Goal: Task Accomplishment & Management: Complete application form

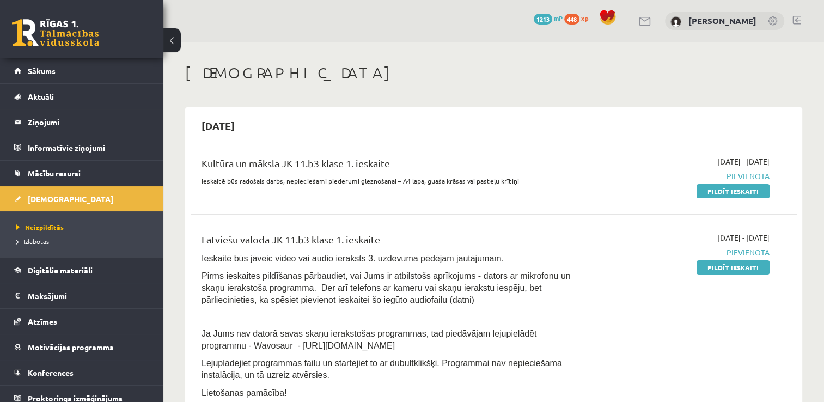
click at [274, 16] on div "0 Dāvanas 1213 mP 448 xp Dairis Tilkēvičs" at bounding box center [493, 21] width 660 height 42
click at [722, 271] on link "Pildīt ieskaiti" at bounding box center [732, 267] width 73 height 14
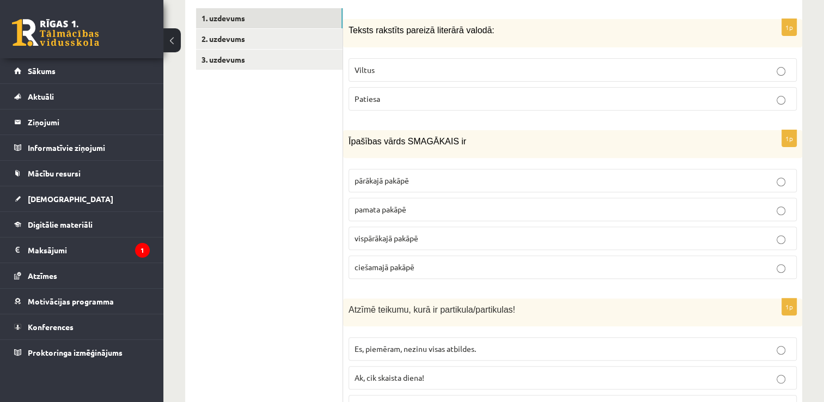
scroll to position [332, 0]
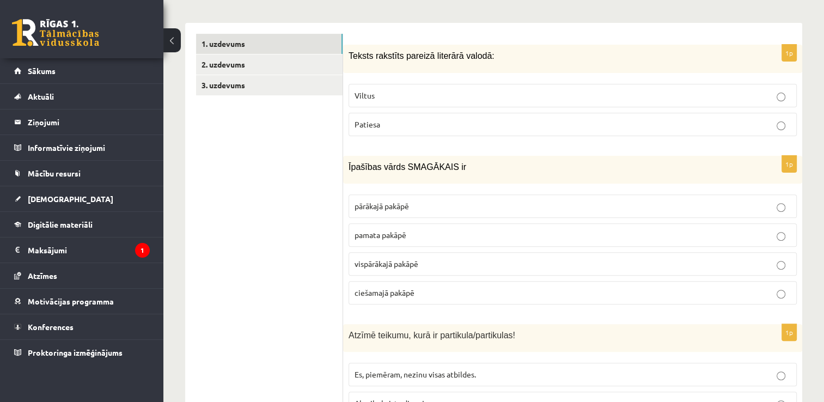
click at [750, 119] on p "Patiesa" at bounding box center [572, 124] width 436 height 11
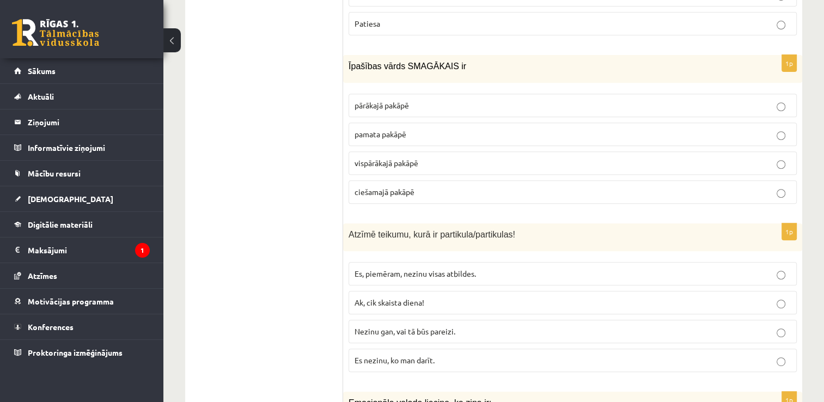
scroll to position [452, 0]
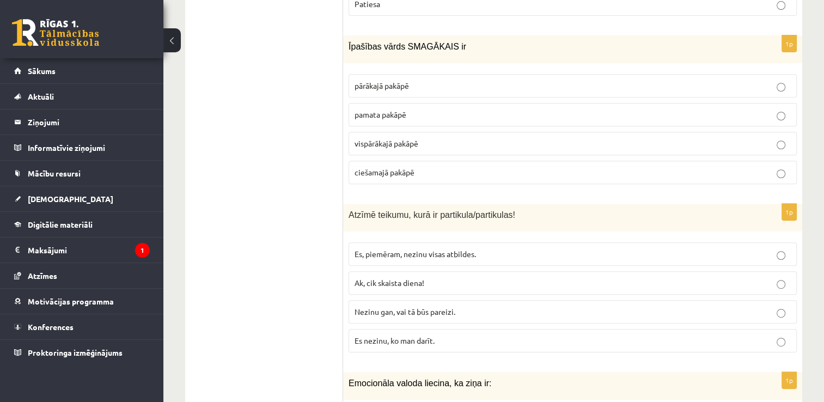
click at [559, 138] on p "vispārākajā pakāpē" at bounding box center [572, 143] width 436 height 11
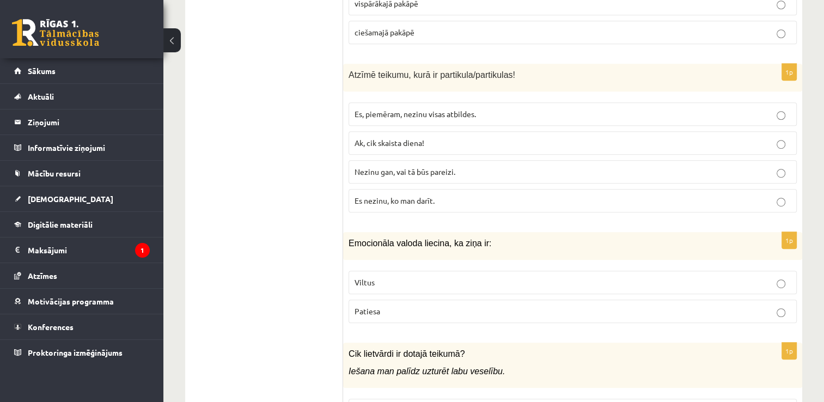
scroll to position [605, 0]
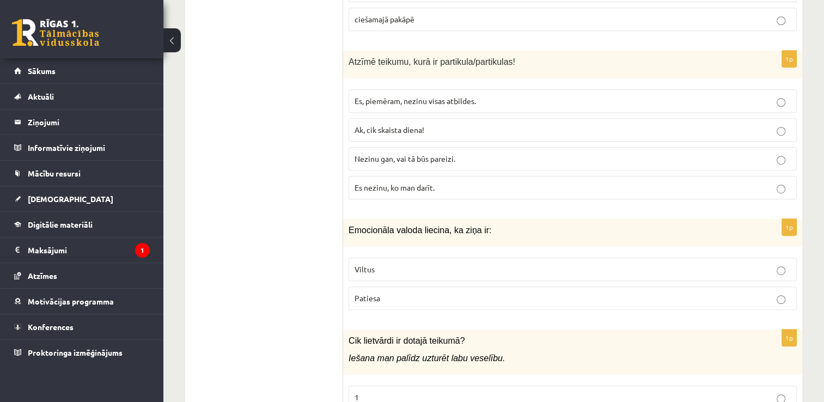
click at [470, 153] on p "Nezinu gan, vai tā būs pareizi." at bounding box center [572, 158] width 436 height 11
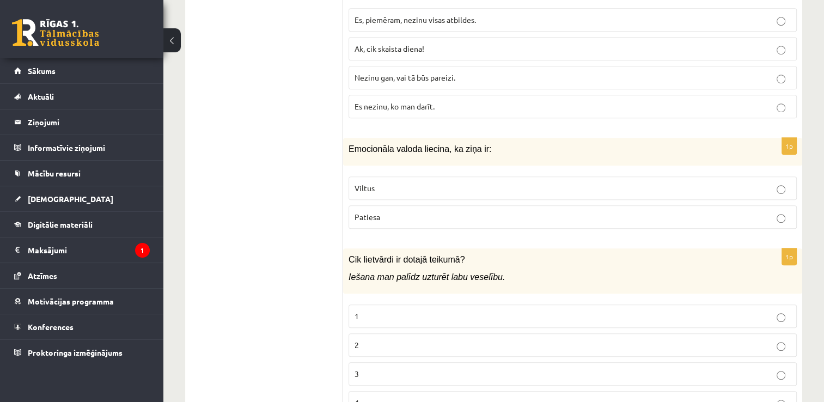
scroll to position [725, 0]
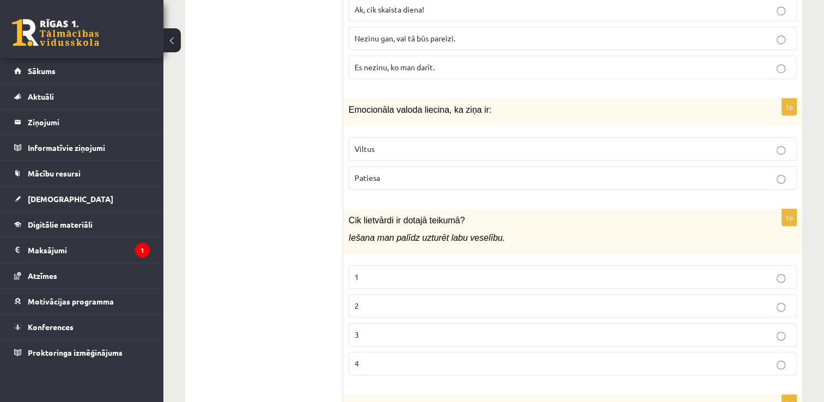
click at [536, 143] on p "Viltus" at bounding box center [572, 148] width 436 height 11
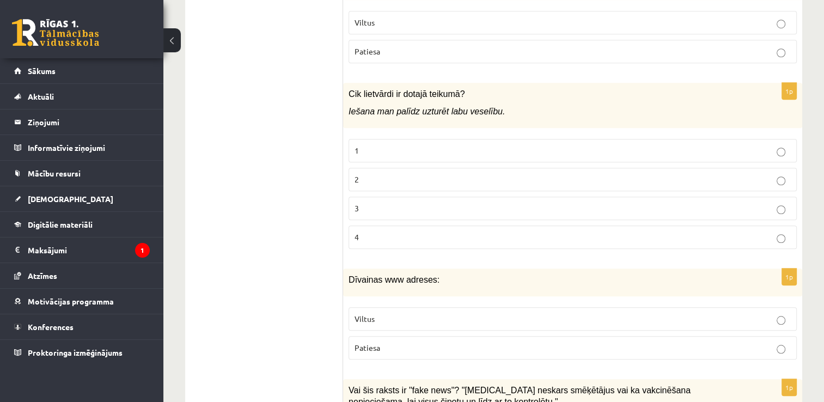
scroll to position [858, 0]
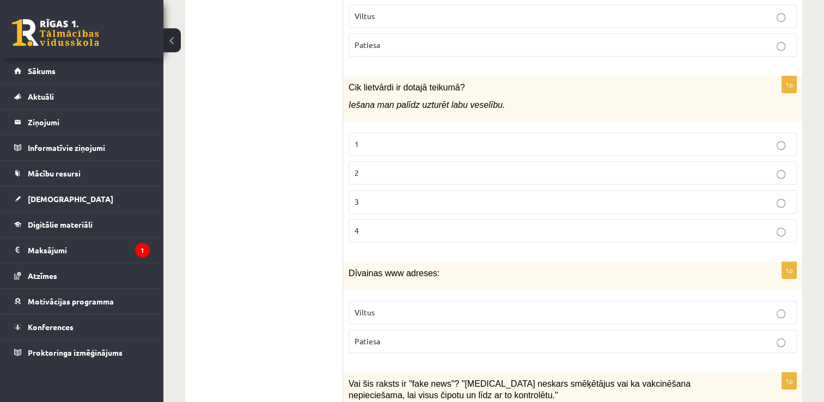
click at [517, 138] on p "1" at bounding box center [572, 143] width 436 height 11
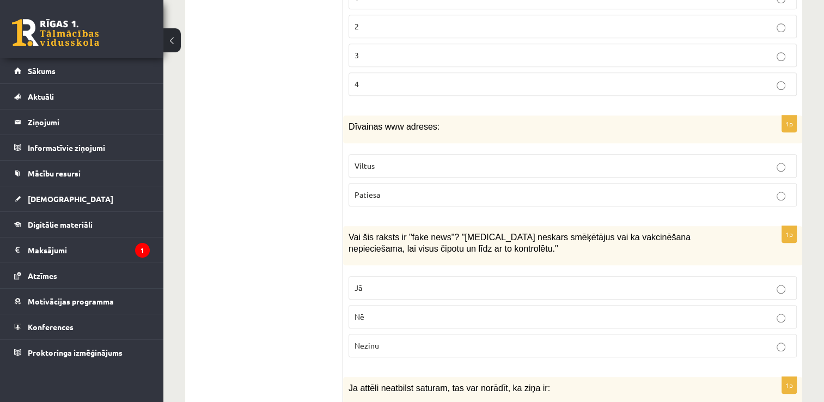
scroll to position [1030, 0]
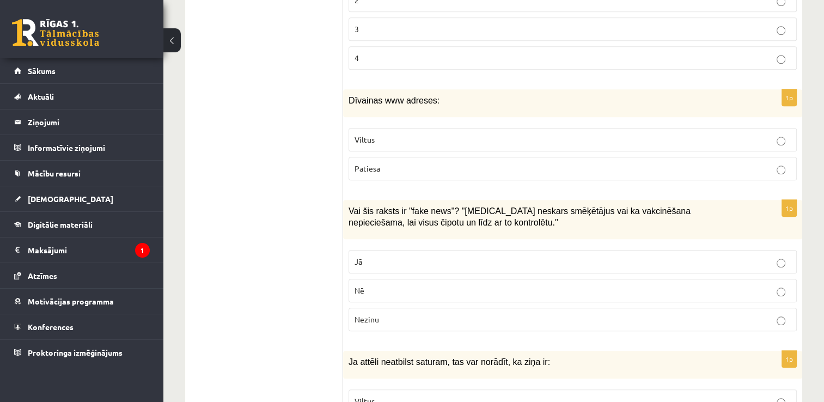
click at [499, 132] on label "Viltus" at bounding box center [572, 139] width 448 height 23
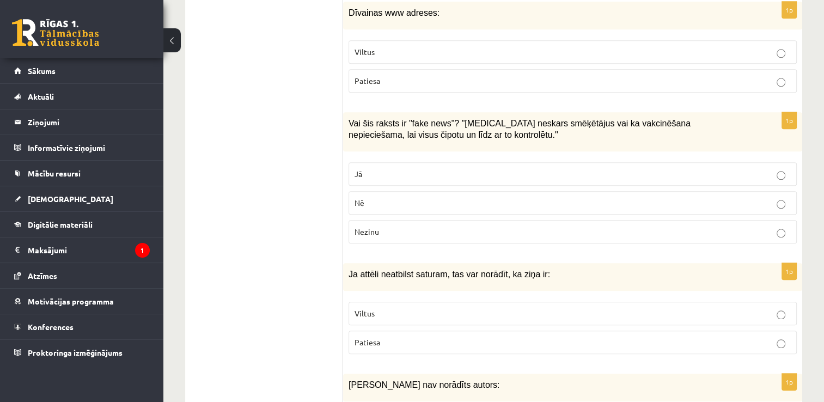
scroll to position [1151, 0]
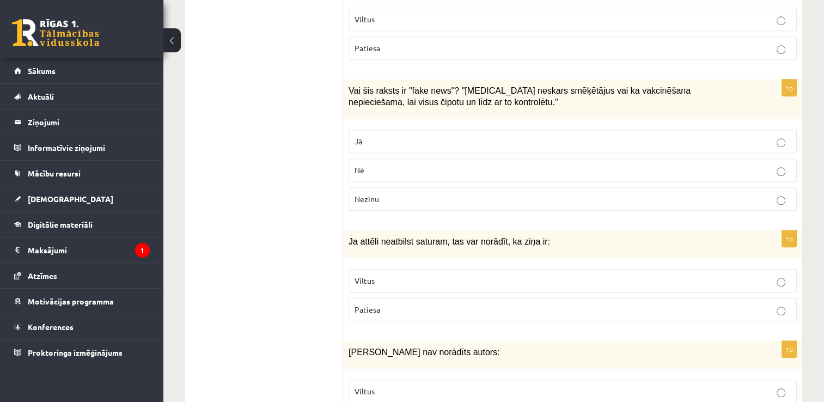
click at [418, 164] on p "Nē" at bounding box center [572, 169] width 436 height 11
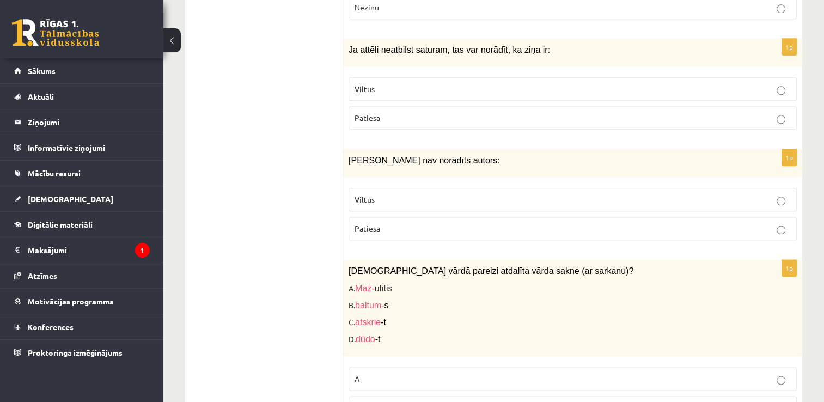
scroll to position [1355, 0]
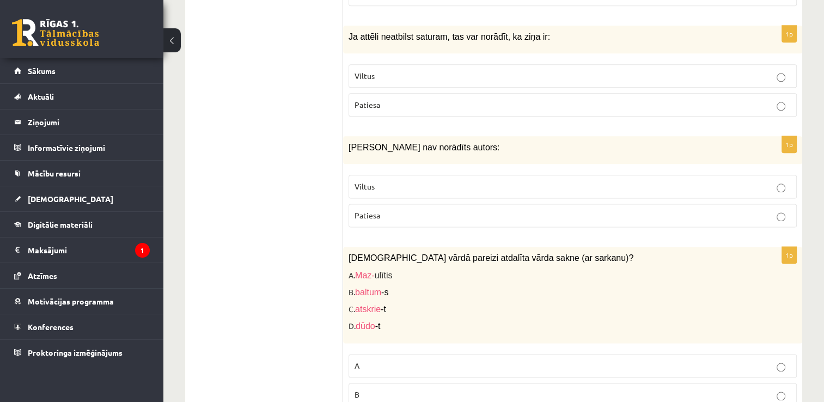
click at [592, 70] on p "Viltus" at bounding box center [572, 75] width 436 height 11
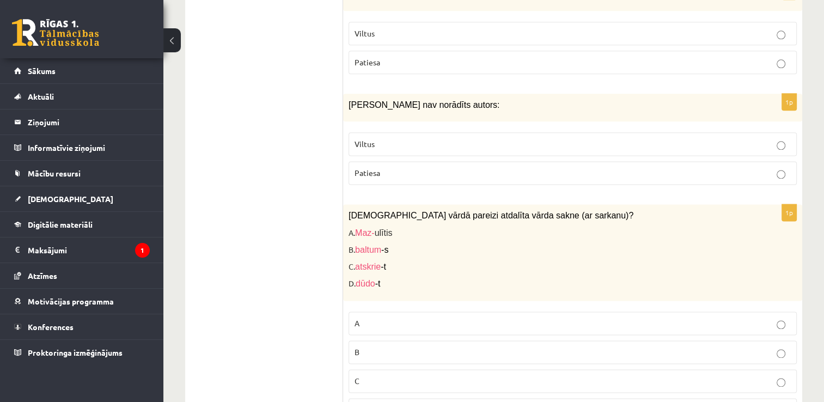
scroll to position [1424, 0]
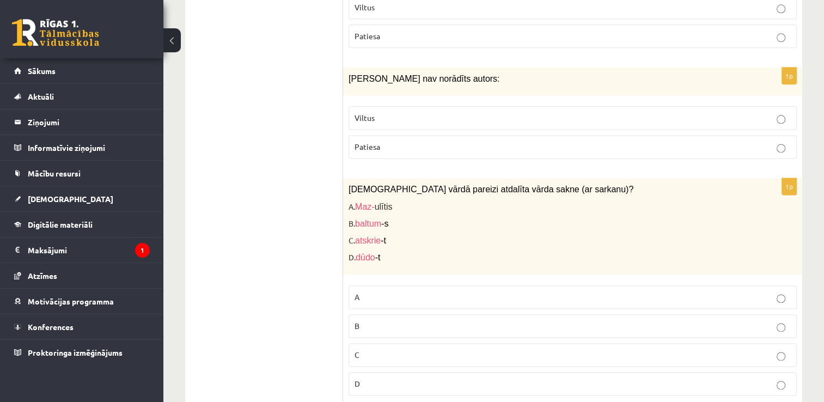
click at [514, 141] on p "Patiesa" at bounding box center [572, 146] width 436 height 11
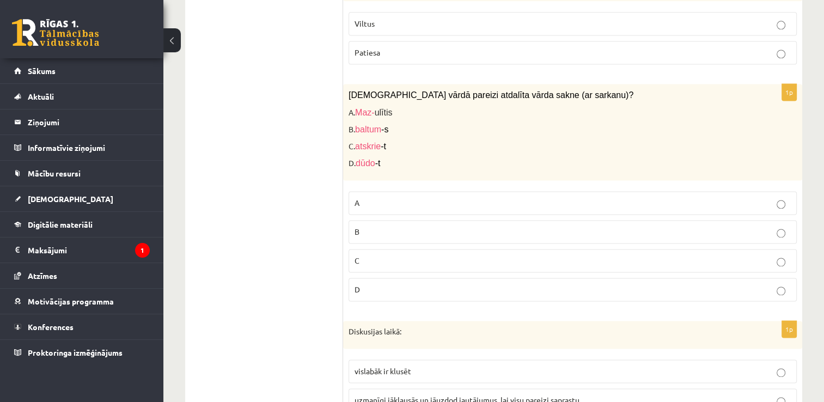
scroll to position [1524, 0]
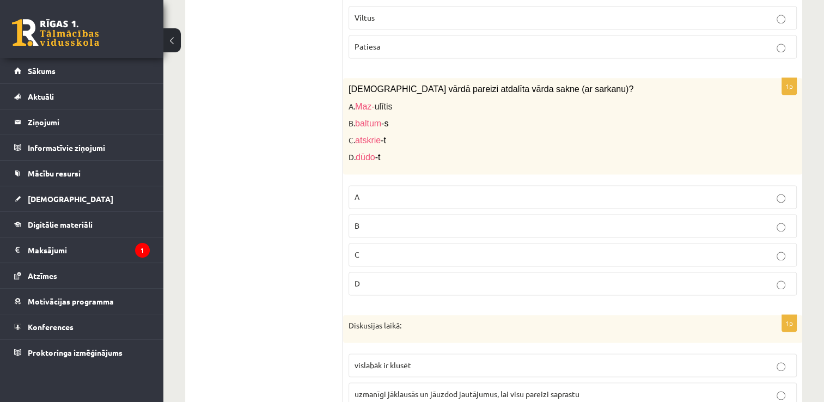
click at [405, 185] on label "A" at bounding box center [572, 196] width 448 height 23
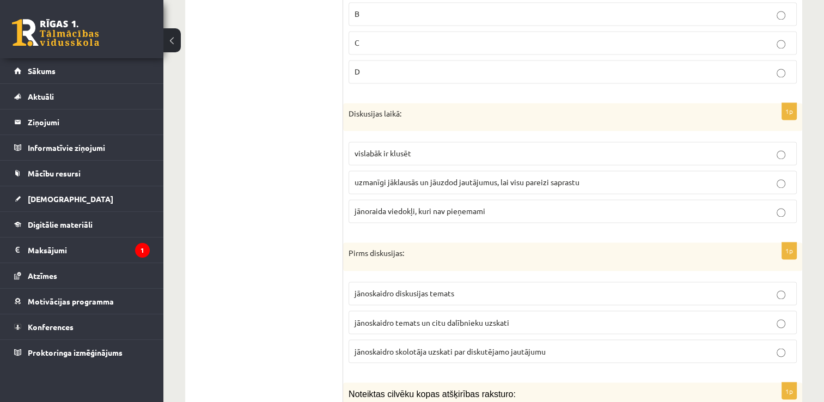
scroll to position [1742, 0]
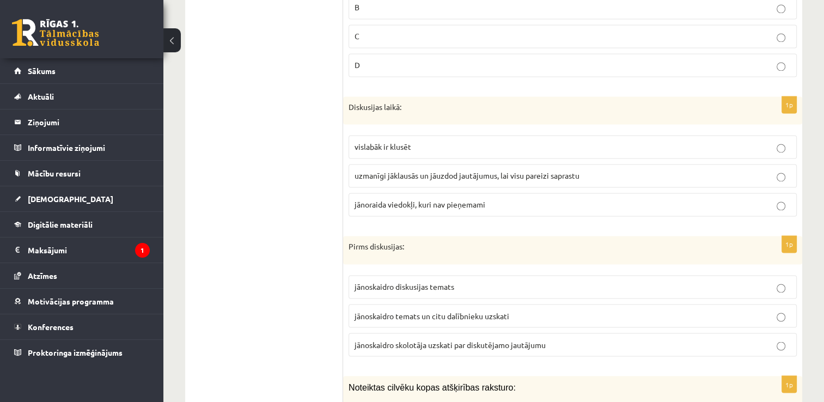
click at [506, 170] on p "uzmanīgi jāklausās un jāuzdod jautājumus, lai visu pareizi saprastu" at bounding box center [572, 175] width 436 height 11
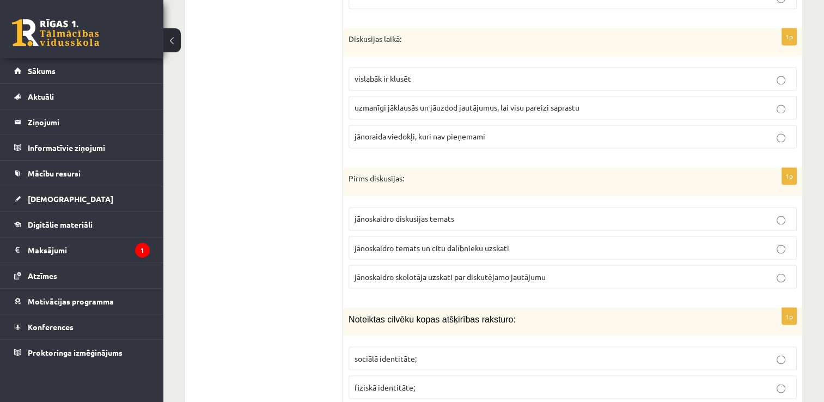
scroll to position [1817, 0]
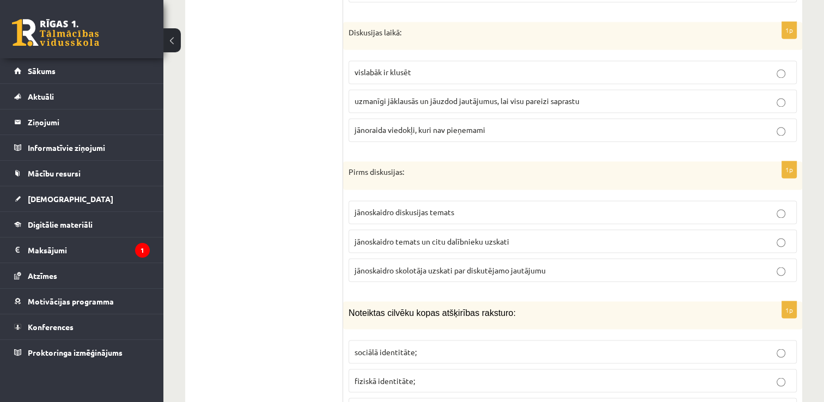
click at [725, 124] on p "jānoraida viedokļi, kuri nav pieņemami" at bounding box center [572, 129] width 436 height 11
click at [604, 264] on p "jānoskaidro skolotāja uzskati par diskutējamo jautājumu" at bounding box center [572, 269] width 436 height 11
click at [615, 235] on p "jānoskaidro temats un citu dalībnieku uzskati" at bounding box center [572, 240] width 436 height 11
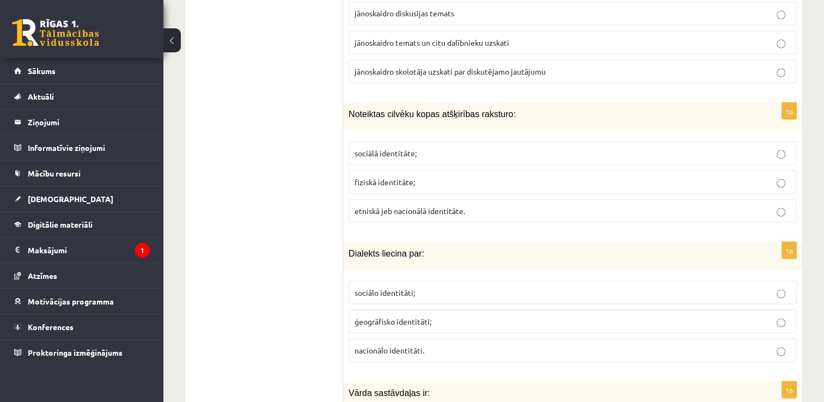
scroll to position [2022, 0]
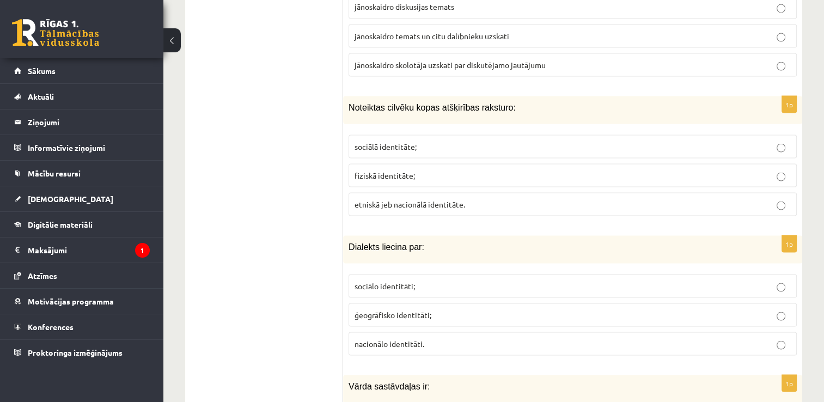
click at [420, 140] on p "sociālā identitāte;" at bounding box center [572, 145] width 436 height 11
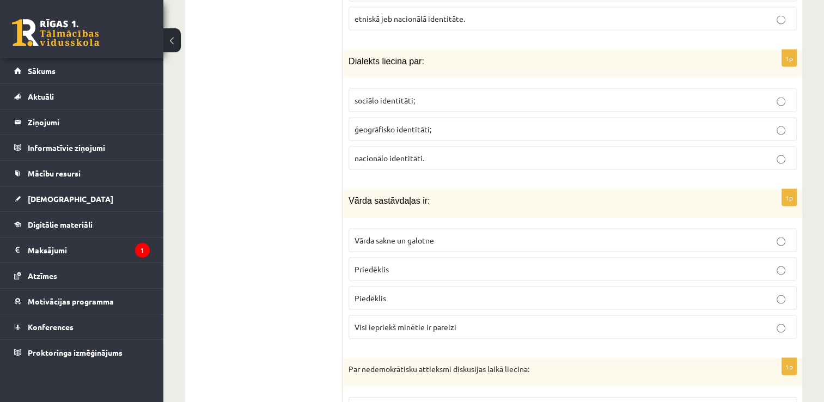
scroll to position [2201, 0]
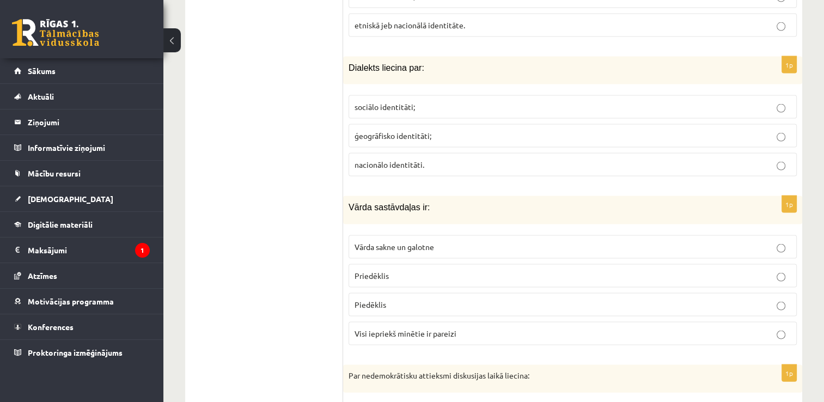
click at [553, 130] on p "ģeogrāfisko identitāti;" at bounding box center [572, 135] width 436 height 11
click at [601, 328] on p "Visi iepriekš minētie ir pareizi" at bounding box center [572, 333] width 436 height 11
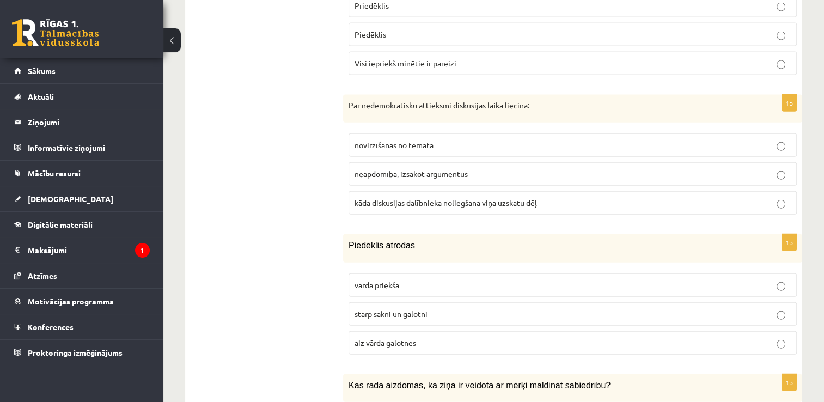
scroll to position [2477, 0]
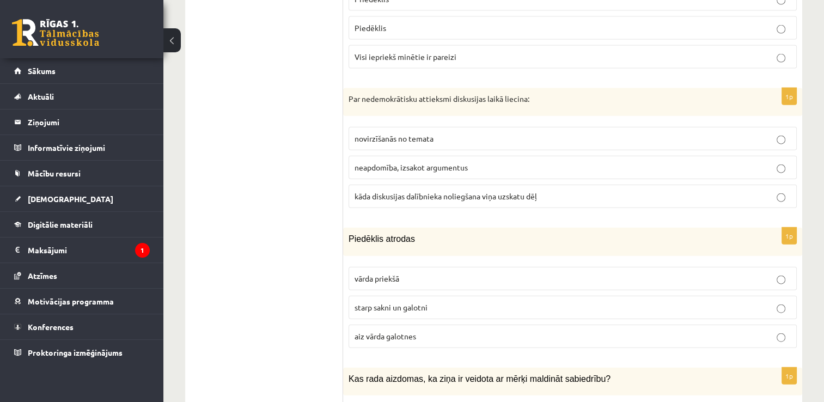
click at [543, 191] on p "kāda diskusijas dalībnieka noliegšana viņa uzskatu dēļ" at bounding box center [572, 196] width 436 height 11
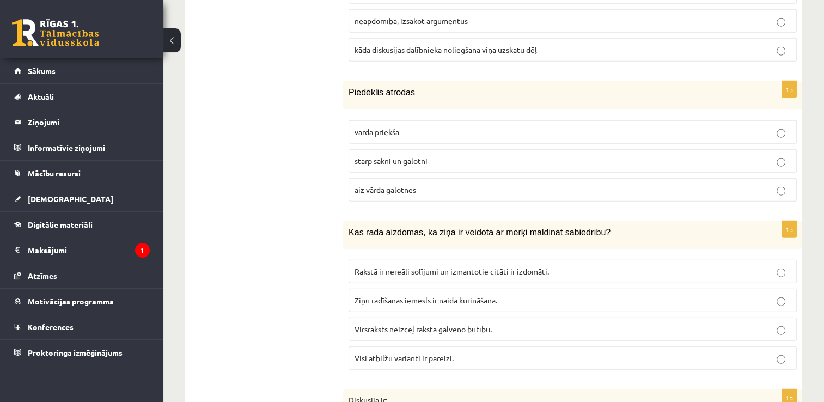
scroll to position [2650, 0]
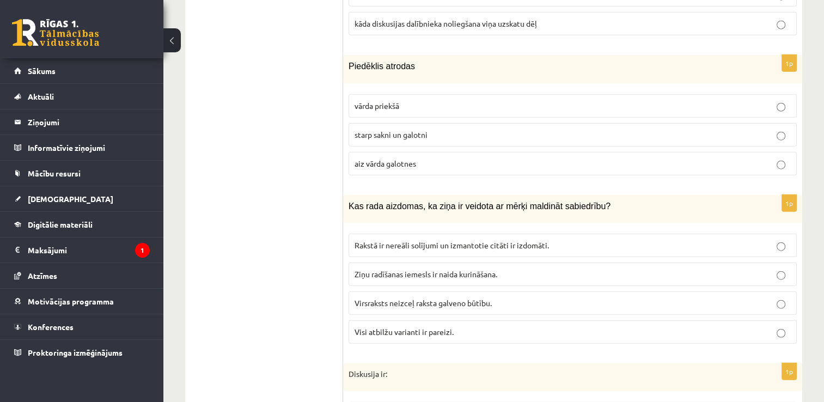
click at [463, 129] on p "starp sakni un galotni" at bounding box center [572, 134] width 436 height 11
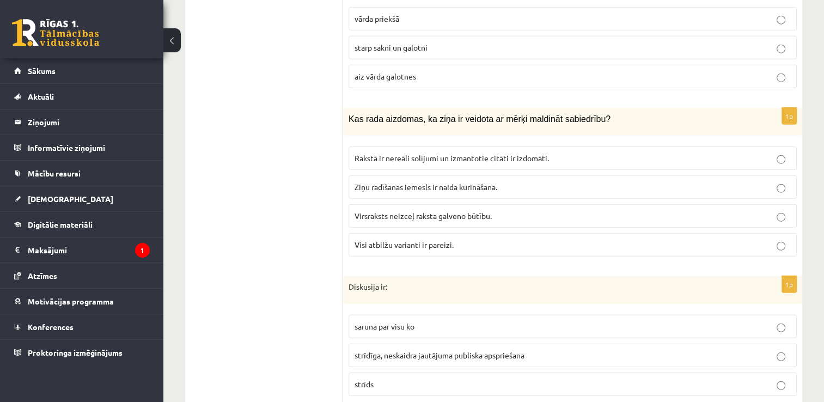
scroll to position [2750, 0]
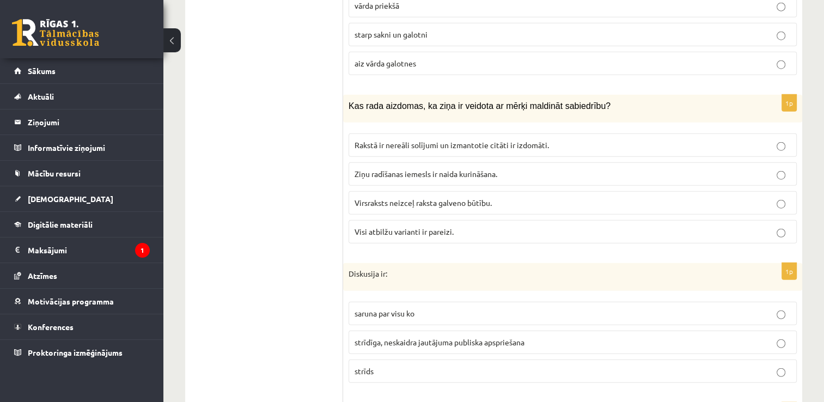
click at [625, 220] on label "Visi atbilžu varianti ir pareizi." at bounding box center [572, 231] width 448 height 23
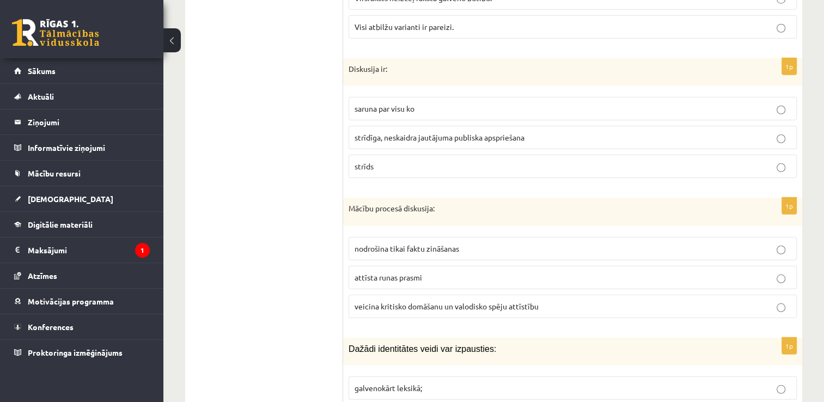
scroll to position [2948, 0]
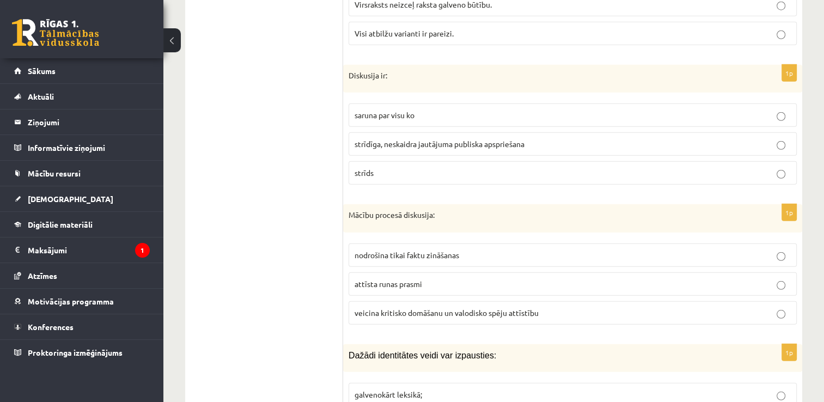
click at [505, 109] on p "saruna par visu ko" at bounding box center [572, 114] width 436 height 11
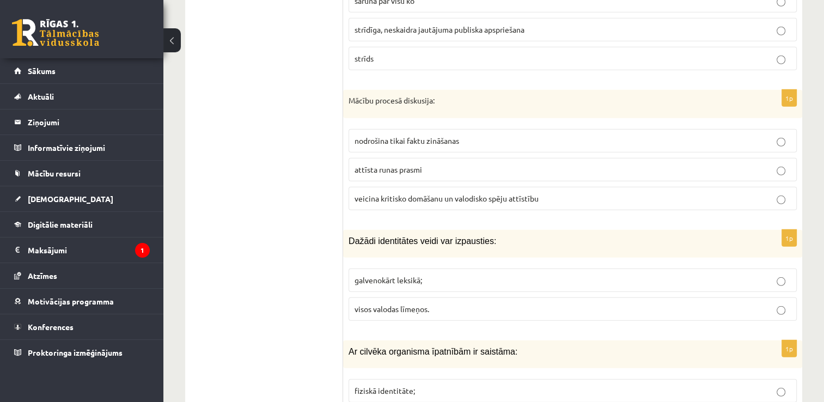
scroll to position [3075, 0]
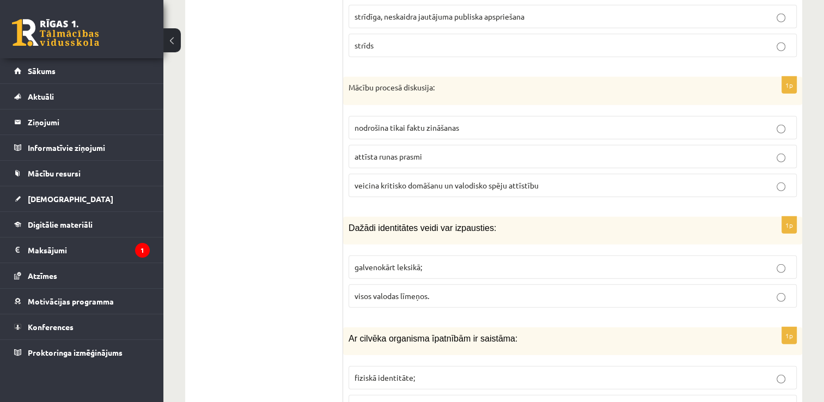
click at [561, 151] on p "attīsta runas prasmi" at bounding box center [572, 156] width 436 height 11
click at [576, 290] on p "visos valodas līmeņos." at bounding box center [572, 295] width 436 height 11
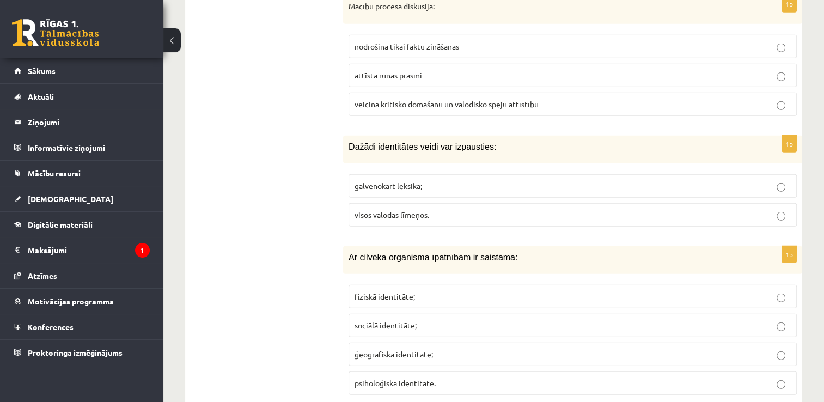
scroll to position [3183, 0]
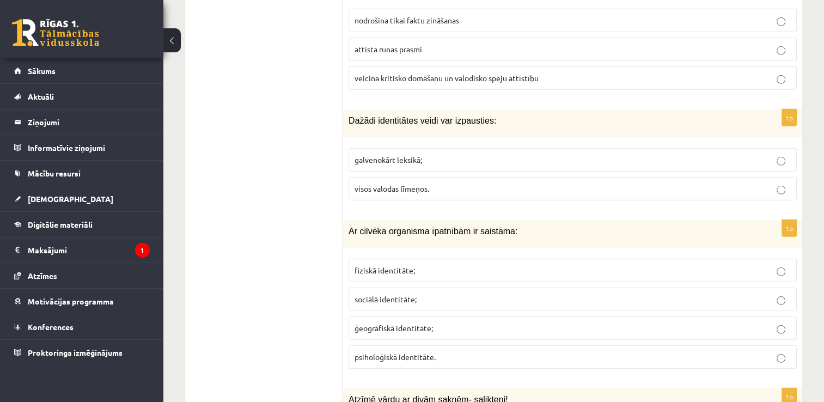
click at [771, 154] on p "galvenokārt leksikā;" at bounding box center [572, 159] width 436 height 11
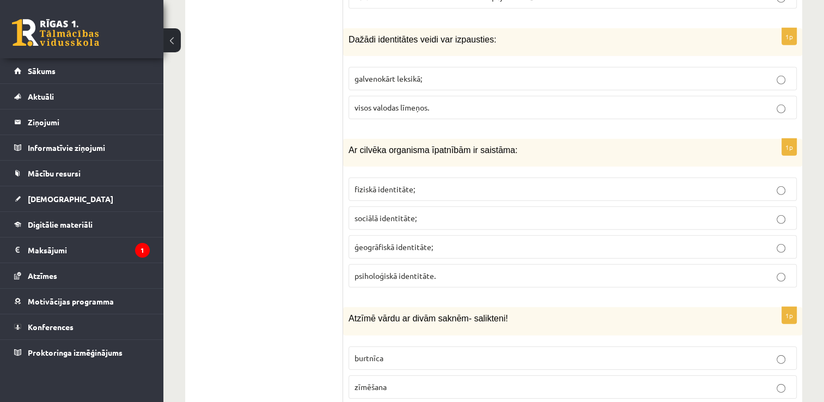
scroll to position [3270, 0]
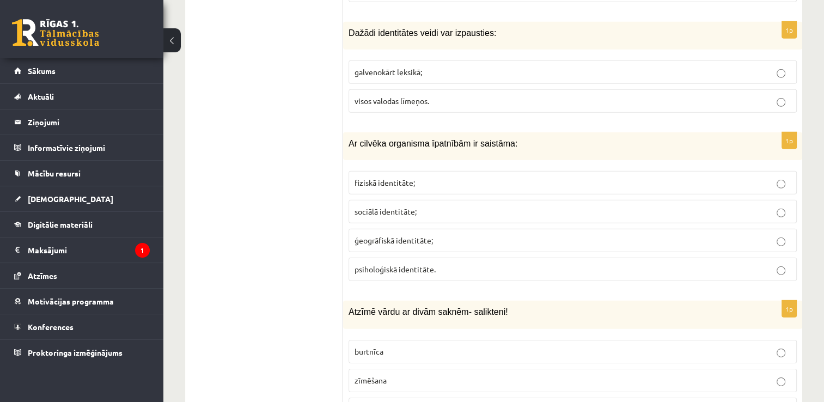
click at [542, 177] on p "fiziskā identitāte;" at bounding box center [572, 182] width 436 height 11
click at [637, 263] on p "psiholoģiskā identitāte." at bounding box center [572, 268] width 436 height 11
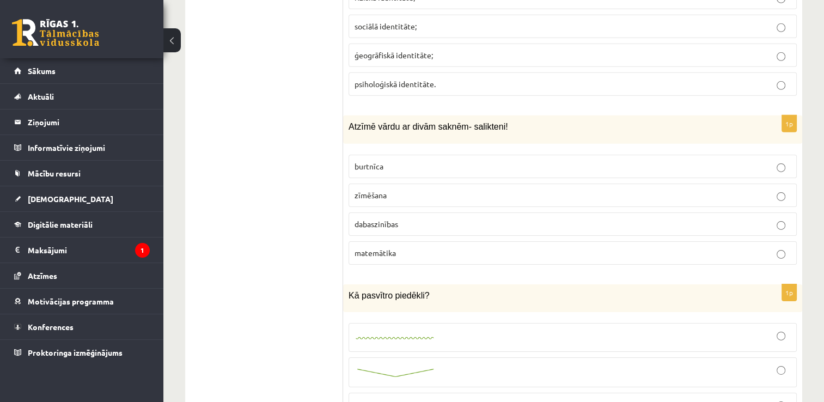
scroll to position [3508, 0]
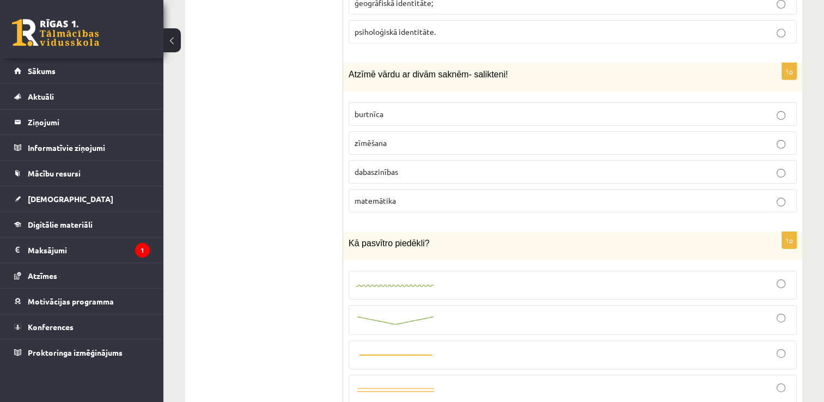
click at [510, 166] on p "dabaszinības" at bounding box center [572, 171] width 436 height 11
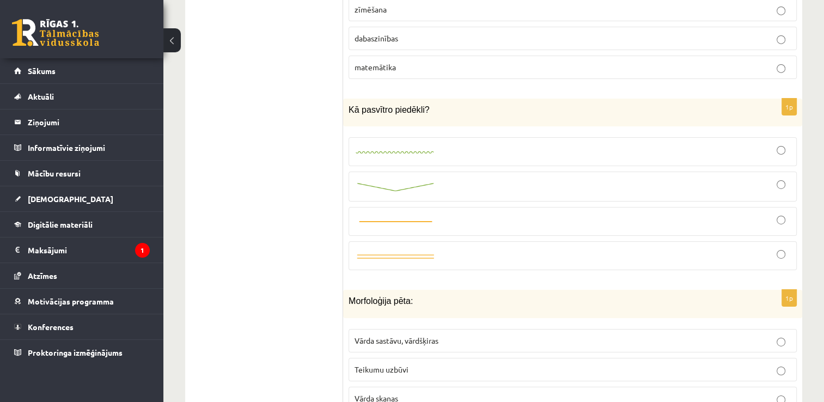
scroll to position [3648, 0]
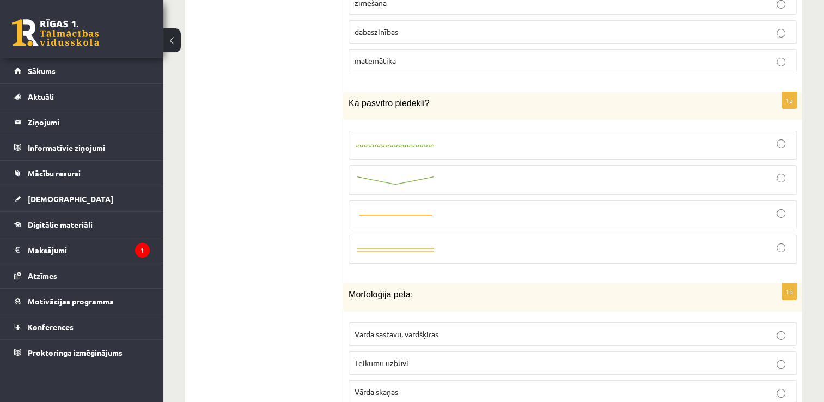
click at [647, 171] on div at bounding box center [572, 180] width 436 height 18
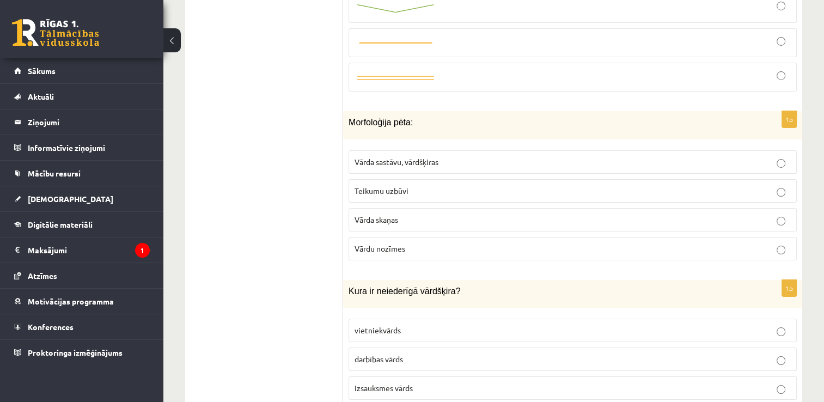
scroll to position [3826, 0]
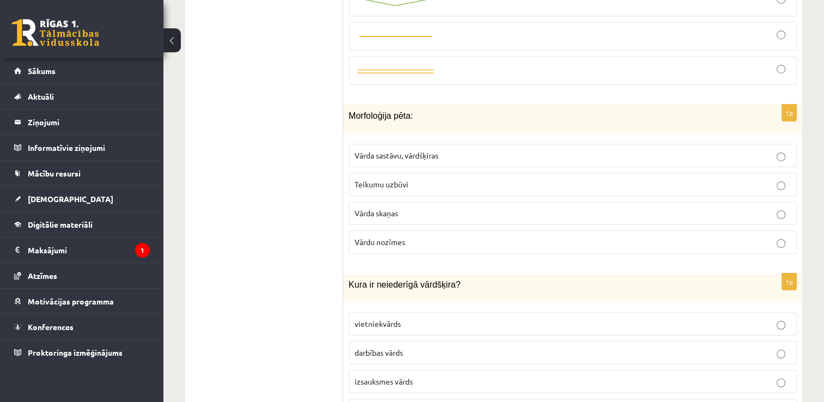
click at [514, 150] on p "Vārda sastāvu, vārdšķiras" at bounding box center [572, 155] width 436 height 11
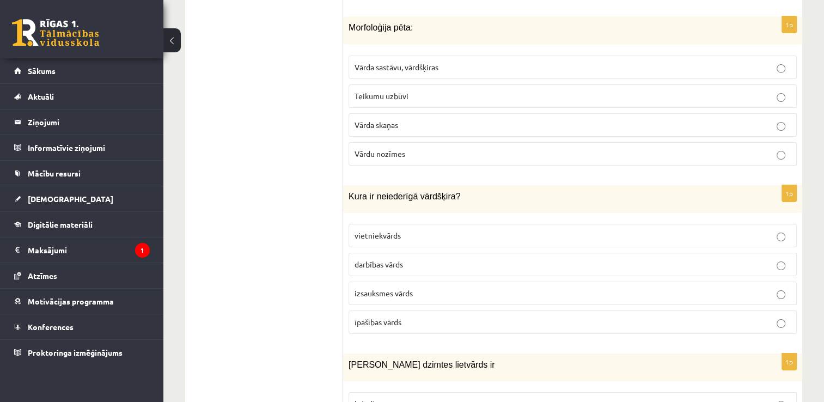
scroll to position [3927, 0]
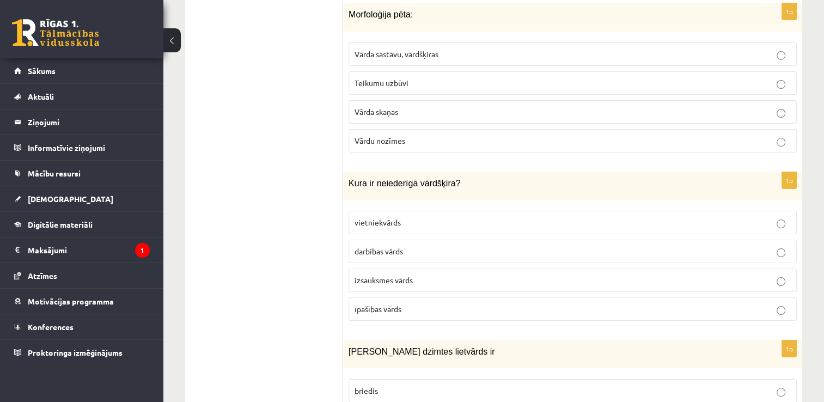
click at [440, 274] on p "izsauksmes vārds" at bounding box center [572, 279] width 436 height 11
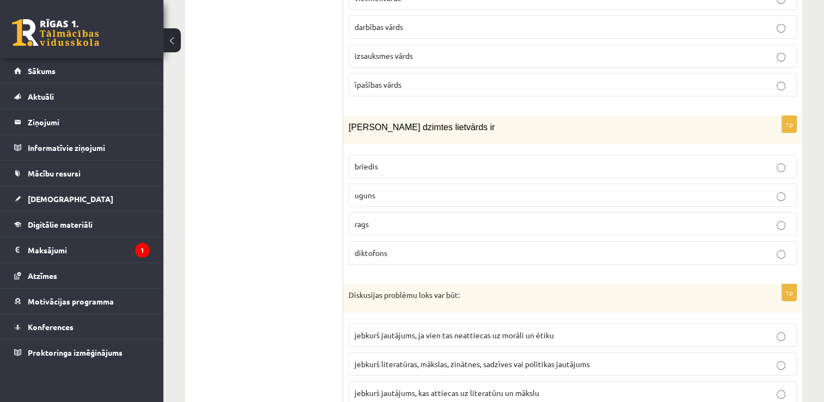
scroll to position [4171, 0]
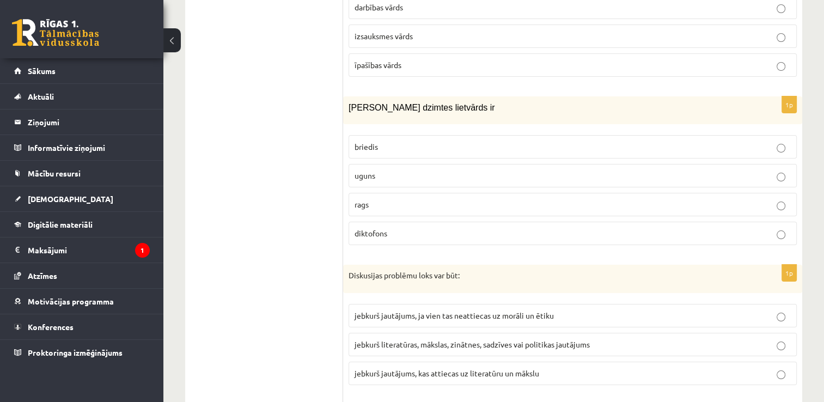
click at [661, 170] on p "uguns" at bounding box center [572, 175] width 436 height 11
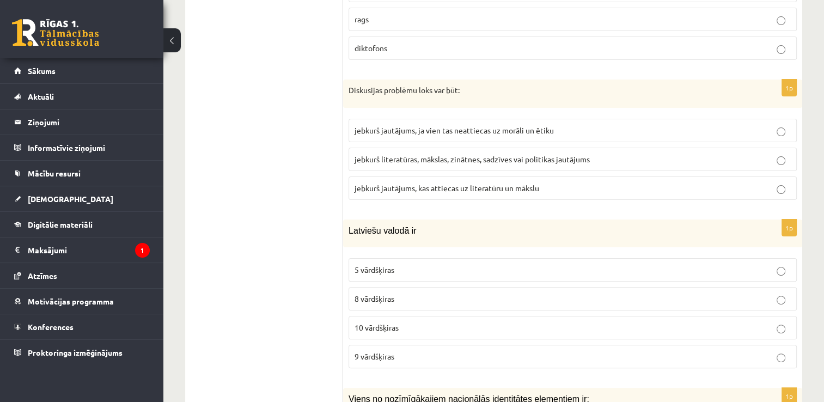
scroll to position [4376, 0]
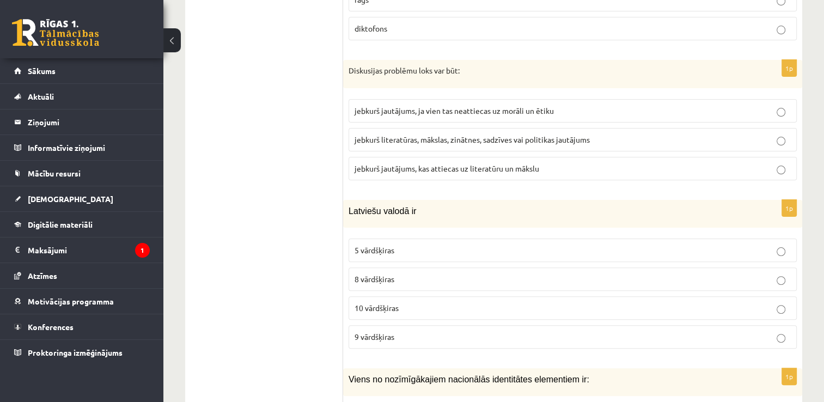
click at [676, 105] on p "jebkurš jautājums, ja vien tas neattiecas uz morāli un ētiku" at bounding box center [572, 110] width 436 height 11
click at [543, 134] on span "jebkurš literatūras, mākslas, zinātnes, sadzīves vai politikas jautājums" at bounding box center [471, 139] width 235 height 10
click at [605, 302] on p "10 vārdšķiras" at bounding box center [572, 307] width 436 height 11
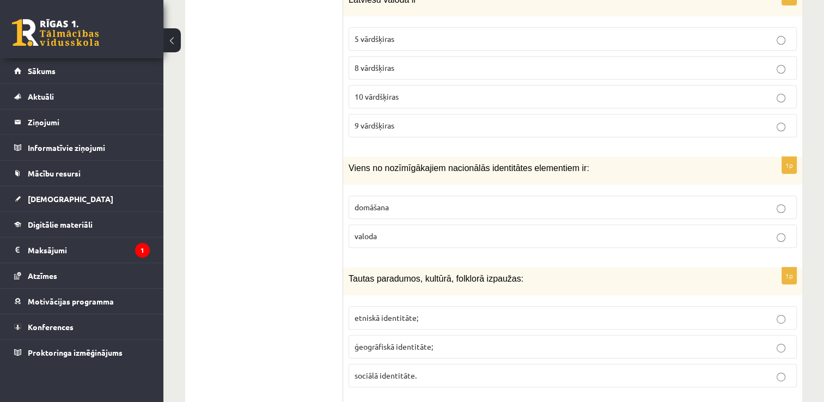
scroll to position [4600, 0]
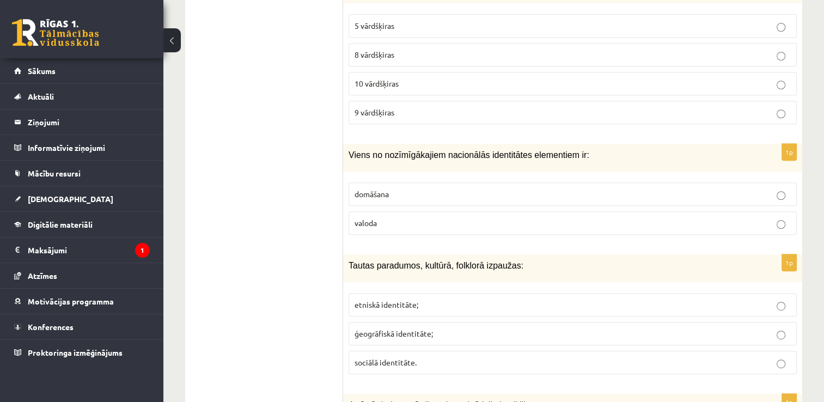
click at [701, 211] on label "valoda" at bounding box center [572, 222] width 448 height 23
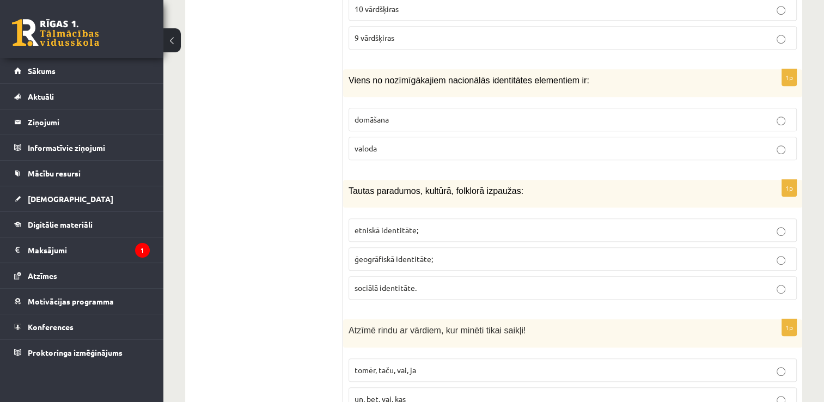
scroll to position [4701, 0]
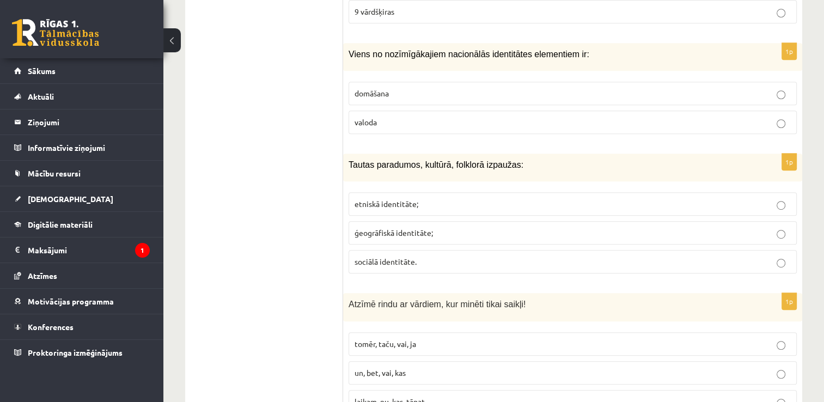
click at [707, 198] on p "etniskā identitāte;" at bounding box center [572, 203] width 436 height 11
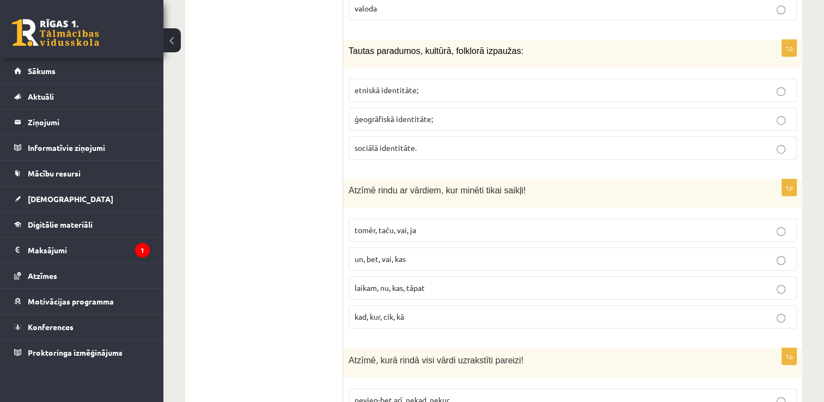
scroll to position [4821, 0]
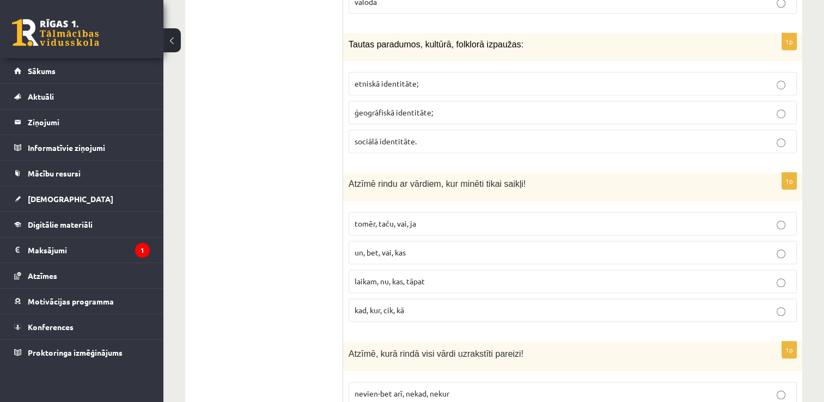
click at [496, 218] on p "tomēr, taču, vai, ja" at bounding box center [572, 223] width 436 height 11
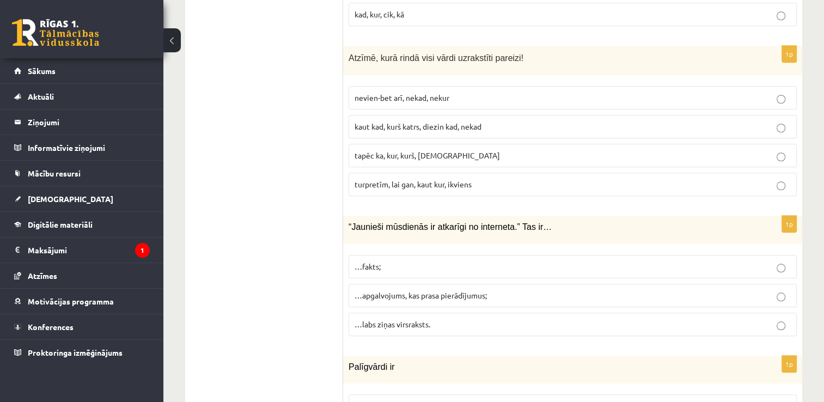
scroll to position [5104, 0]
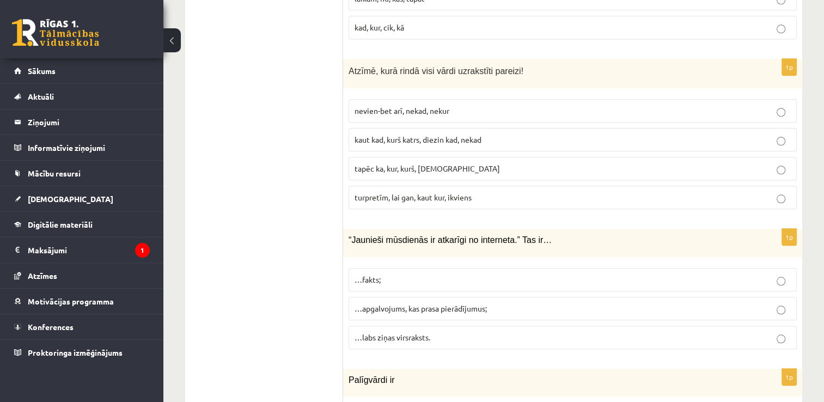
click at [432, 163] on span "tapēc ka, kur, kurš, [DEMOGRAPHIC_DATA]" at bounding box center [426, 168] width 145 height 10
click at [529, 303] on p "…apgalvojums, kas prasa pierādījumus;" at bounding box center [572, 308] width 436 height 11
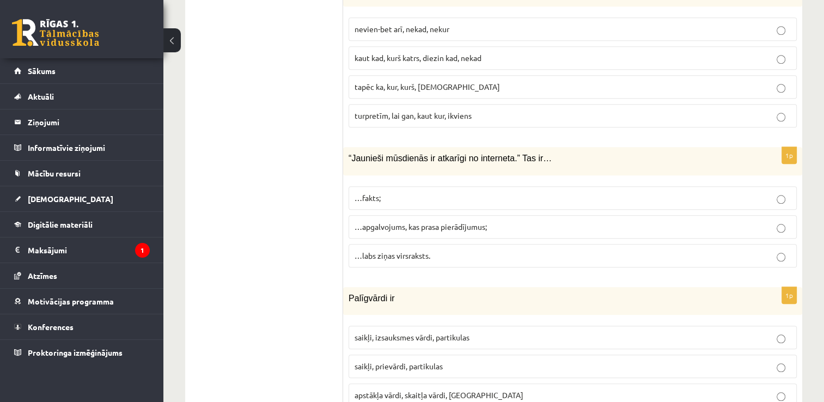
scroll to position [5221, 0]
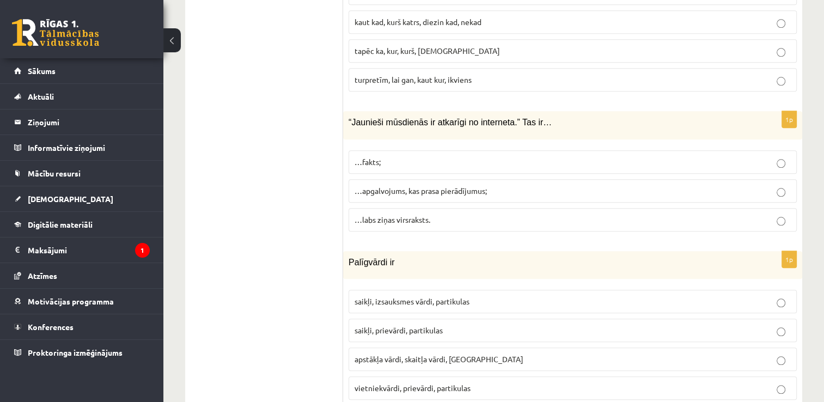
click at [516, 324] on p "saikļi, prievārdi, partikulas" at bounding box center [572, 329] width 436 height 11
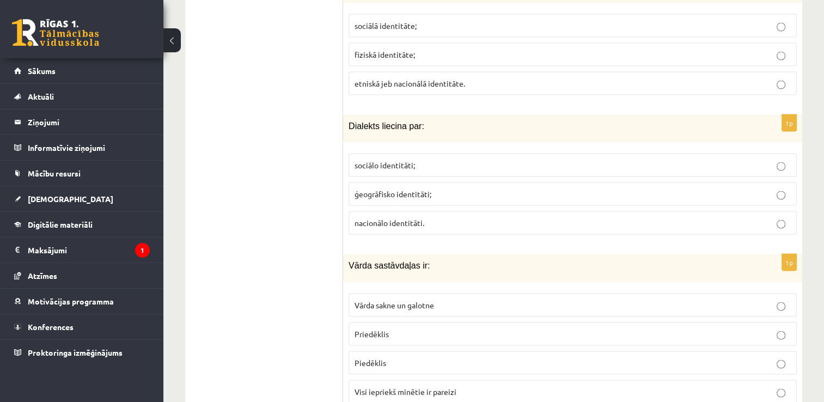
scroll to position [0, 0]
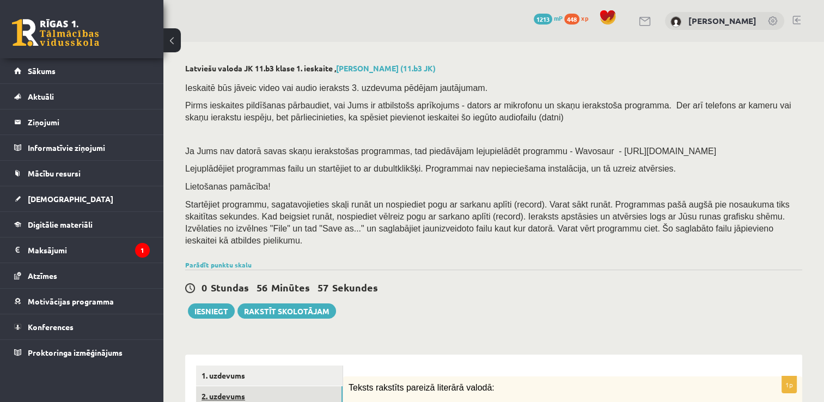
click at [287, 386] on link "2. uzdevums" at bounding box center [269, 396] width 146 height 20
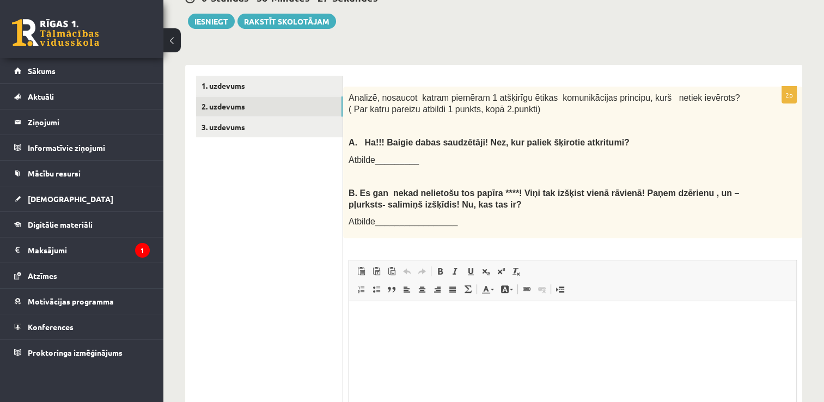
scroll to position [290, 0]
click at [596, 331] on html at bounding box center [572, 316] width 447 height 33
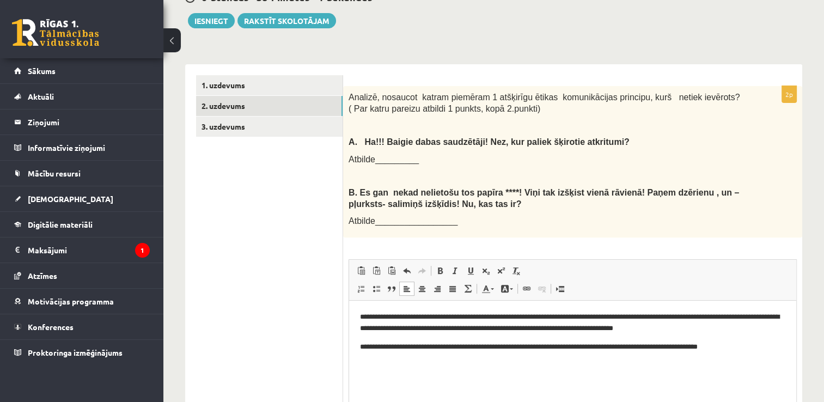
click at [739, 348] on p "**********" at bounding box center [573, 346] width 426 height 11
click at [758, 348] on p "**********" at bounding box center [573, 346] width 426 height 11
click at [379, 358] on p "**********" at bounding box center [573, 352] width 426 height 23
click at [471, 359] on p "**********" at bounding box center [573, 352] width 426 height 23
click at [508, 359] on p "**********" at bounding box center [573, 352] width 426 height 23
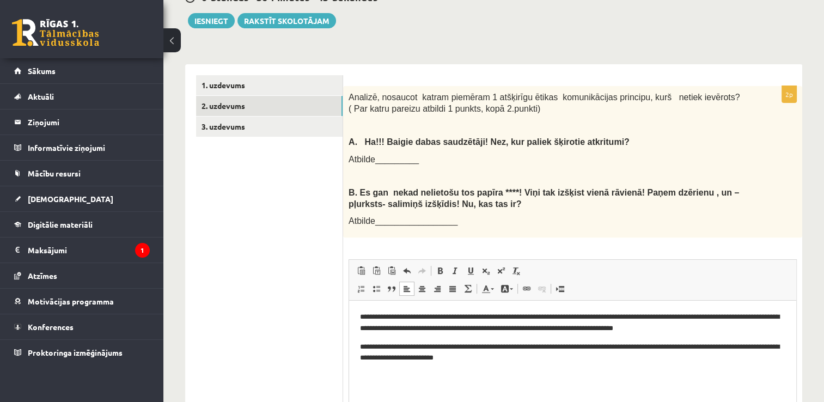
click at [536, 358] on p "**********" at bounding box center [573, 352] width 426 height 23
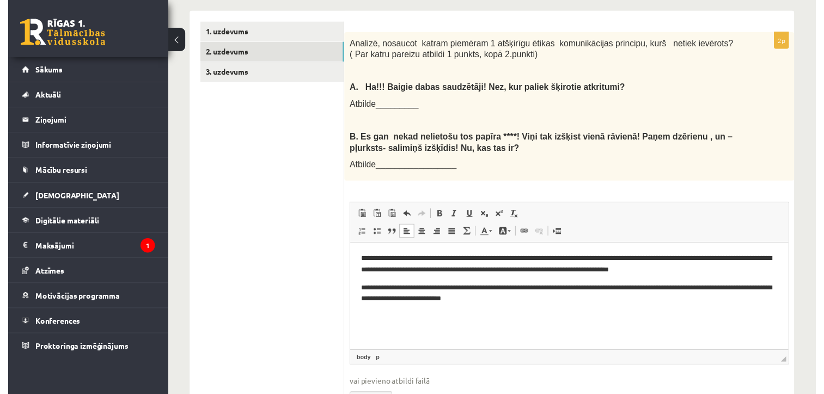
scroll to position [345, 0]
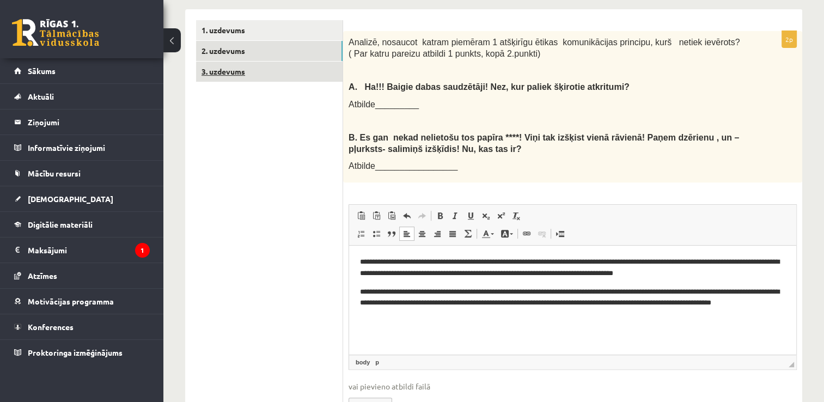
click at [250, 65] on link "3. uzdevums" at bounding box center [269, 72] width 146 height 20
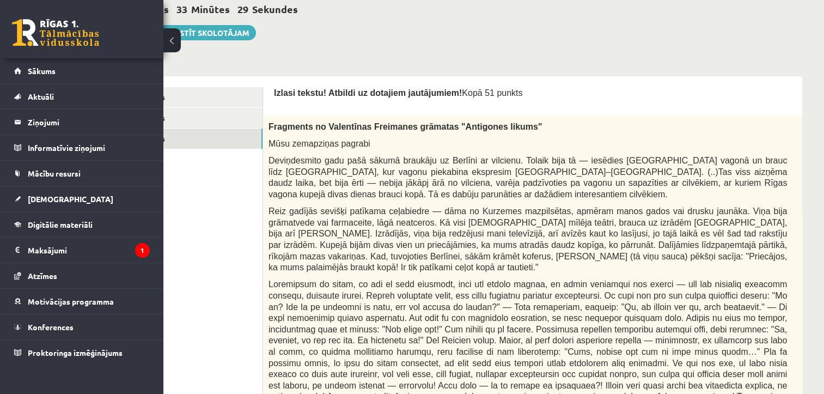
scroll to position [261, 80]
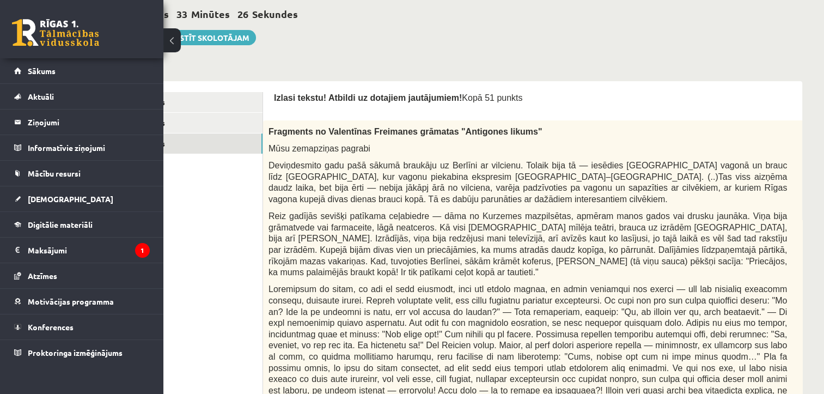
drag, startPoint x: 787, startPoint y: 149, endPoint x: 758, endPoint y: 148, distance: 29.4
click at [758, 148] on div "Fragments no Valentīnas Freimanes grāmatas "Antigones likums" Mūsu zemapziņas p…" at bounding box center [555, 384] width 584 height 528
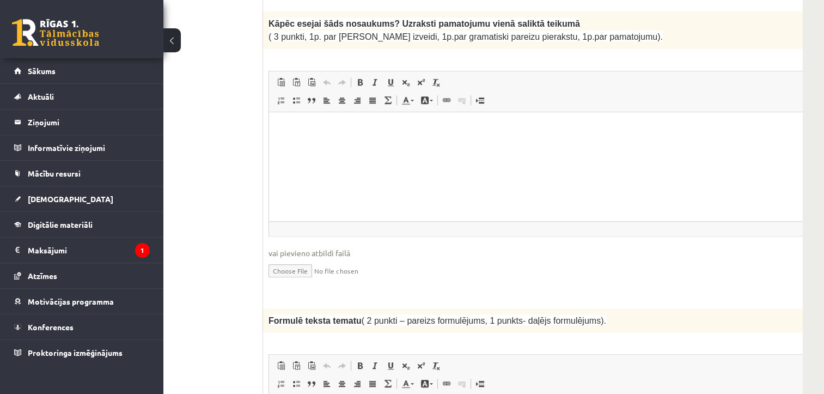
scroll to position [915, 80]
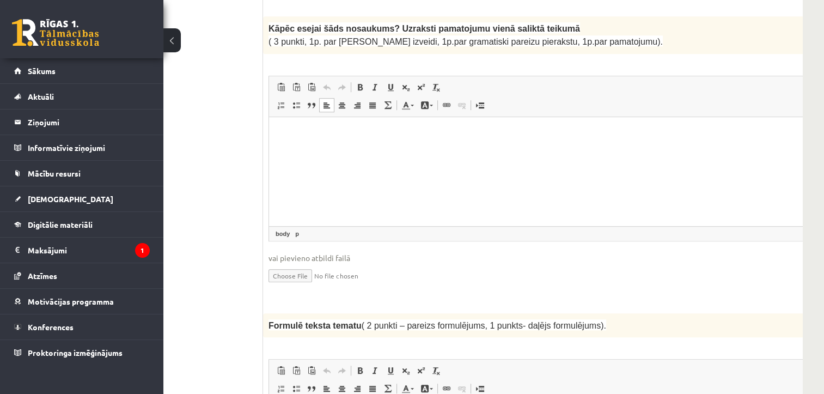
click at [405, 124] on html at bounding box center [555, 132] width 572 height 33
click at [416, 136] on p "**********" at bounding box center [540, 132] width 521 height 11
click at [446, 133] on p "**********" at bounding box center [540, 132] width 521 height 11
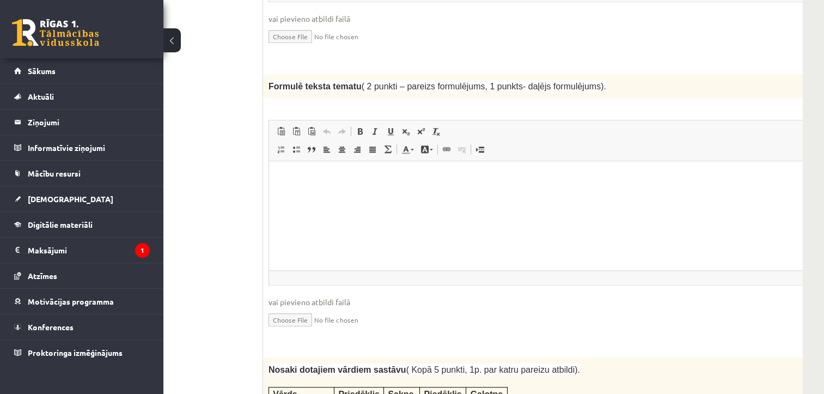
scroll to position [1158, 80]
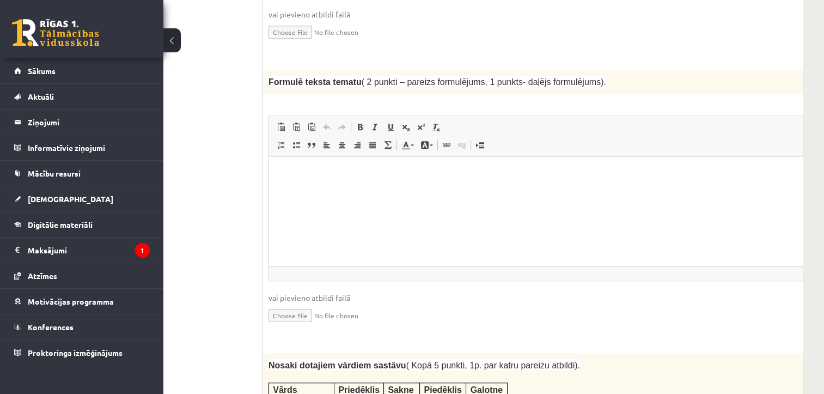
click at [356, 175] on p "Bagātinātā teksta redaktors, wiswyg-editor-user-answer-47433869102680" at bounding box center [555, 173] width 550 height 11
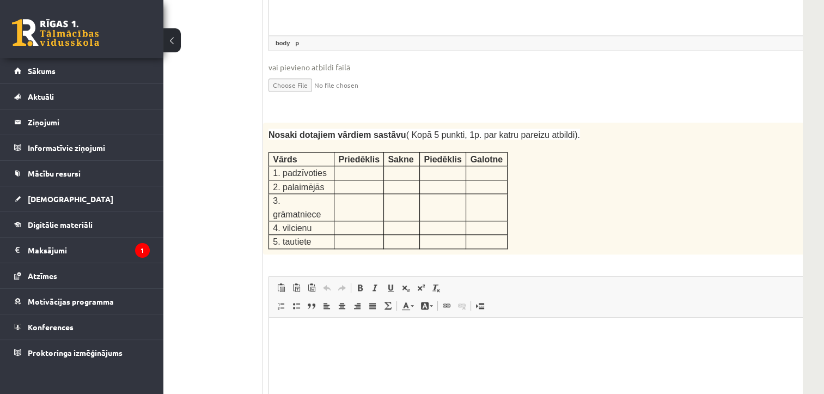
scroll to position [1407, 80]
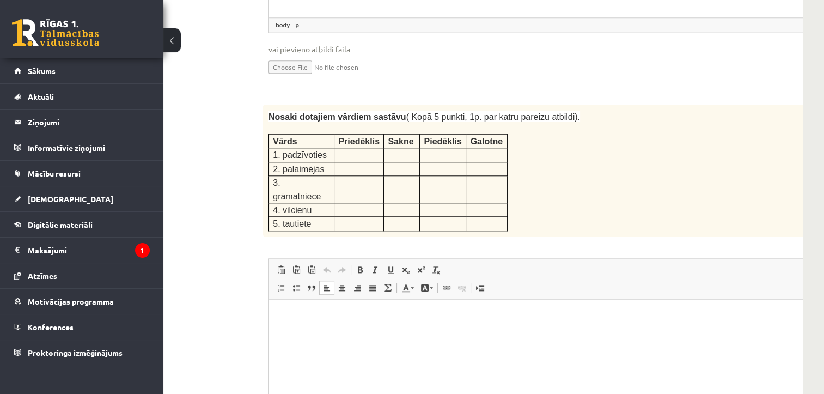
click at [308, 311] on p "Bagātinātā teksta redaktors, wiswyg-editor-user-answer-47433868871940" at bounding box center [555, 315] width 550 height 11
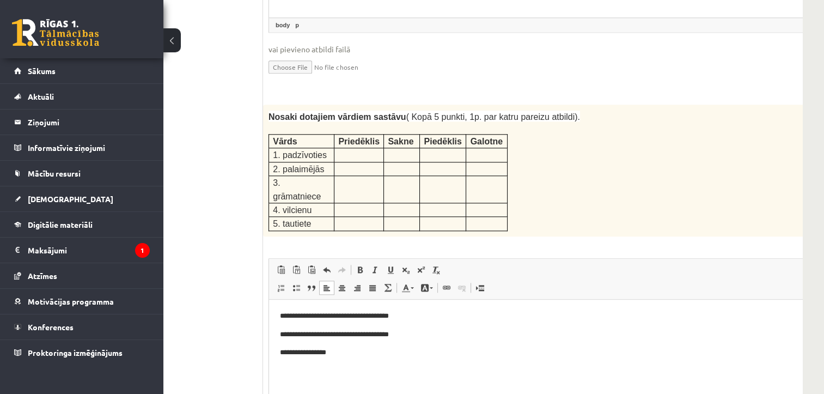
click at [300, 350] on p "**********" at bounding box center [540, 351] width 521 height 11
click at [300, 353] on p "**********" at bounding box center [540, 351] width 521 height 11
click at [324, 353] on p "**********" at bounding box center [540, 351] width 521 height 11
click at [344, 355] on p "**********" at bounding box center [540, 351] width 521 height 11
click at [330, 315] on p "**********" at bounding box center [540, 315] width 521 height 11
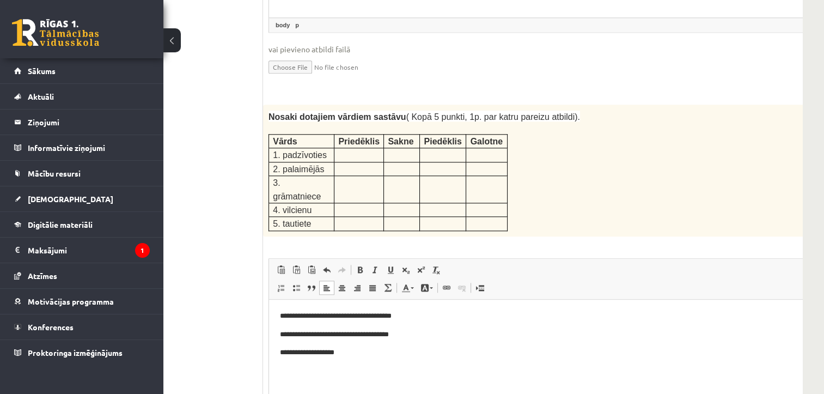
click at [329, 337] on p "**********" at bounding box center [540, 333] width 521 height 11
click at [332, 353] on p "**********" at bounding box center [540, 351] width 521 height 11
click at [360, 353] on p "**********" at bounding box center [540, 351] width 521 height 11
click at [310, 315] on p "**********" at bounding box center [540, 315] width 521 height 11
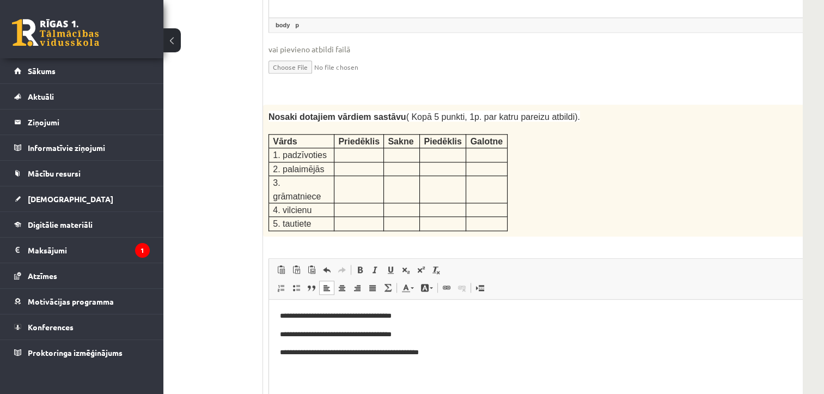
click at [450, 358] on html "**********" at bounding box center [555, 334] width 572 height 70
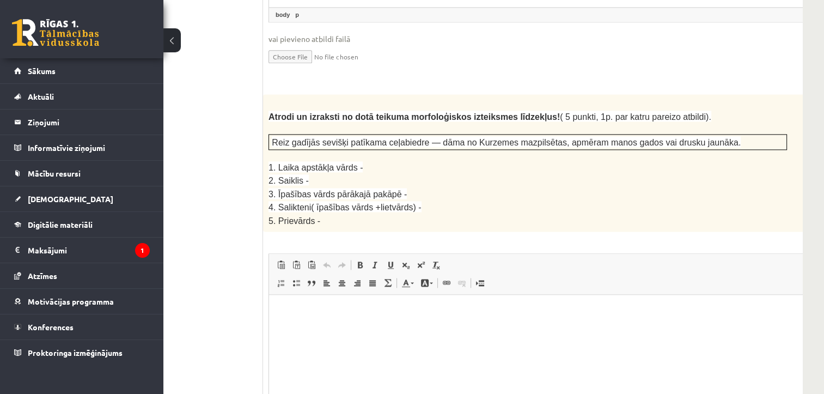
scroll to position [1817, 80]
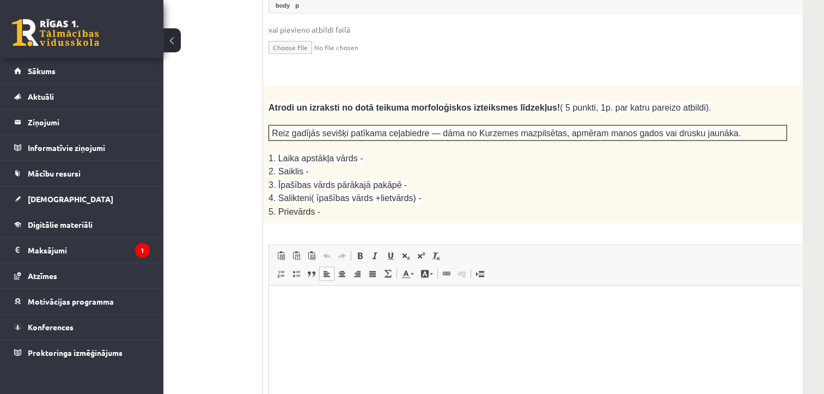
click at [451, 318] on html at bounding box center [555, 301] width 572 height 33
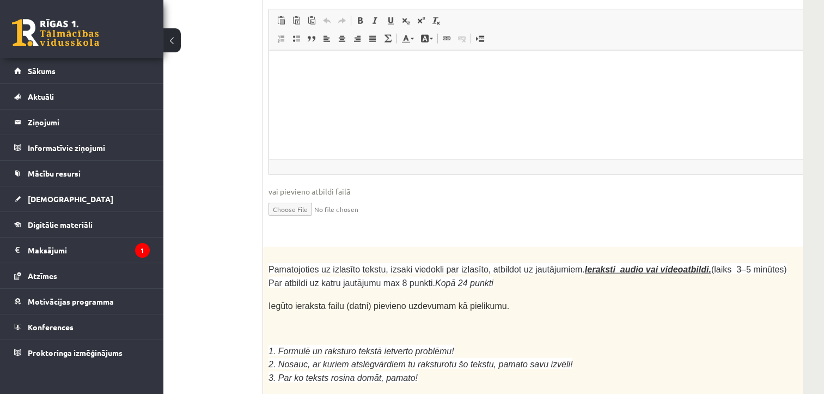
scroll to position [2872, 80]
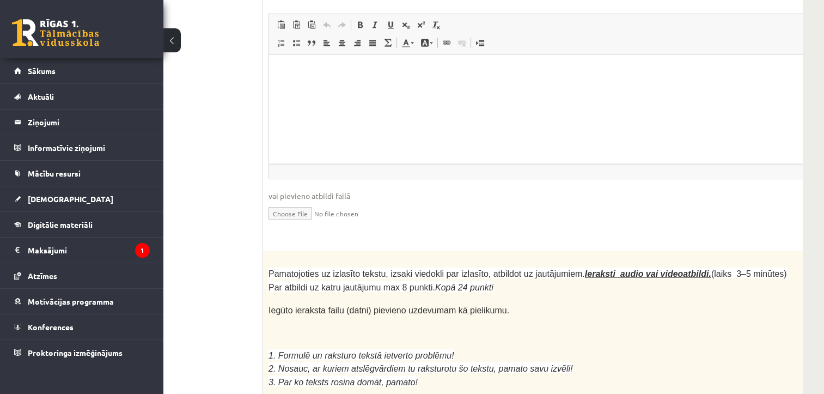
click at [170, 40] on button at bounding box center [171, 40] width 17 height 24
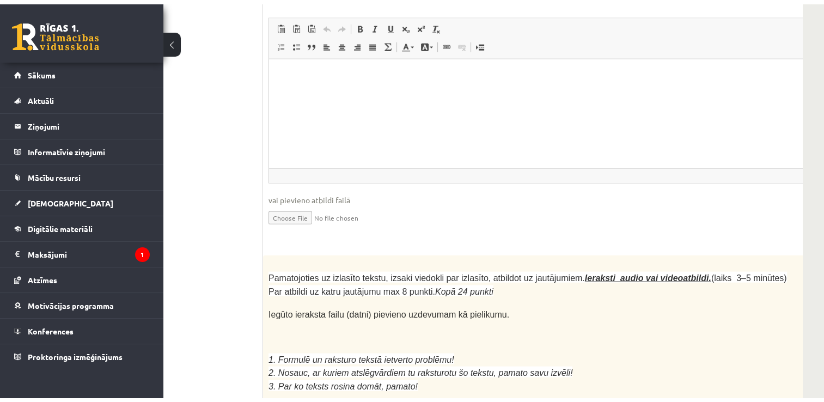
scroll to position [2872, 0]
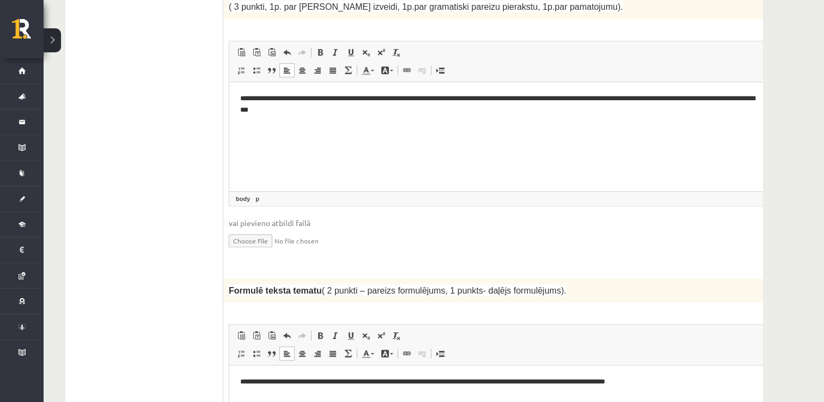
scroll to position [0, 0]
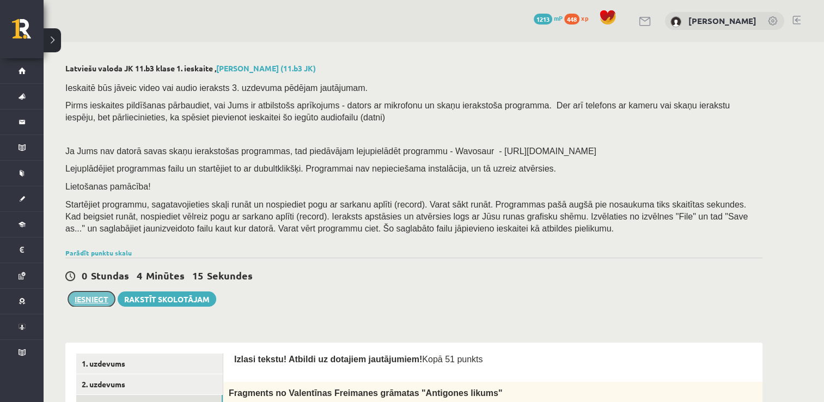
click at [91, 299] on button "Iesniegt" at bounding box center [91, 298] width 47 height 15
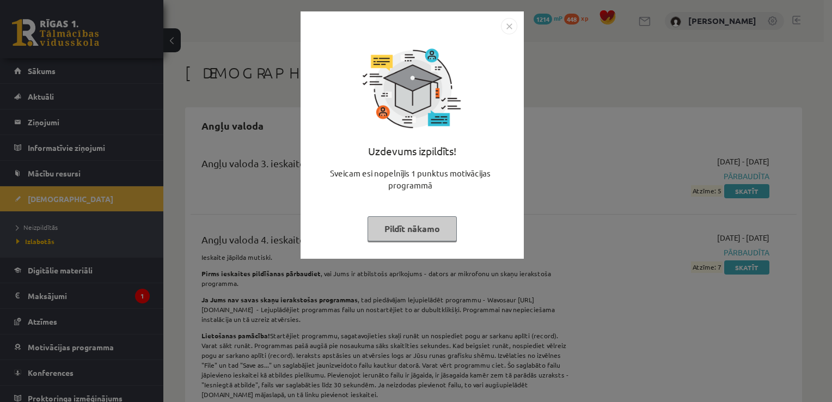
click at [412, 226] on button "Pildīt nākamo" at bounding box center [411, 228] width 89 height 25
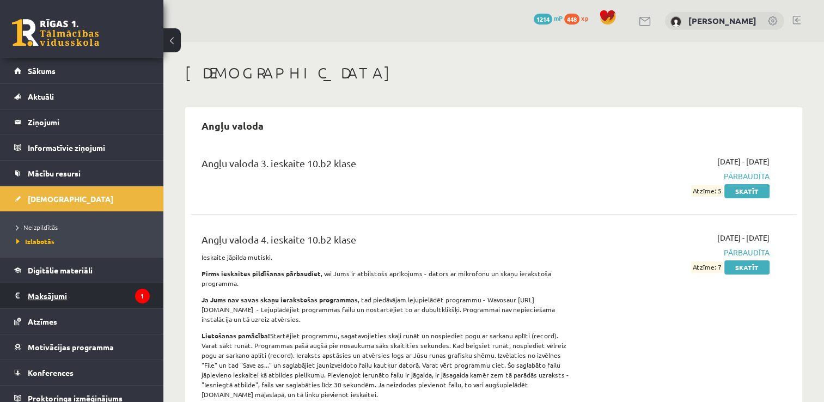
click at [135, 295] on icon "1" at bounding box center [142, 295] width 15 height 15
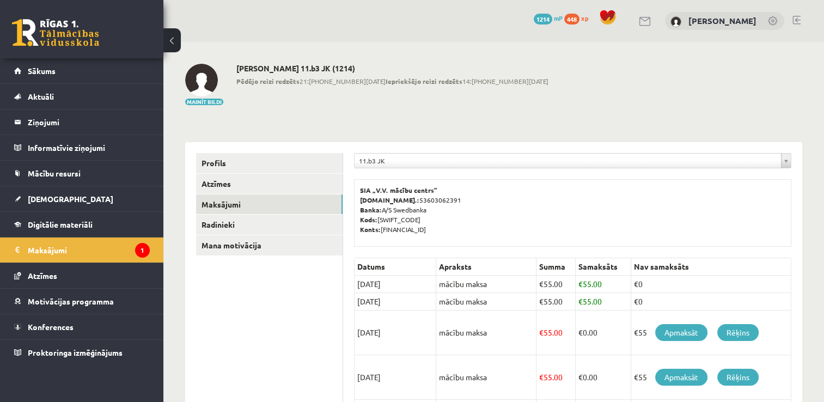
click at [51, 41] on link at bounding box center [55, 32] width 87 height 27
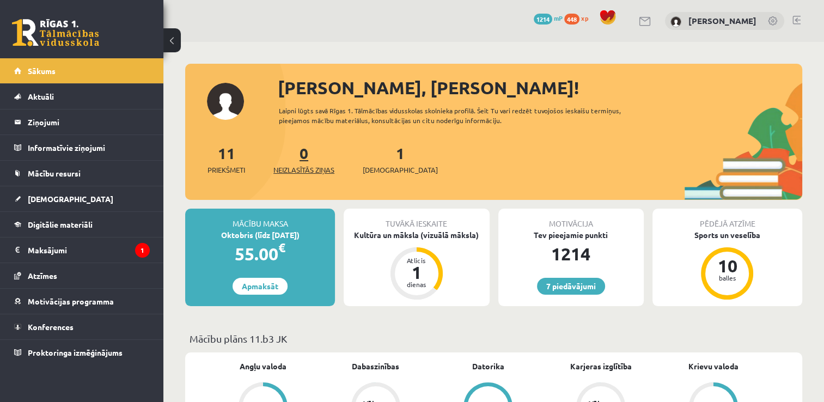
click at [305, 170] on span "Neizlasītās ziņas" at bounding box center [303, 169] width 61 height 11
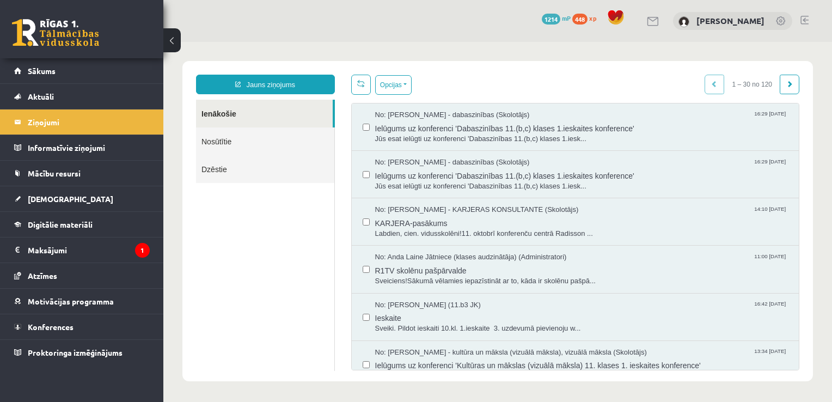
click at [263, 144] on link "Nosūtītie" at bounding box center [265, 141] width 138 height 28
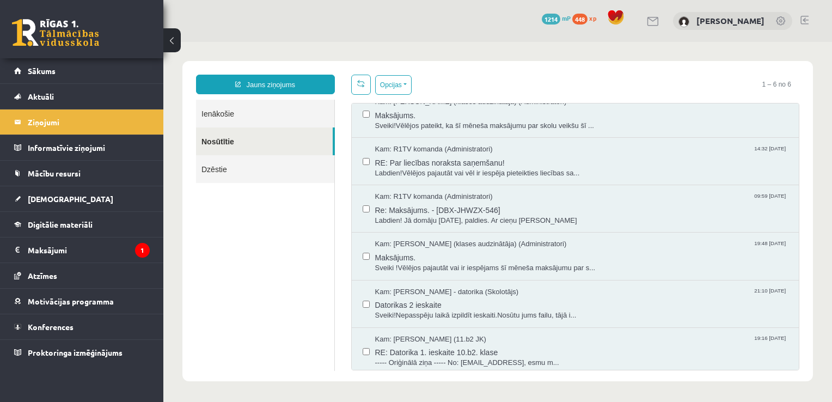
scroll to position [16, 0]
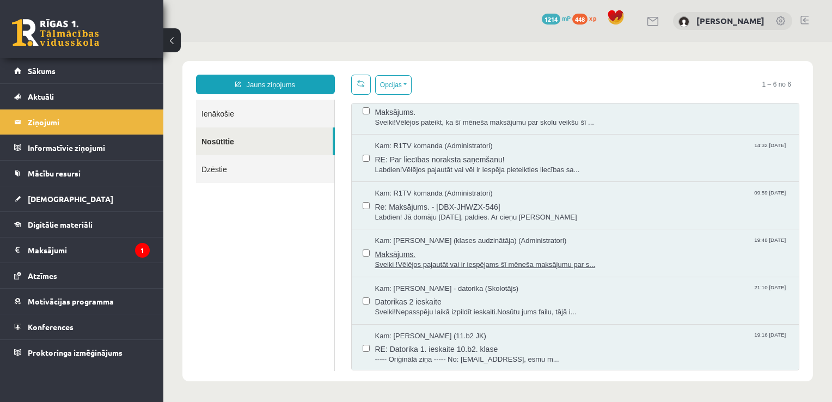
click at [451, 242] on span "Kam: [PERSON_NAME] (klases audzinātāja) (Administratori)" at bounding box center [471, 241] width 192 height 10
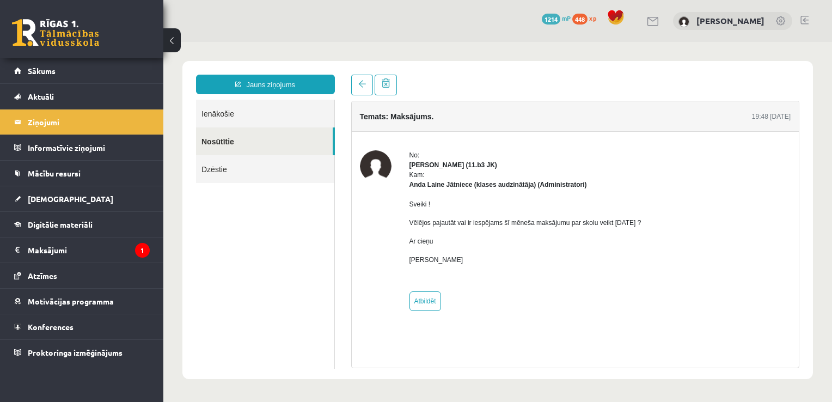
scroll to position [0, 0]
click at [261, 85] on link "Jauns ziņojums" at bounding box center [265, 85] width 139 height 20
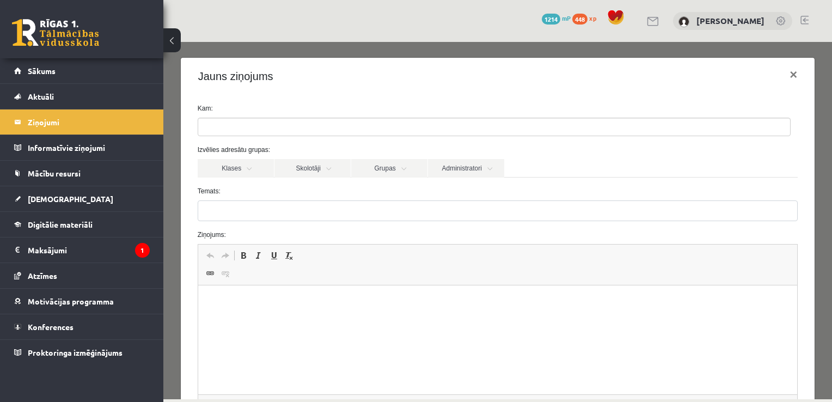
click at [250, 121] on ul at bounding box center [494, 126] width 592 height 17
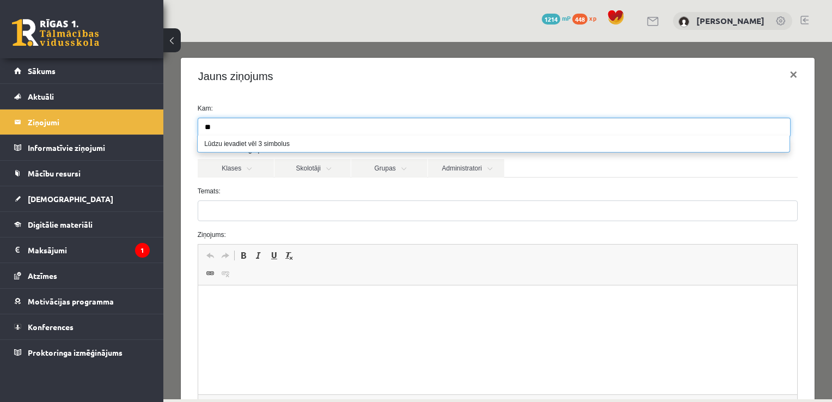
type input "*"
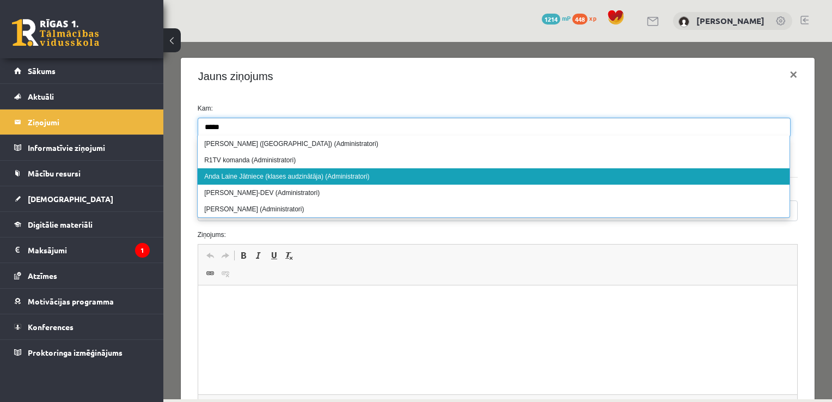
type input "****"
select select "****"
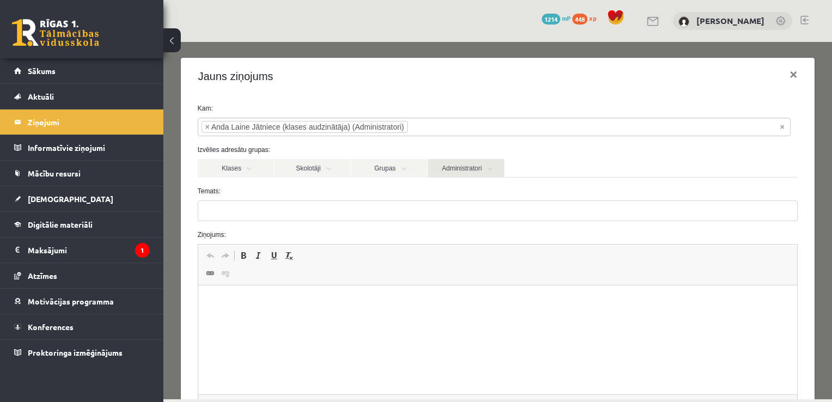
click at [483, 173] on link "Administratori" at bounding box center [466, 168] width 76 height 19
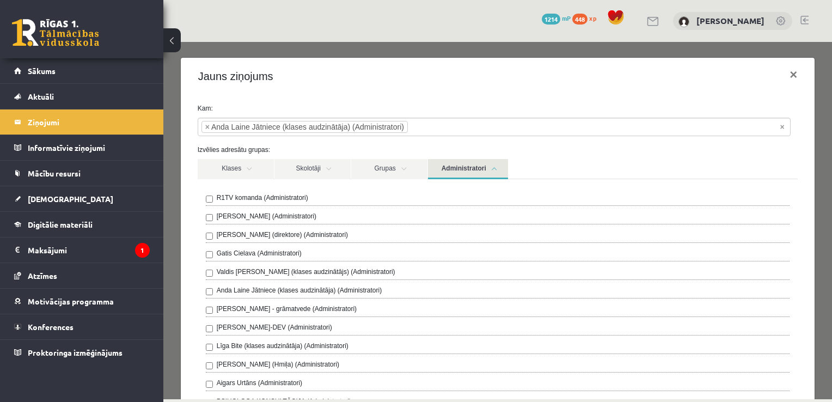
click at [483, 173] on link "Administratori" at bounding box center [468, 169] width 80 height 20
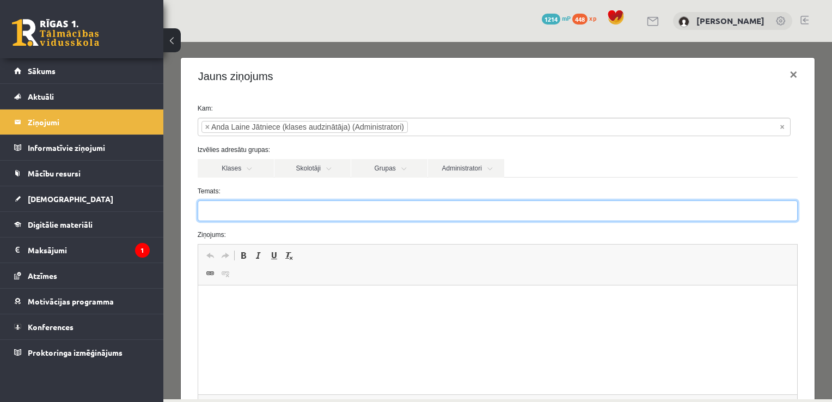
click at [229, 214] on input "Temats:" at bounding box center [498, 210] width 600 height 21
type input "**********"
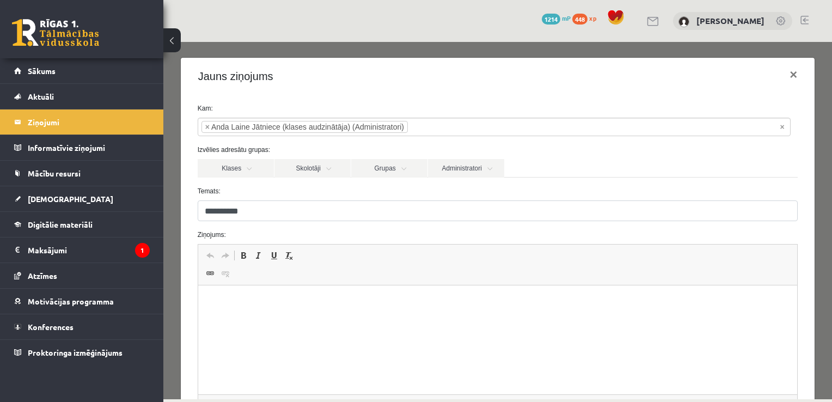
click at [251, 318] on html at bounding box center [497, 301] width 599 height 33
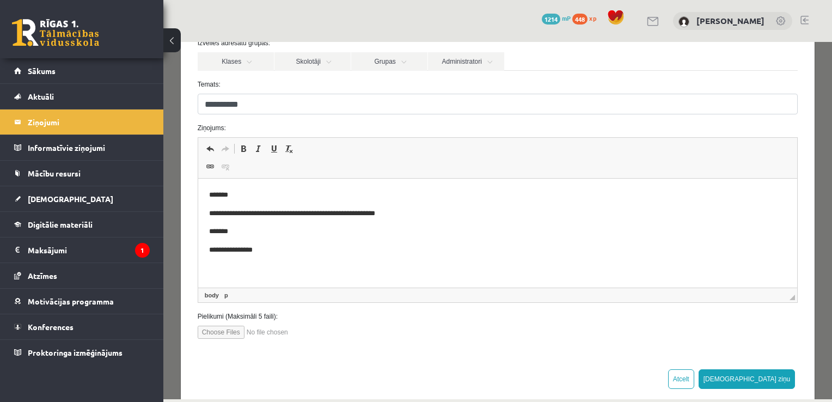
scroll to position [122, 0]
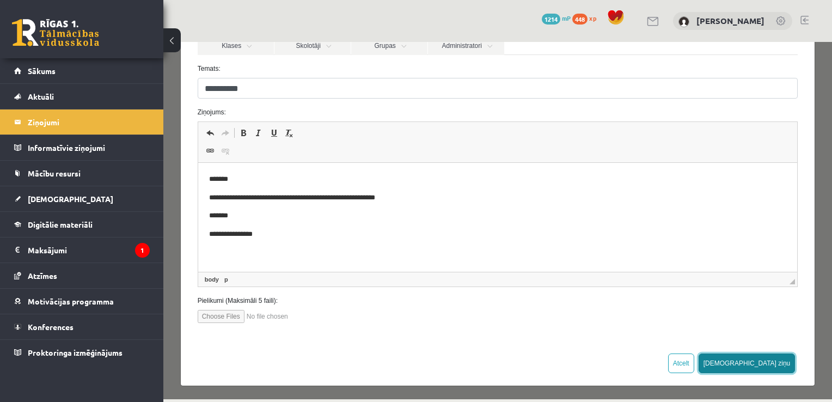
click at [774, 365] on button "Sūtīt ziņu" at bounding box center [746, 363] width 97 height 20
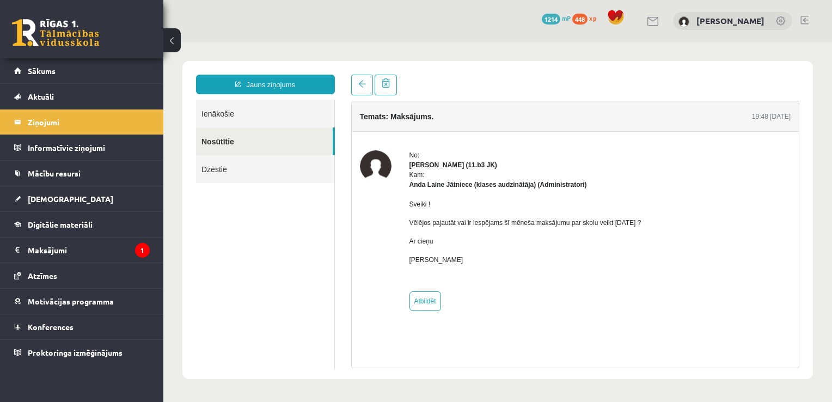
scroll to position [0, 0]
click at [64, 49] on div "0 Dāvanas 1214 mP 448 xp" at bounding box center [81, 29] width 163 height 58
click at [71, 36] on link at bounding box center [55, 32] width 87 height 27
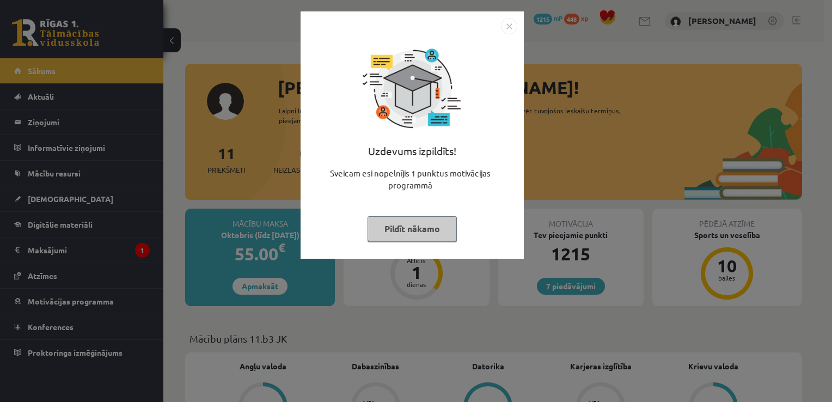
click at [412, 232] on button "Pildīt nākamo" at bounding box center [411, 228] width 89 height 25
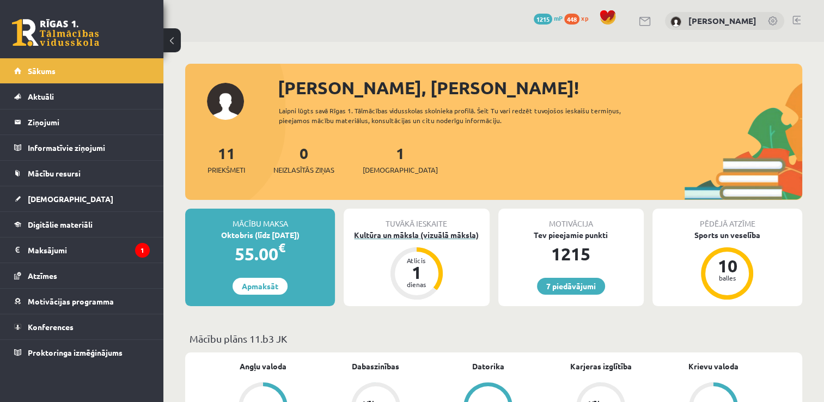
click at [414, 236] on div "Kultūra un māksla (vizuālā māksla)" at bounding box center [415, 234] width 145 height 11
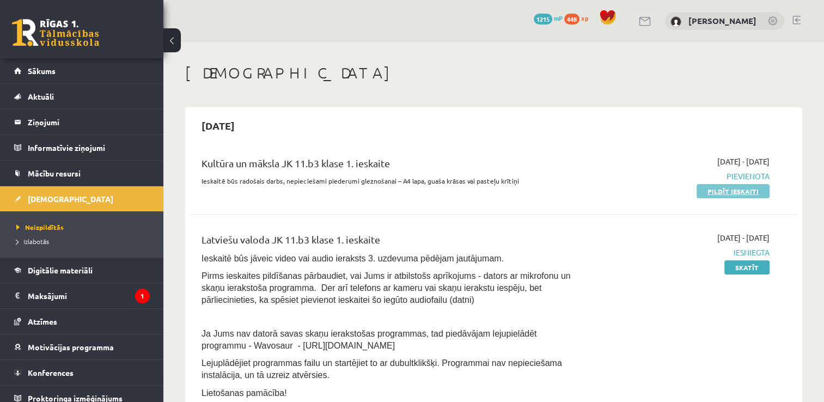
click at [744, 193] on link "Pildīt ieskaiti" at bounding box center [732, 191] width 73 height 14
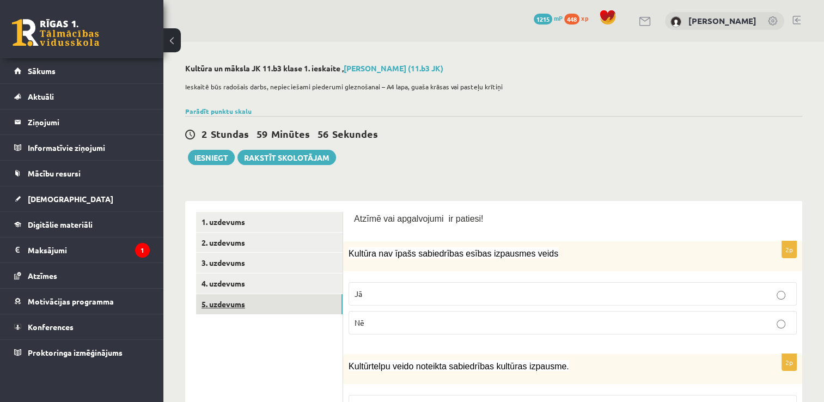
click at [226, 299] on link "5. uzdevums" at bounding box center [269, 304] width 146 height 20
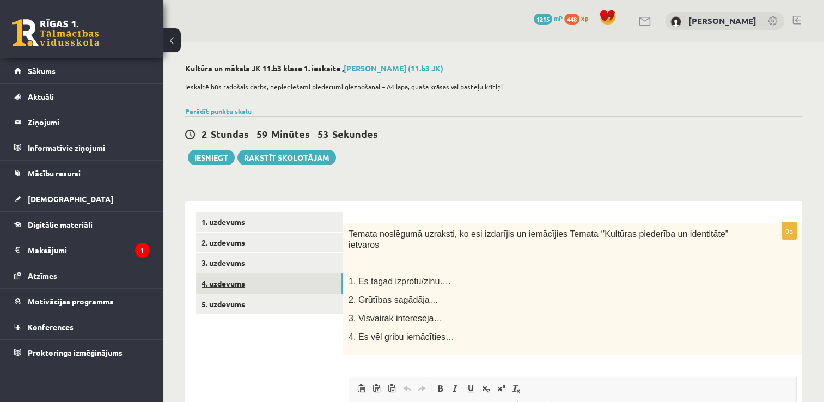
click at [224, 284] on link "4. uzdevums" at bounding box center [269, 283] width 146 height 20
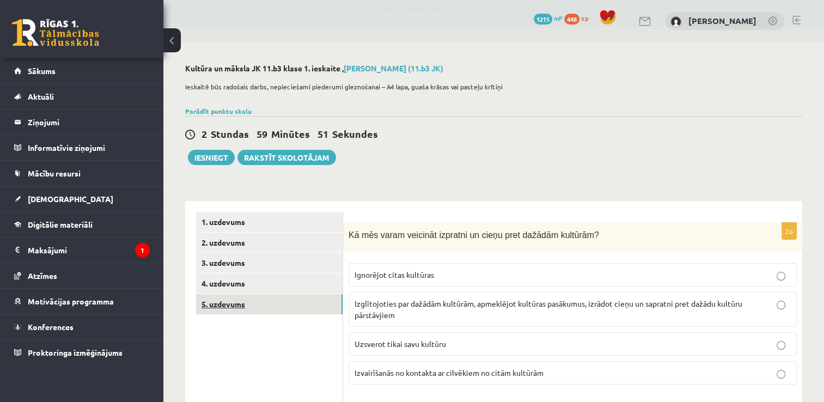
click at [223, 304] on link "5. uzdevums" at bounding box center [269, 304] width 146 height 20
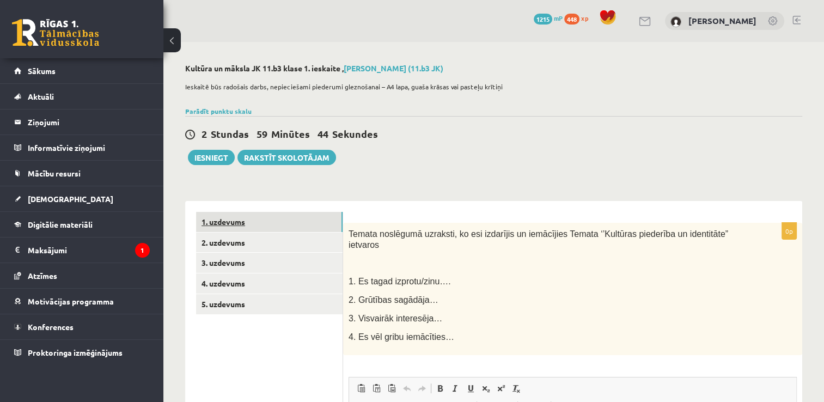
click at [234, 229] on link "1. uzdevums" at bounding box center [269, 222] width 146 height 20
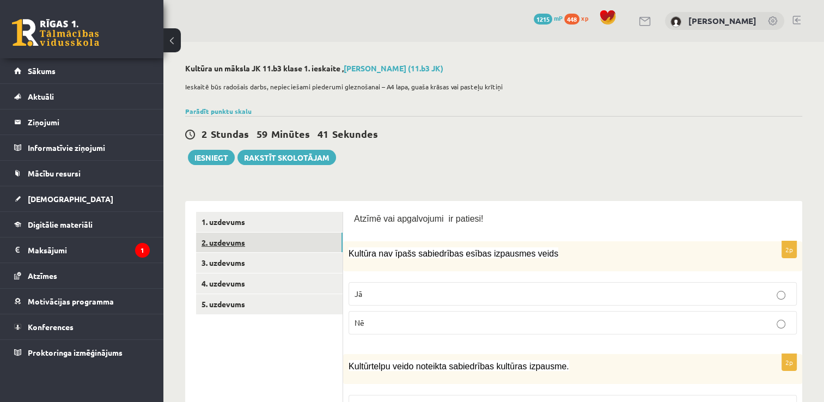
click at [329, 235] on link "2. uzdevums" at bounding box center [269, 242] width 146 height 20
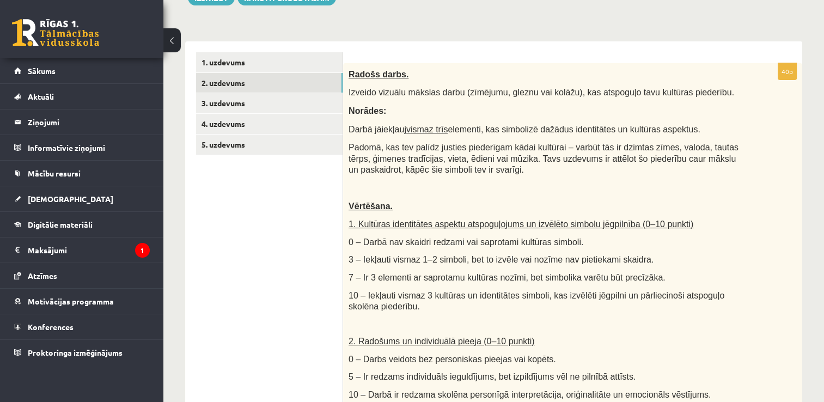
scroll to position [162, 0]
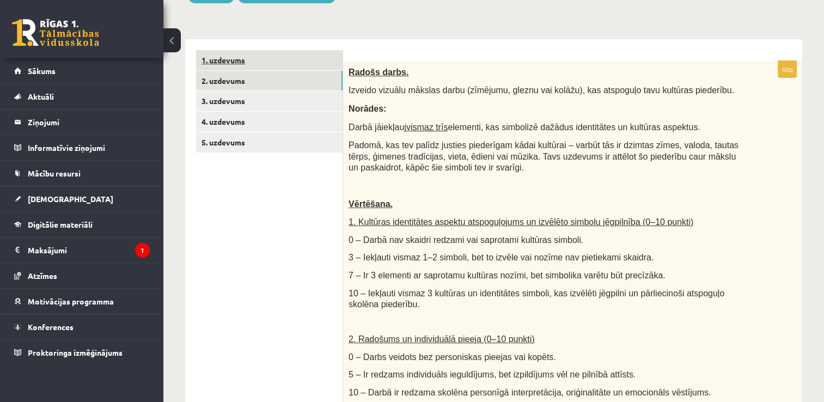
click at [267, 58] on link "1. uzdevums" at bounding box center [269, 60] width 146 height 20
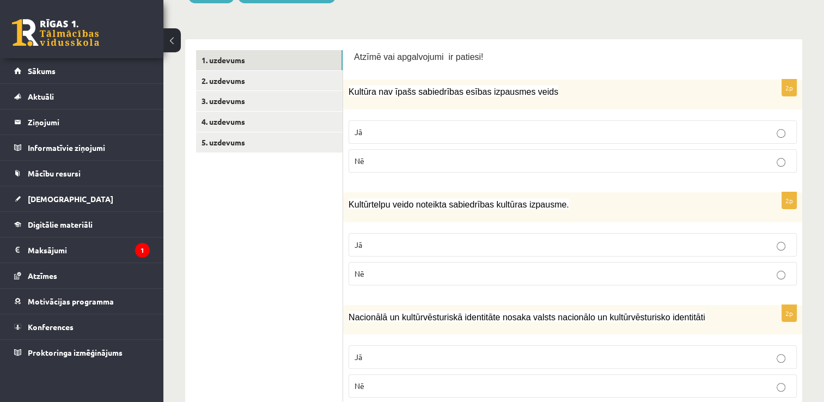
click at [387, 265] on label "Nē" at bounding box center [572, 273] width 448 height 23
click at [386, 234] on label "Jā" at bounding box center [572, 244] width 448 height 23
click at [419, 164] on p "Nē" at bounding box center [572, 160] width 436 height 11
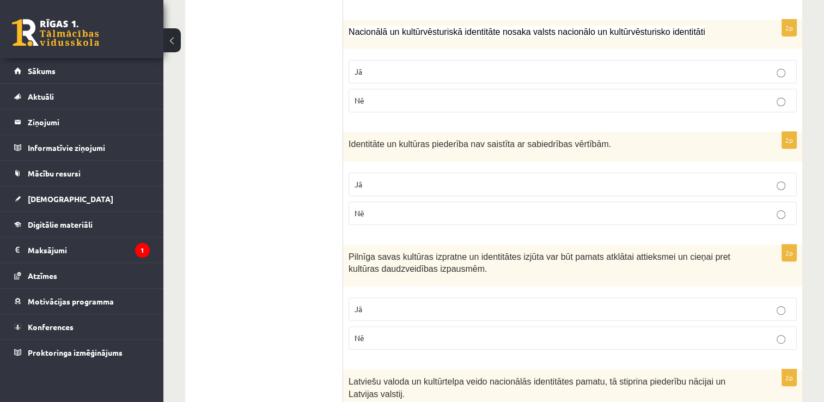
scroll to position [451, 0]
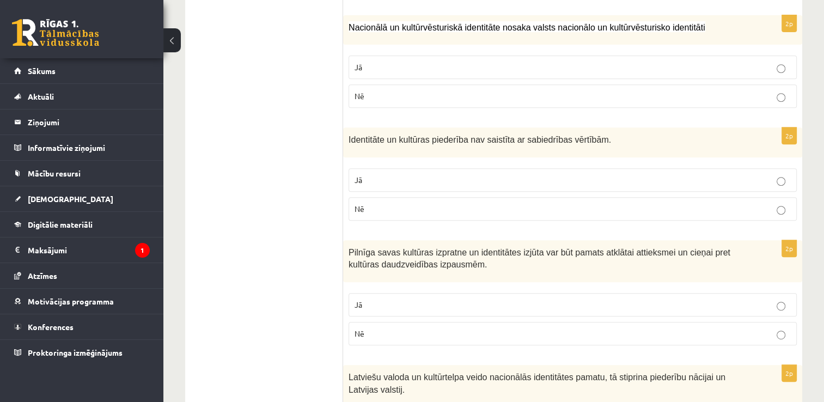
click at [451, 210] on p "Nē" at bounding box center [572, 208] width 436 height 11
click at [443, 179] on p "Jā" at bounding box center [572, 179] width 436 height 11
click at [431, 206] on p "Nē" at bounding box center [572, 208] width 436 height 11
click at [385, 96] on p "Nē" at bounding box center [572, 95] width 436 height 11
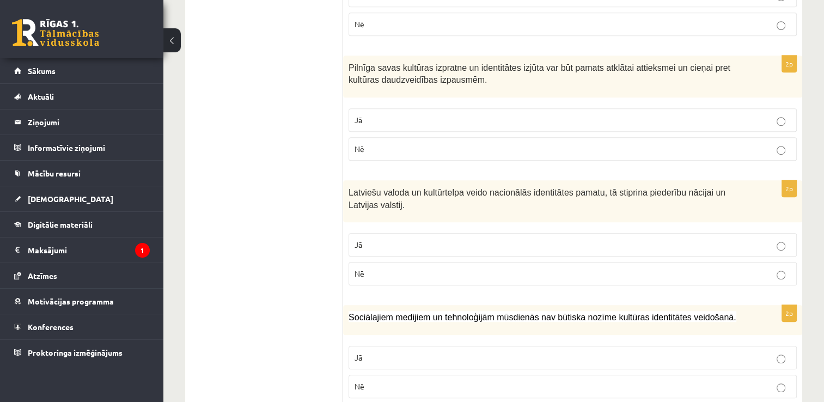
scroll to position [638, 0]
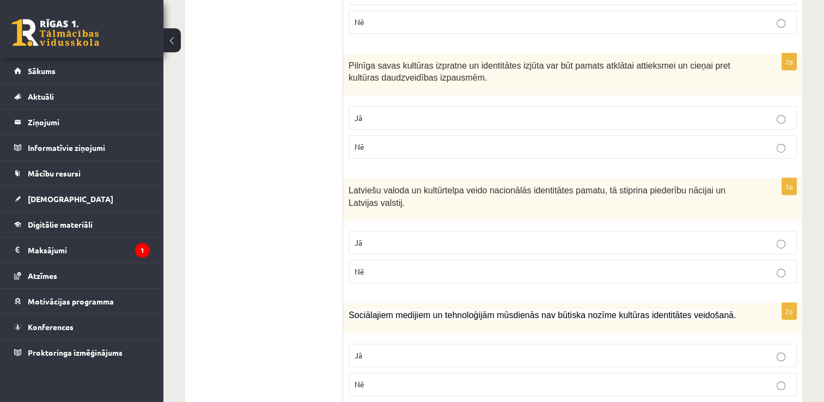
click at [564, 115] on p "Jā" at bounding box center [572, 117] width 436 height 11
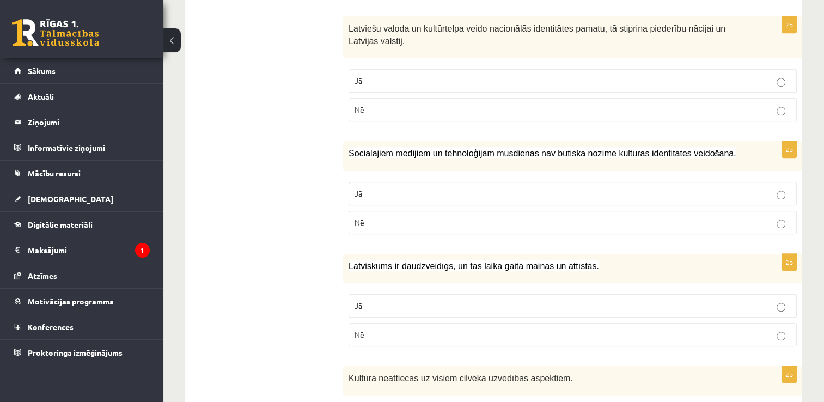
scroll to position [804, 0]
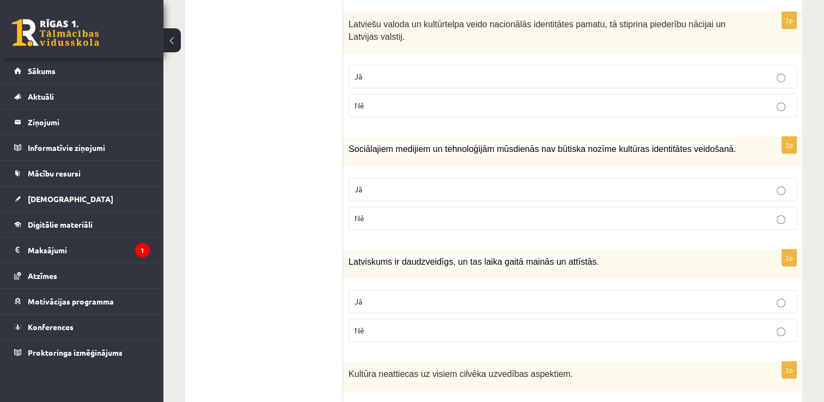
click at [745, 186] on p "Jā" at bounding box center [572, 188] width 436 height 11
click at [770, 296] on p "Jā" at bounding box center [572, 301] width 436 height 11
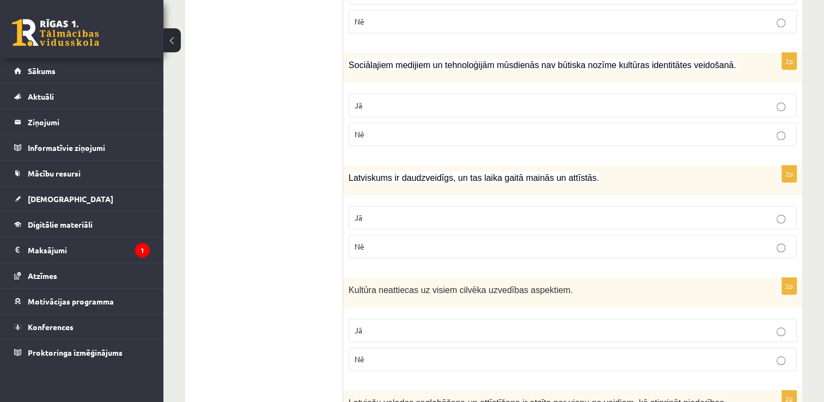
scroll to position [913, 0]
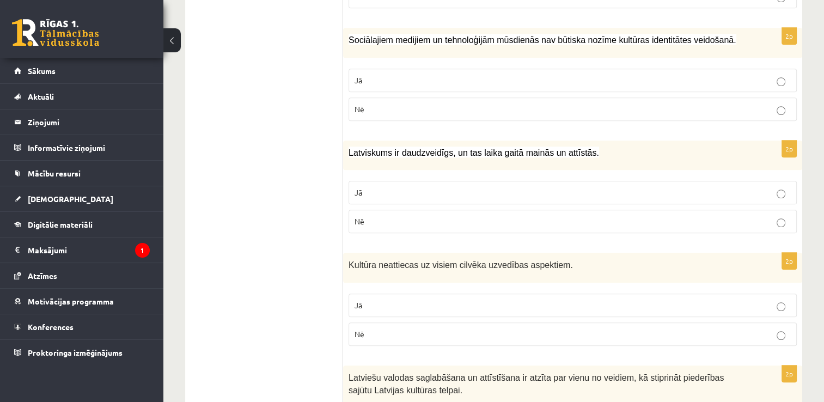
click at [717, 333] on p "Nē" at bounding box center [572, 333] width 436 height 11
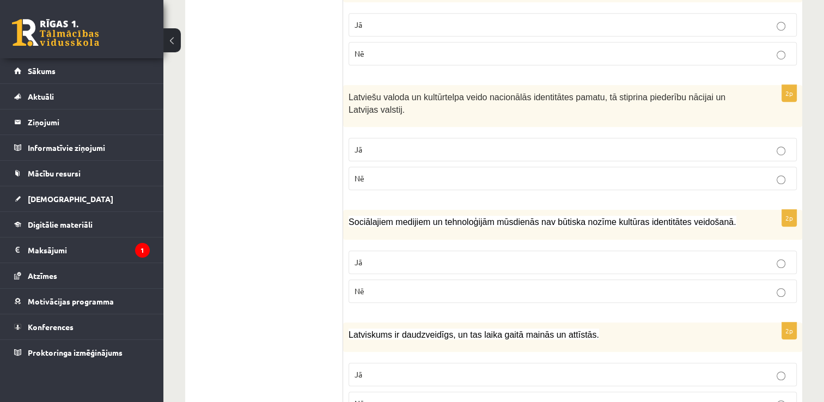
scroll to position [729, 0]
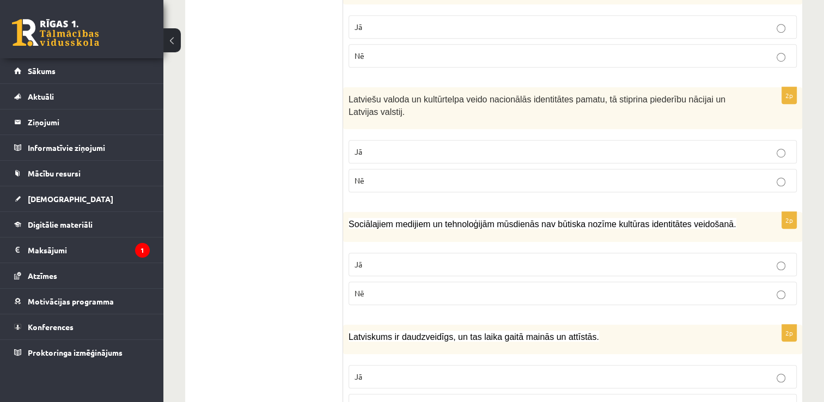
click at [678, 147] on p "Jā" at bounding box center [572, 151] width 436 height 11
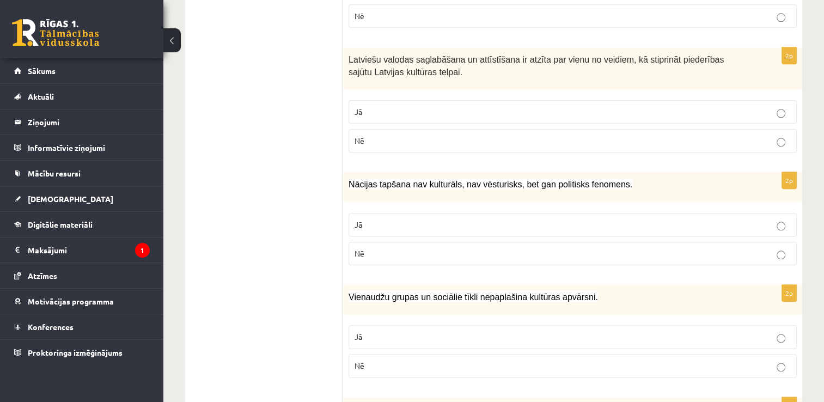
scroll to position [1236, 0]
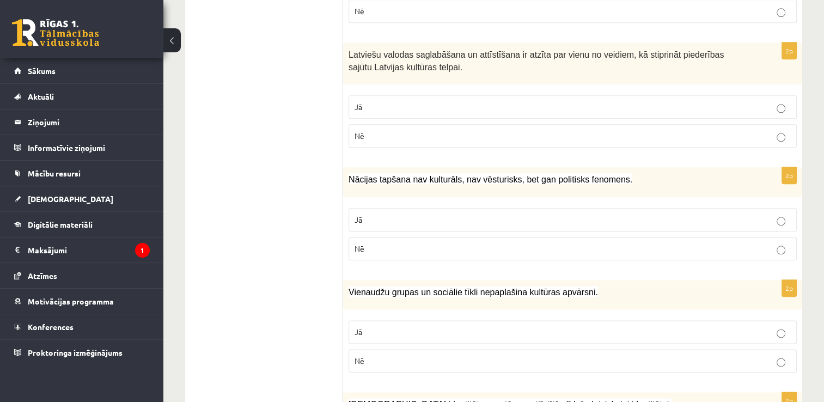
click at [610, 101] on p "Jā" at bounding box center [572, 106] width 436 height 11
click at [413, 358] on p "Nē" at bounding box center [572, 360] width 436 height 11
click at [423, 247] on p "Nē" at bounding box center [572, 248] width 436 height 11
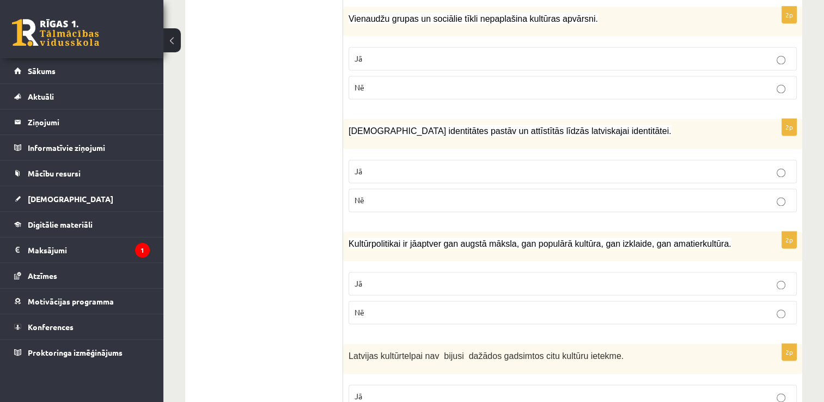
scroll to position [1520, 0]
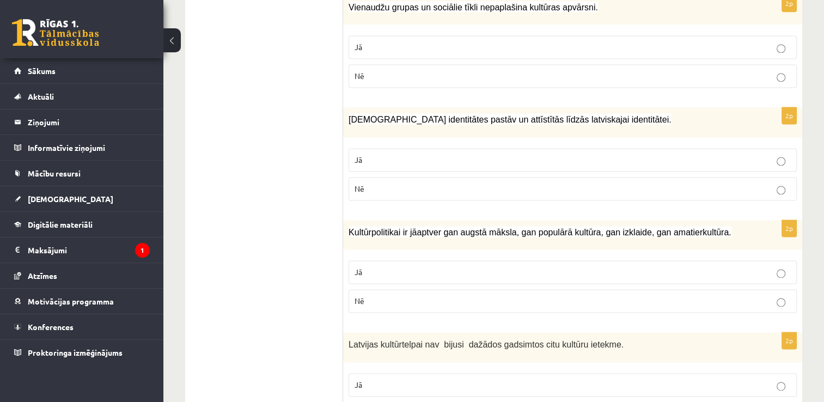
click at [571, 155] on p "Jā" at bounding box center [572, 159] width 436 height 11
click at [435, 267] on p "Jā" at bounding box center [572, 271] width 436 height 11
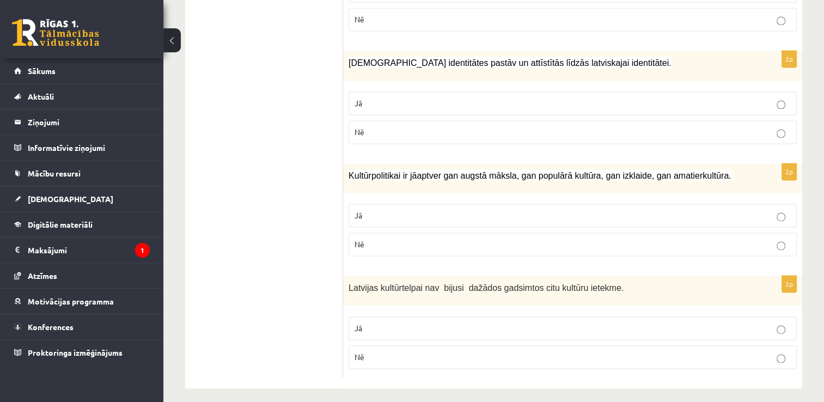
click at [689, 354] on label "Nē" at bounding box center [572, 356] width 448 height 23
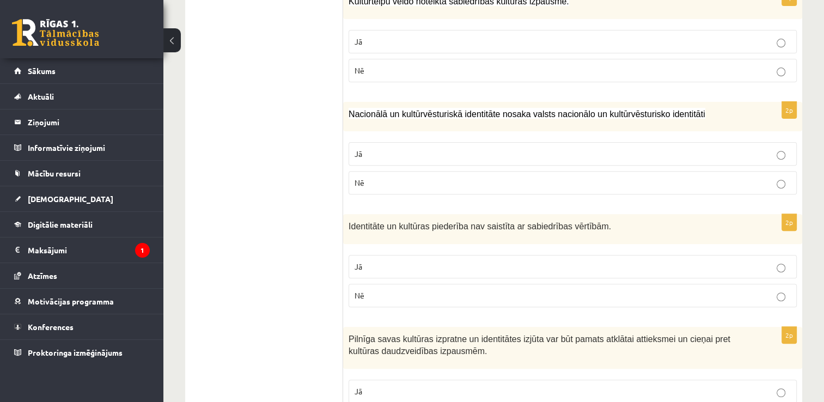
scroll to position [0, 0]
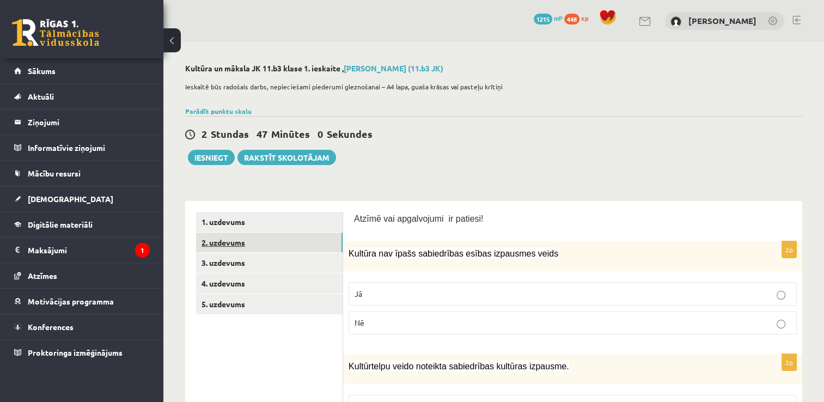
click at [289, 244] on link "2. uzdevums" at bounding box center [269, 242] width 146 height 20
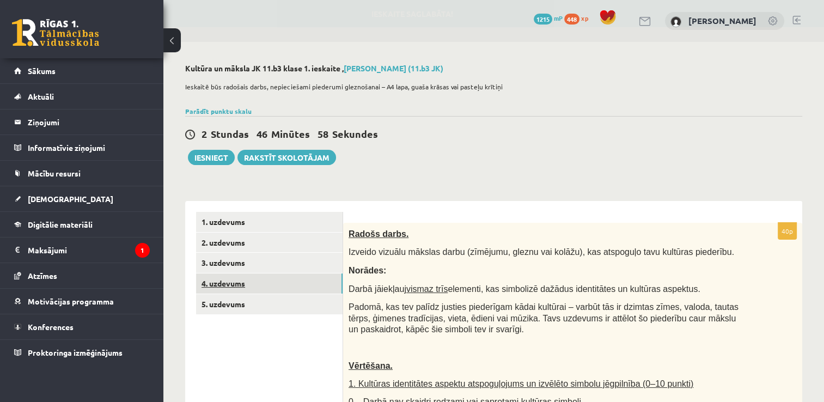
click at [267, 275] on link "4. uzdevums" at bounding box center [269, 283] width 146 height 20
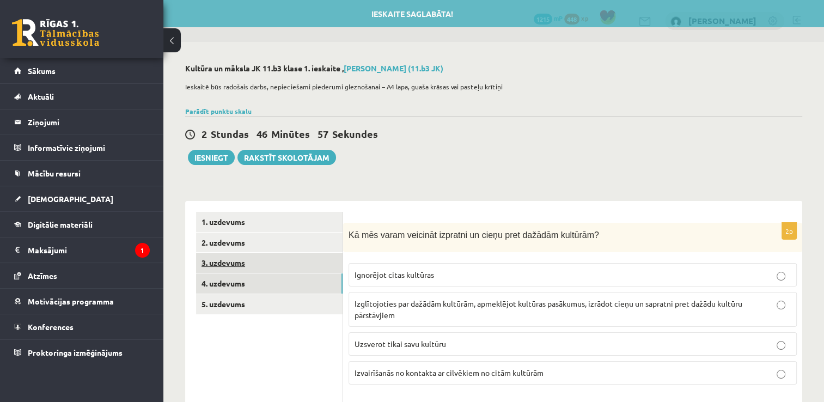
click at [269, 267] on link "3. uzdevums" at bounding box center [269, 263] width 146 height 20
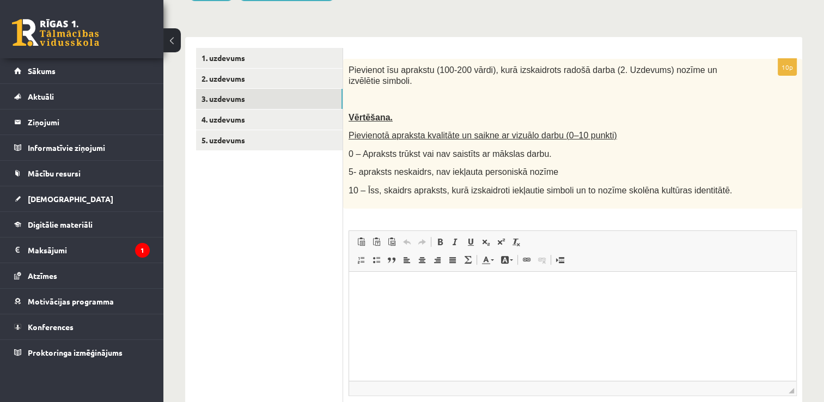
scroll to position [166, 0]
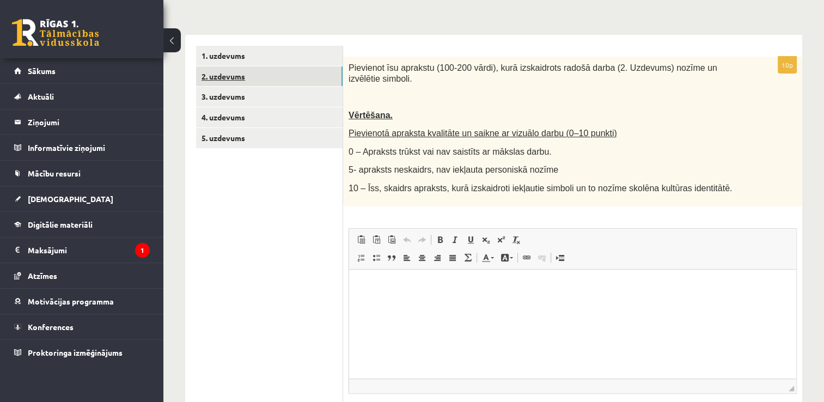
click at [323, 82] on link "2. uzdevums" at bounding box center [269, 76] width 146 height 20
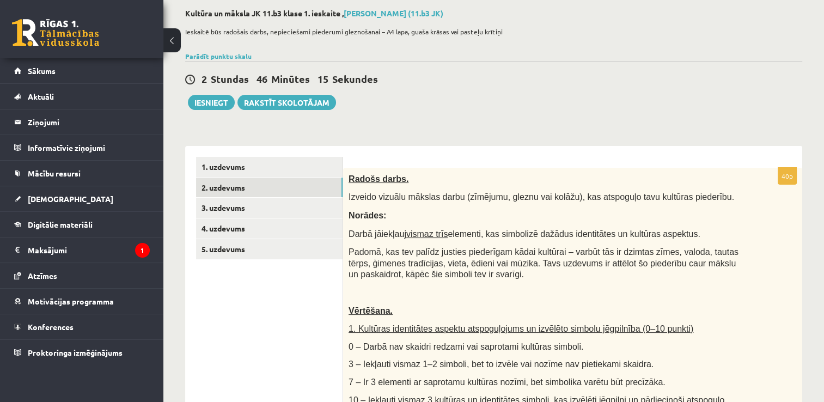
scroll to position [50, 0]
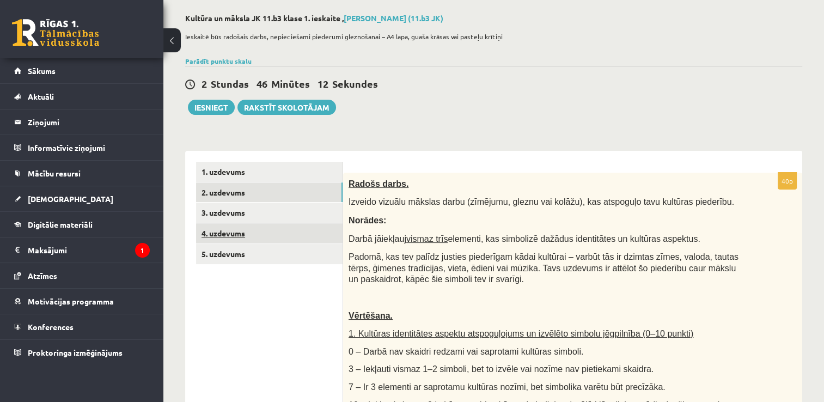
click at [228, 228] on link "4. uzdevums" at bounding box center [269, 233] width 146 height 20
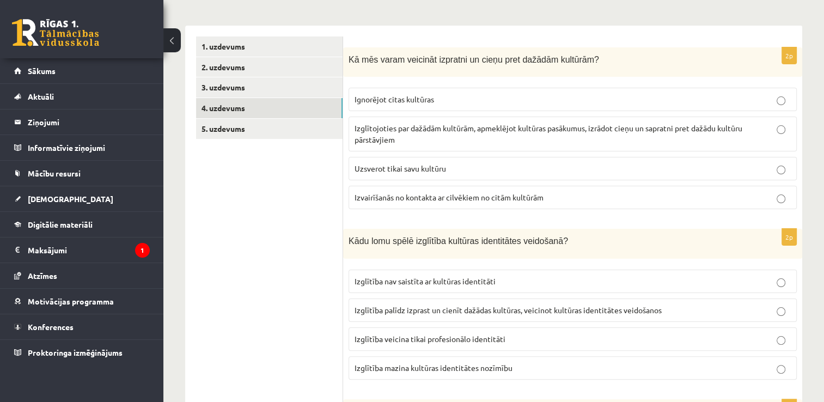
scroll to position [189, 0]
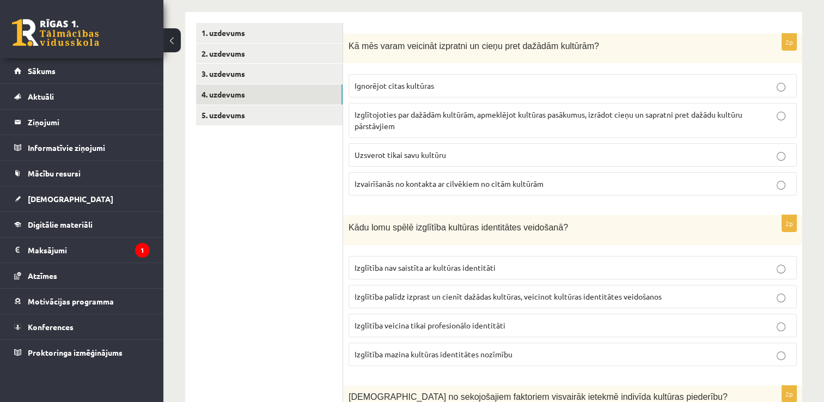
click at [532, 122] on p "Izglītojoties par dažādām kultūrām, apmeklējot kultūras pasākumus, izrādot cieņ…" at bounding box center [572, 120] width 436 height 23
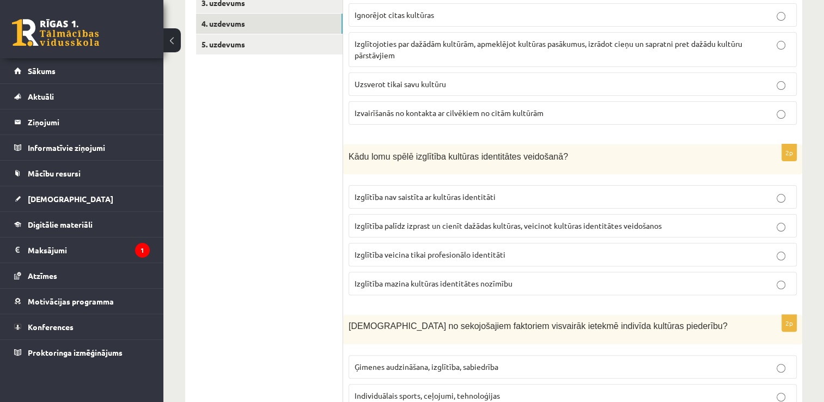
scroll to position [262, 0]
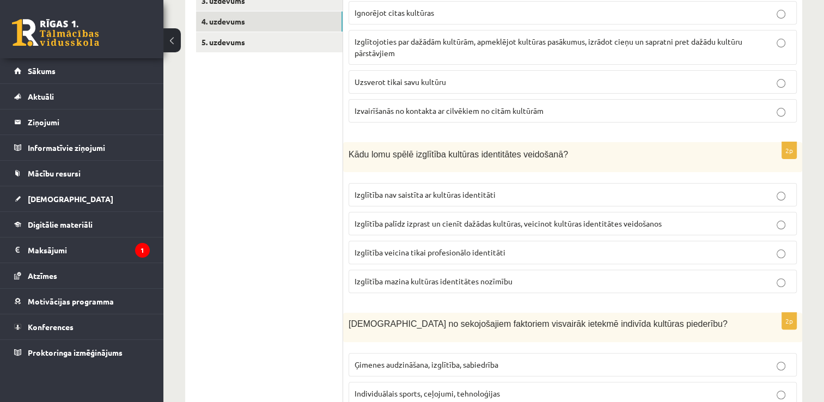
click at [695, 226] on p "Izglītība palīdz izprast un cienīt dažādas kultūras, veicinot kultūras identitā…" at bounding box center [572, 223] width 436 height 11
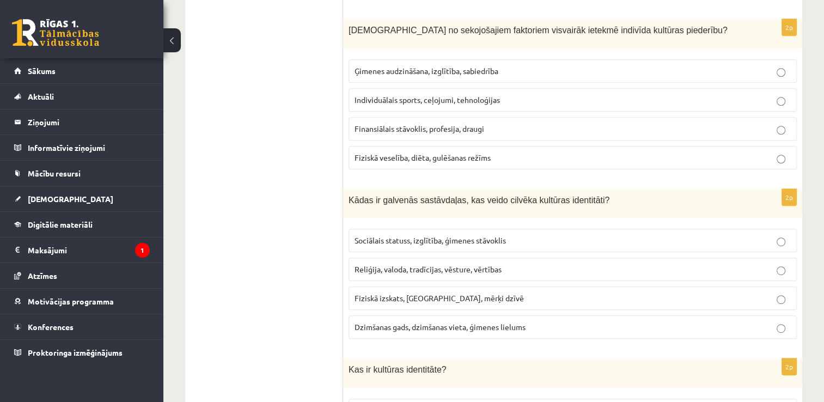
scroll to position [562, 0]
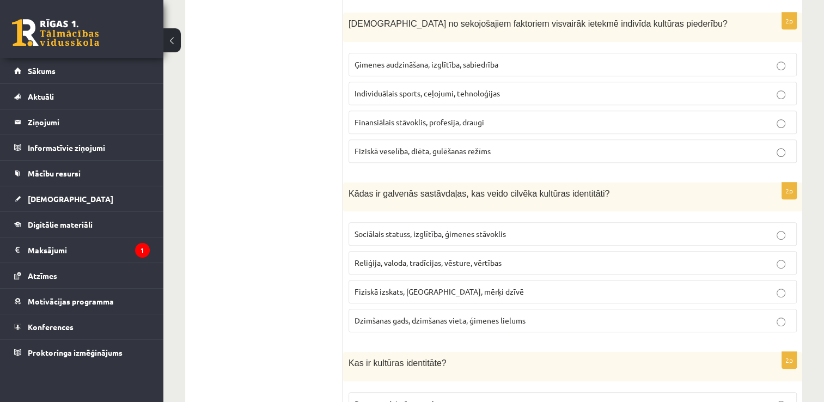
click at [557, 63] on p "Ģimenes audzināšana, izglītība, sabiedrība" at bounding box center [572, 64] width 436 height 11
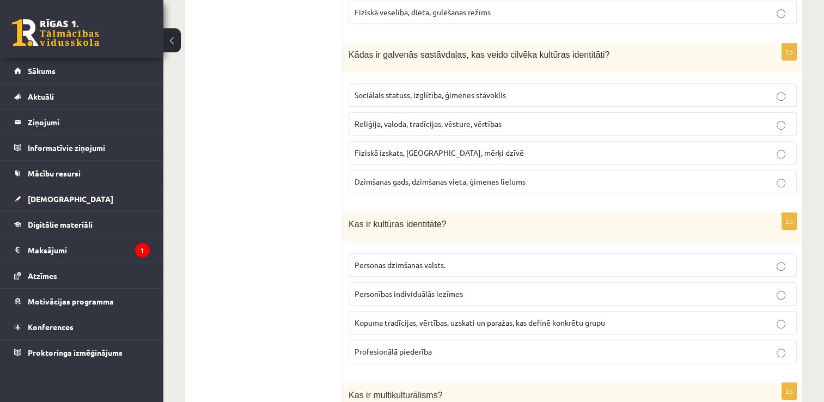
scroll to position [707, 0]
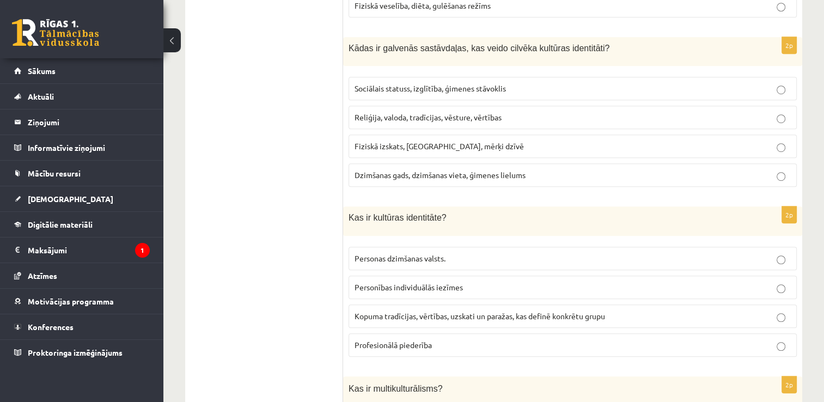
click at [520, 122] on label "Reliģija, valoda, tradīcijas, vēsture, vērtības" at bounding box center [572, 117] width 448 height 23
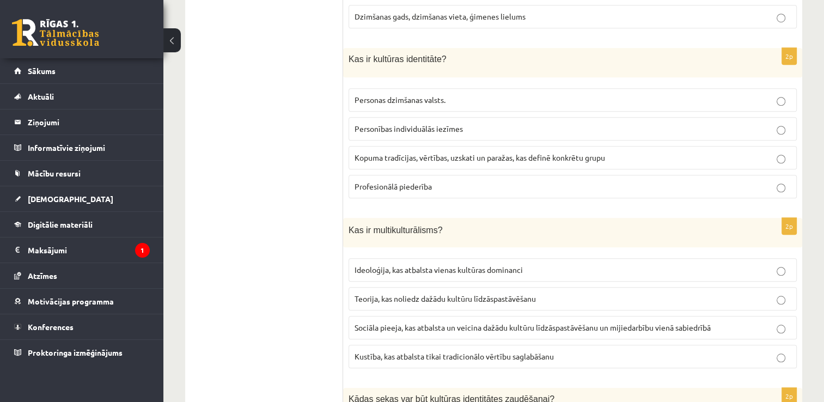
scroll to position [877, 0]
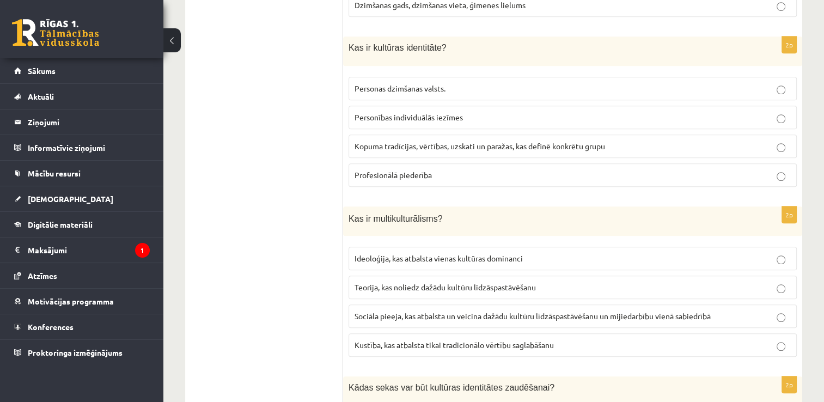
click at [613, 140] on p "Kopuma tradīcijas, vērtības, uzskati un paražas, kas definē konkrētu grupu" at bounding box center [572, 145] width 436 height 11
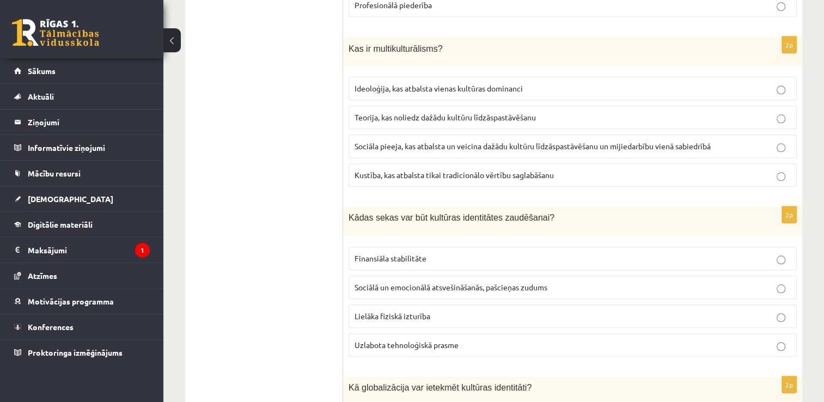
scroll to position [1054, 0]
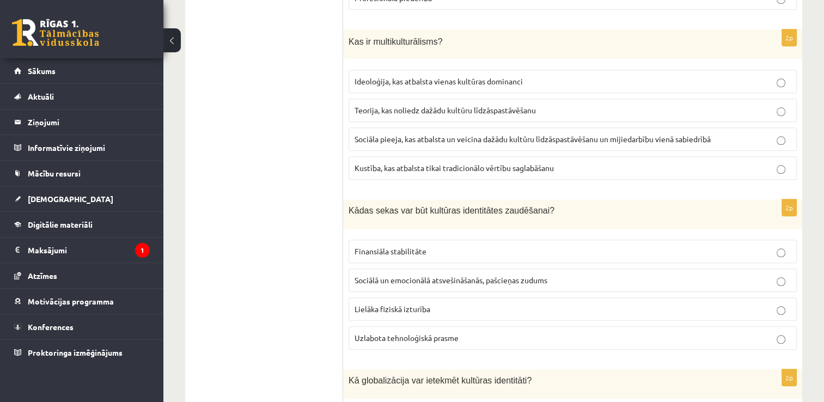
click at [668, 134] on span "Sociāla pieeja, kas atbalsta un veicina dažādu kultūru līdzāspastāvēšanu un mij…" at bounding box center [532, 139] width 356 height 10
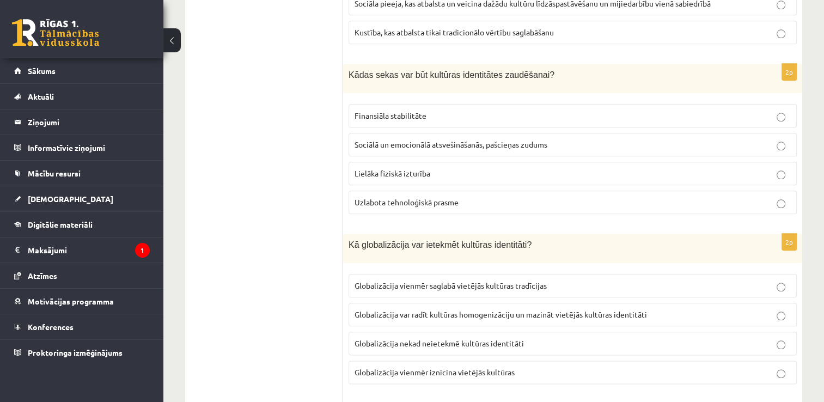
scroll to position [1194, 0]
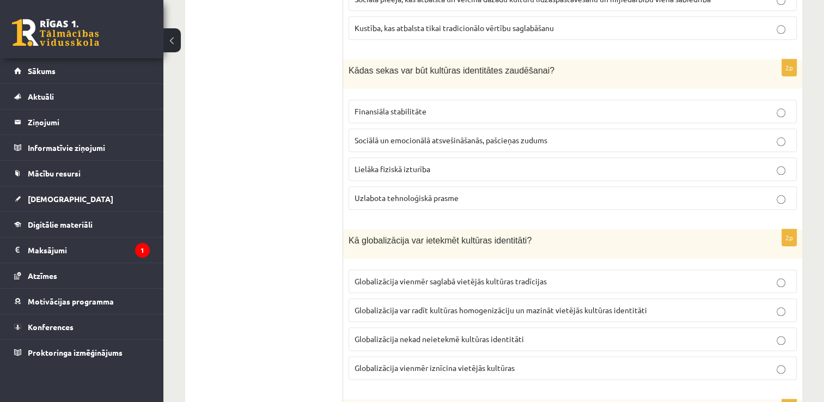
click at [563, 134] on p "Sociālā un emocionālā atsvešināšanās, pašcieņas zudums" at bounding box center [572, 139] width 436 height 11
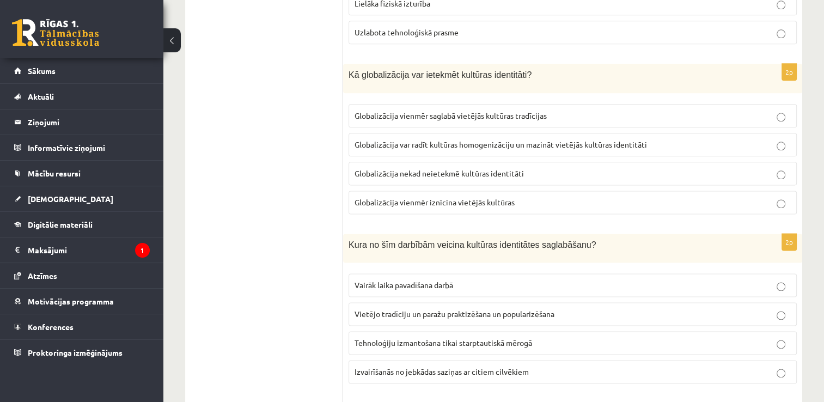
scroll to position [1361, 0]
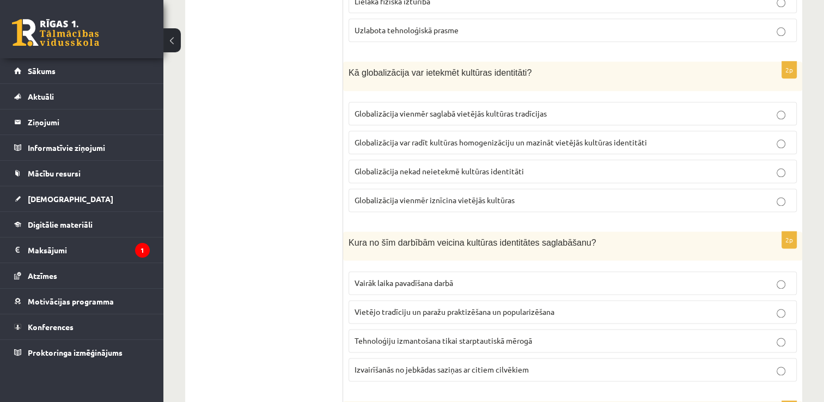
click at [637, 140] on p "Globalizācija var radīt kultūras homogenizāciju un mazināt vietējās kultūras id…" at bounding box center [572, 142] width 436 height 11
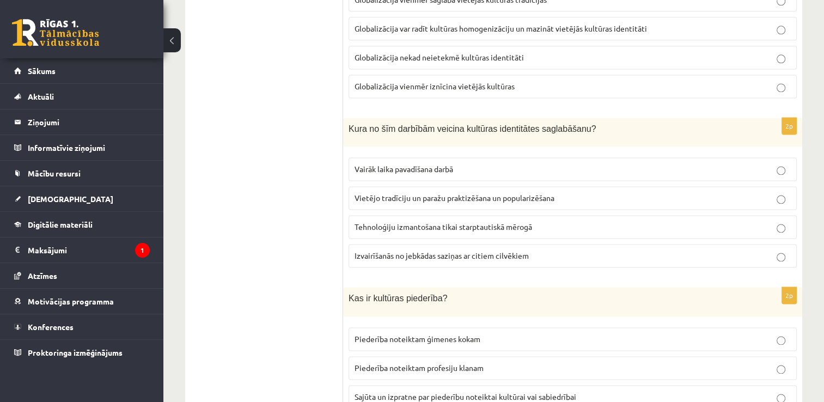
scroll to position [1515, 0]
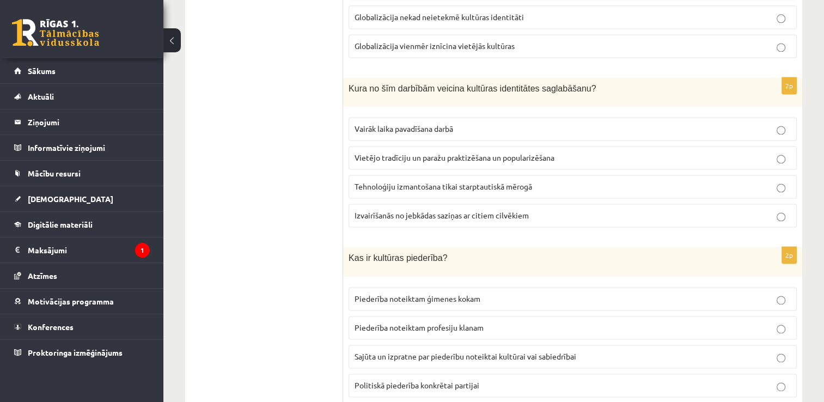
click at [524, 157] on label "Vietējo tradīciju un paražu praktizēšana un popularizēšana" at bounding box center [572, 157] width 448 height 23
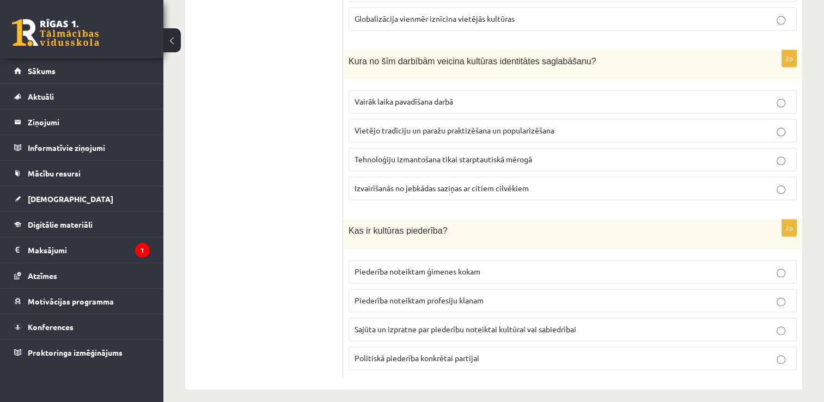
click at [500, 324] on span "Sajūta un izpratne par piederību noteiktai kultūrai vai sabiedrībai" at bounding box center [465, 329] width 222 height 10
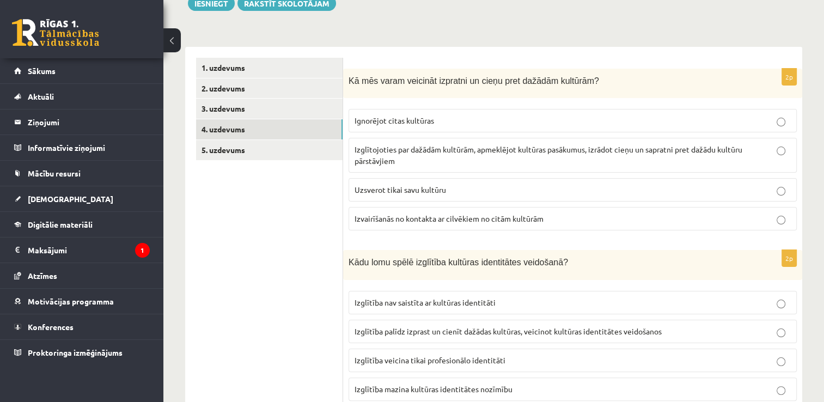
scroll to position [0, 0]
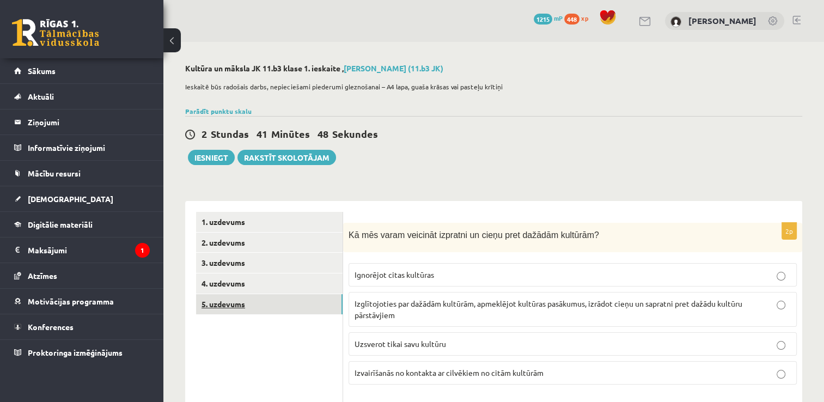
click at [292, 308] on link "5. uzdevums" at bounding box center [269, 304] width 146 height 20
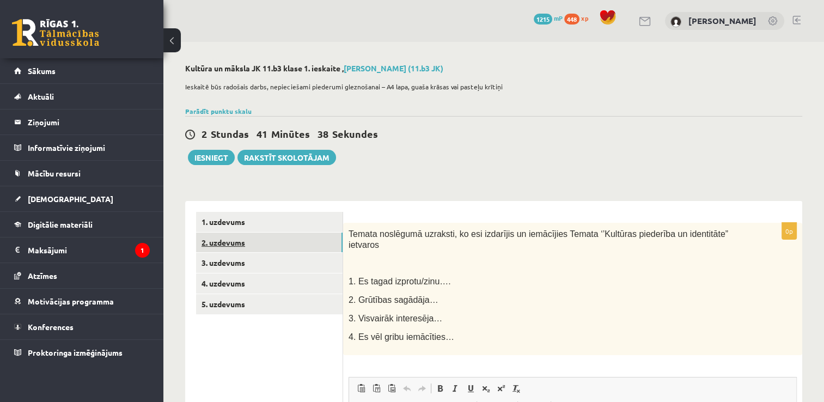
click at [276, 244] on link "2. uzdevums" at bounding box center [269, 242] width 146 height 20
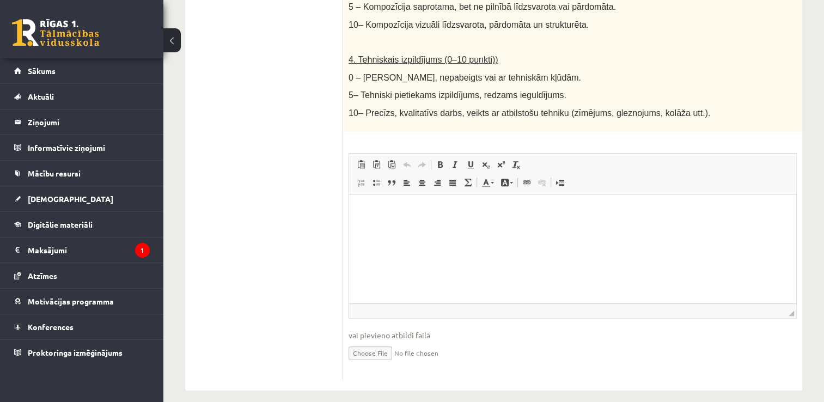
scroll to position [622, 0]
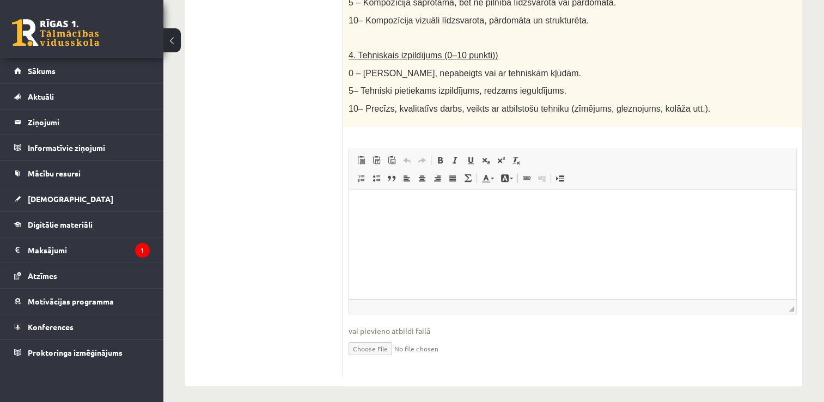
click at [374, 349] on input "file" at bounding box center [572, 347] width 448 height 22
type input "**********"
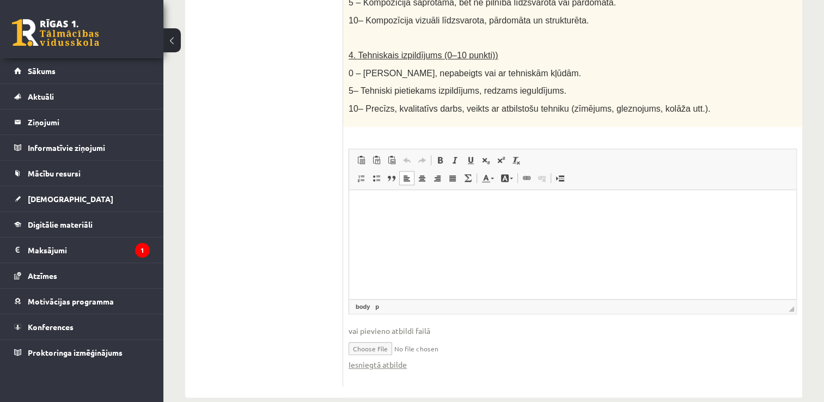
click at [449, 214] on html at bounding box center [572, 205] width 447 height 33
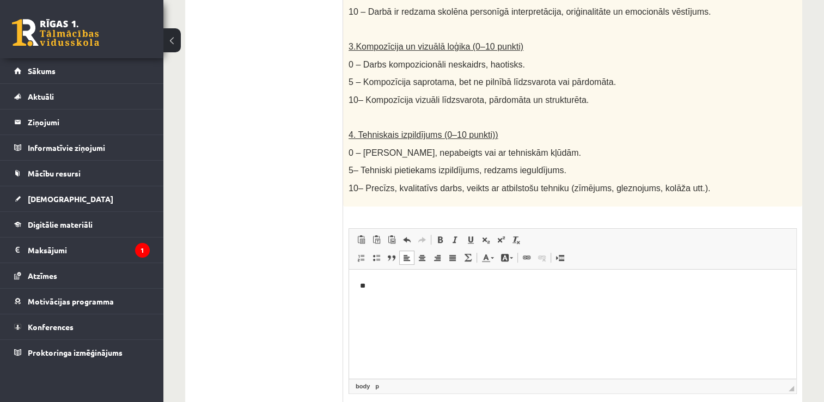
scroll to position [637, 0]
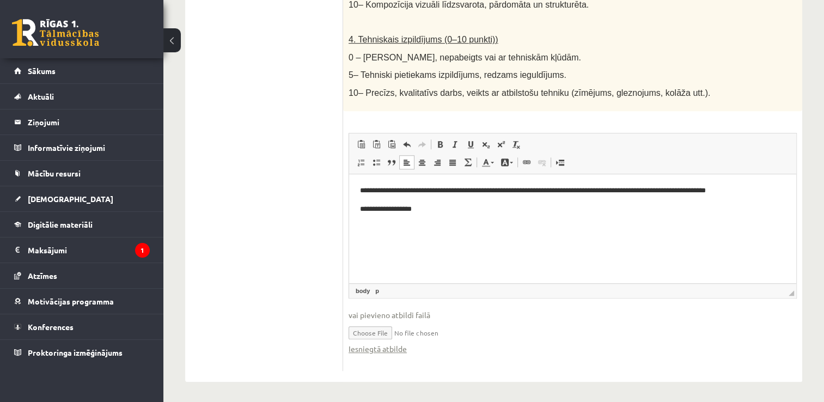
click at [397, 212] on p "**********" at bounding box center [573, 208] width 426 height 11
click at [400, 210] on p "**********" at bounding box center [573, 208] width 426 height 11
click at [405, 208] on p "**********" at bounding box center [573, 208] width 426 height 11
click at [422, 204] on p "**********" at bounding box center [573, 208] width 426 height 11
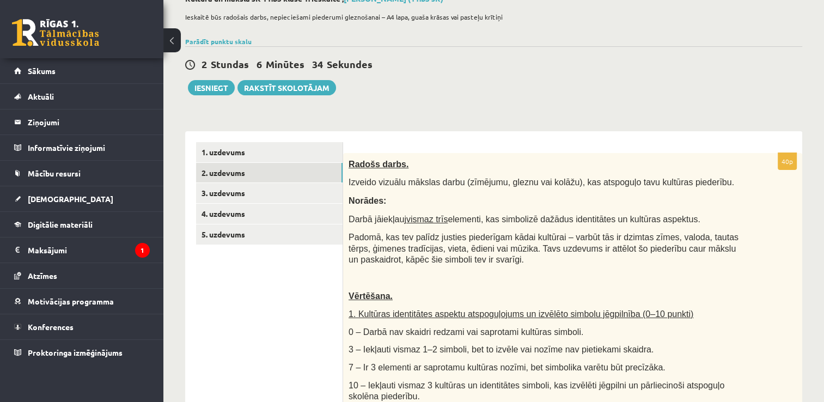
scroll to position [59, 0]
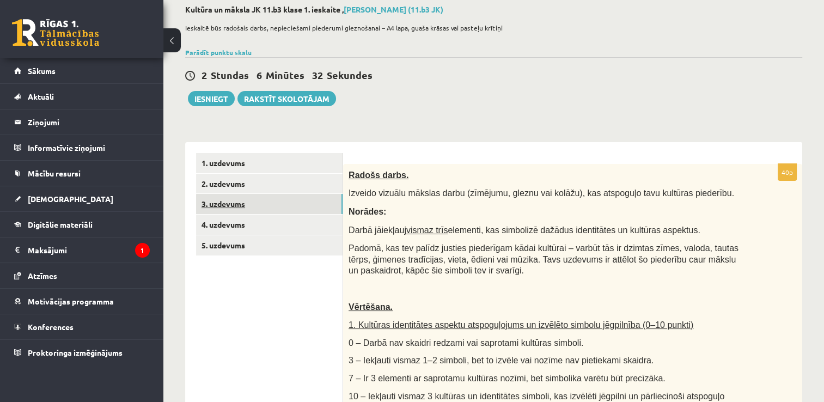
click at [232, 208] on link "3. uzdevums" at bounding box center [269, 204] width 146 height 20
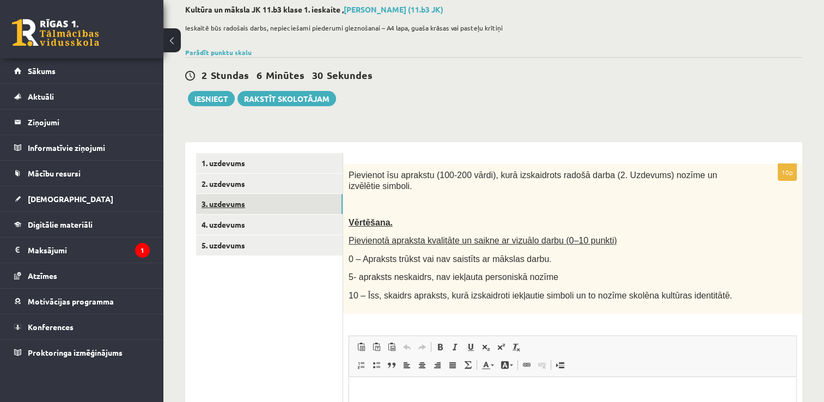
scroll to position [0, 0]
click at [235, 228] on link "4. uzdevums" at bounding box center [269, 224] width 146 height 20
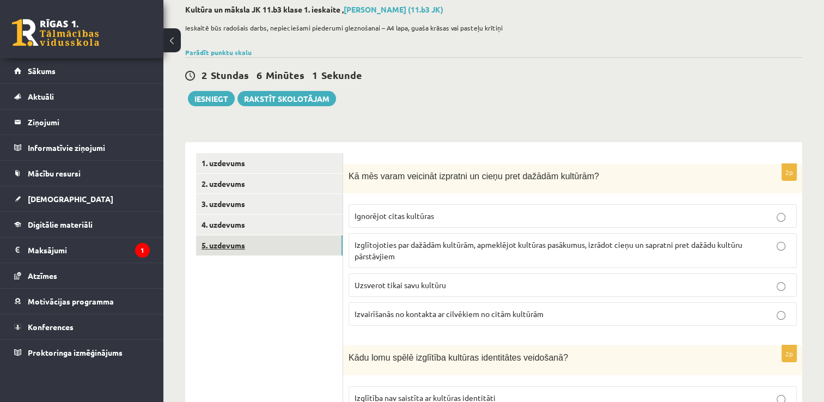
click at [226, 243] on link "5. uzdevums" at bounding box center [269, 245] width 146 height 20
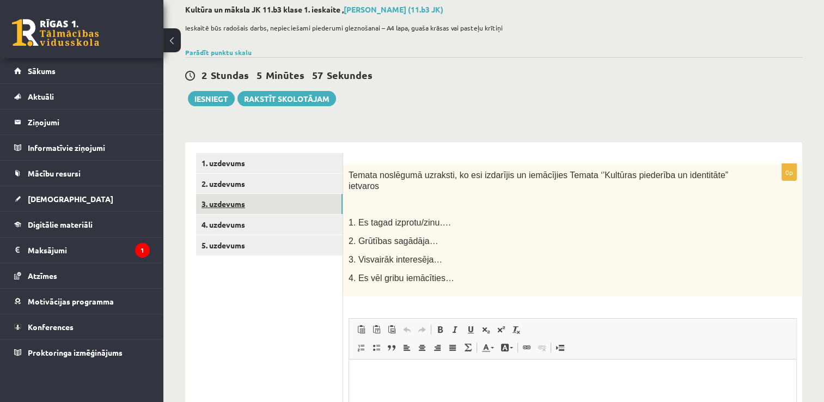
click at [248, 205] on link "3. uzdevums" at bounding box center [269, 204] width 146 height 20
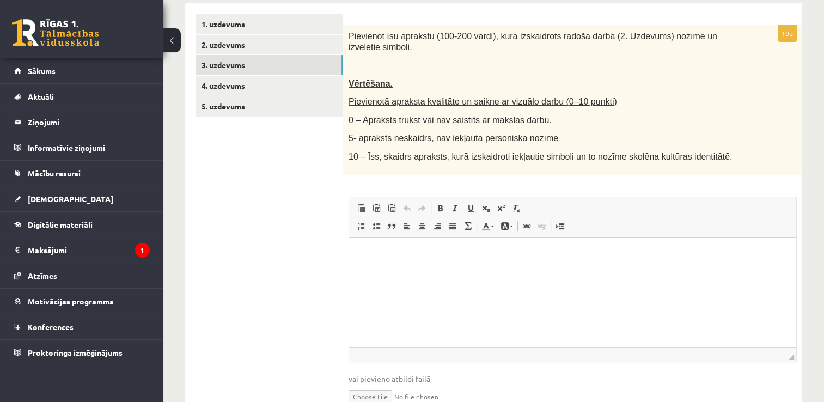
scroll to position [200, 0]
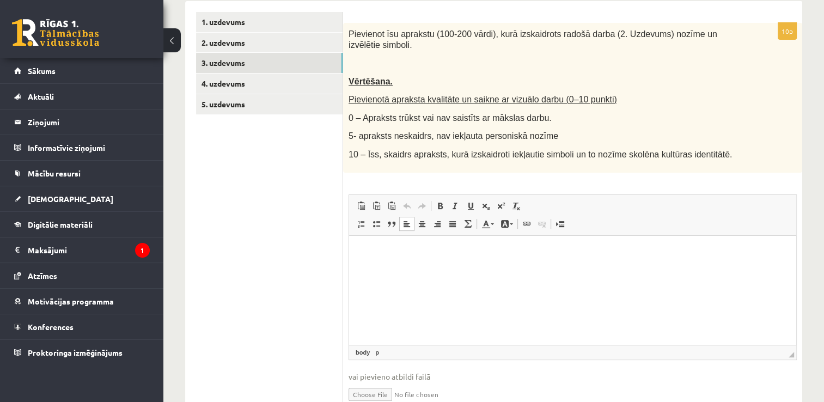
click at [564, 268] on html at bounding box center [572, 251] width 447 height 33
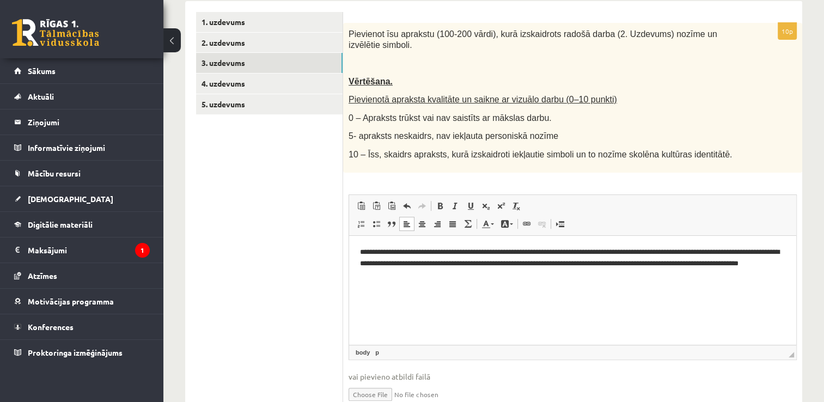
click at [384, 276] on p "**********" at bounding box center [573, 263] width 426 height 34
click at [390, 275] on p "**********" at bounding box center [573, 263] width 426 height 34
click at [505, 274] on p "**********" at bounding box center [573, 263] width 426 height 34
click at [503, 274] on p "**********" at bounding box center [573, 263] width 426 height 34
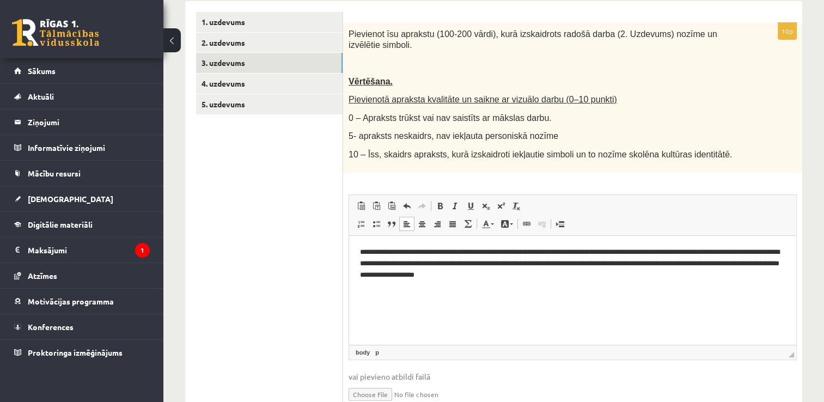
click at [569, 273] on p "**********" at bounding box center [573, 263] width 426 height 34
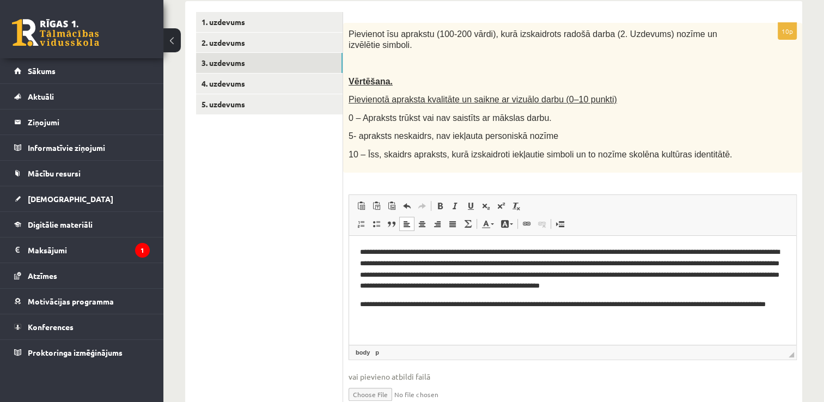
click at [539, 306] on p "**********" at bounding box center [573, 309] width 426 height 23
click at [409, 317] on p "**********" at bounding box center [573, 309] width 426 height 23
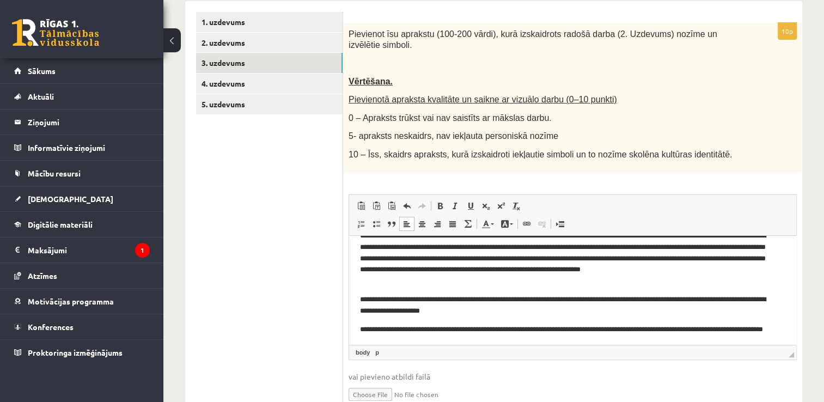
scroll to position [0, 0]
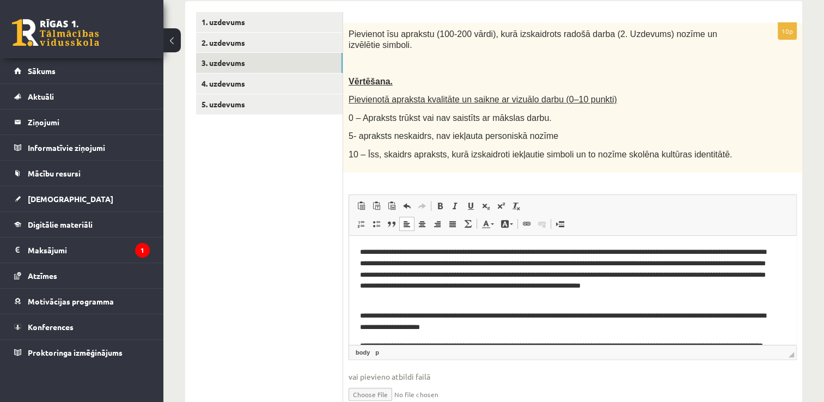
drag, startPoint x: 791, startPoint y: 289, endPoint x: 1146, endPoint y: 451, distance: 390.7
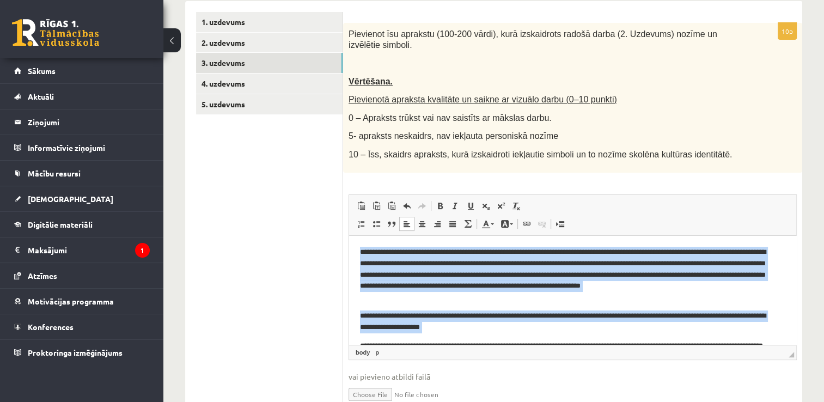
scroll to position [29, 0]
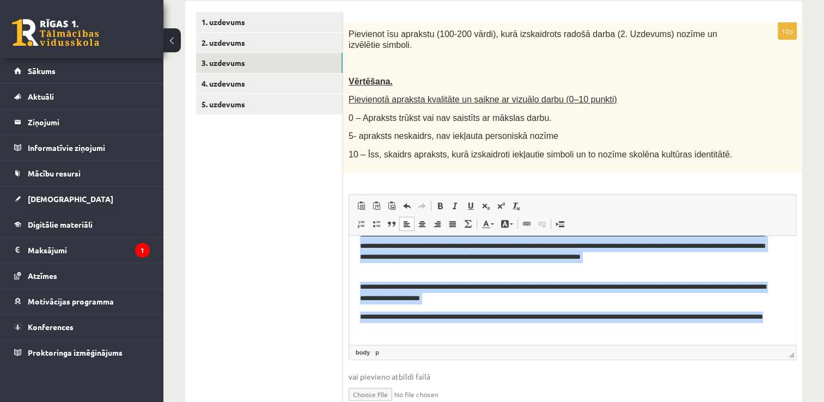
drag, startPoint x: 355, startPoint y: 249, endPoint x: 429, endPoint y: 351, distance: 125.9
click at [429, 344] on html "**********" at bounding box center [572, 275] width 447 height 138
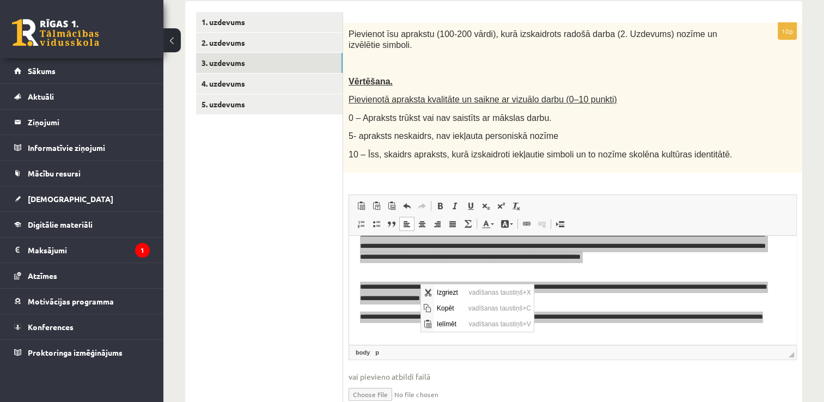
scroll to position [0, 0]
click at [446, 309] on span "Kopēt" at bounding box center [449, 308] width 32 height 16
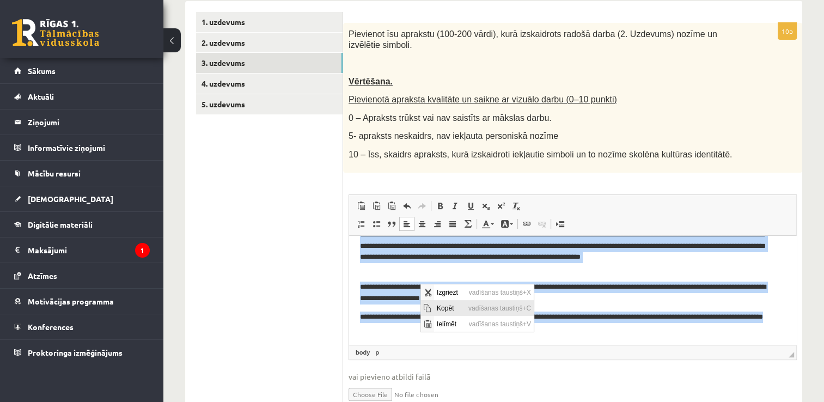
copy body "**********"
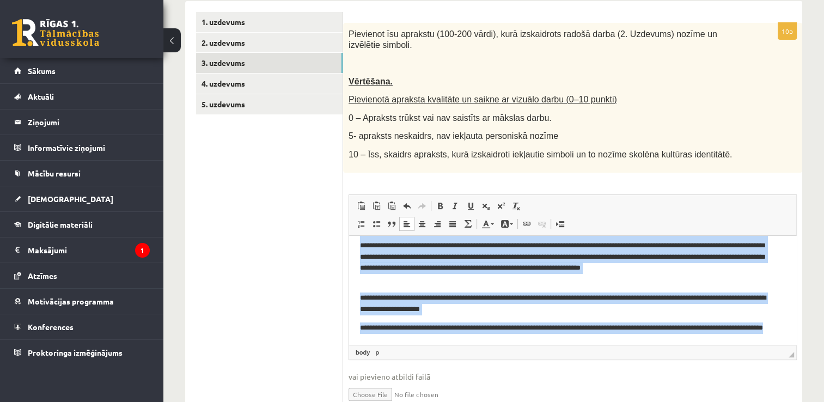
click at [689, 201] on span "Ielīmēt Klaviatūras saīsne vadīšanas taustiņš+V Ievietot kā vienkāršu tekstu Kl…" at bounding box center [572, 207] width 438 height 18
click at [701, 317] on body "**********" at bounding box center [572, 286] width 425 height 116
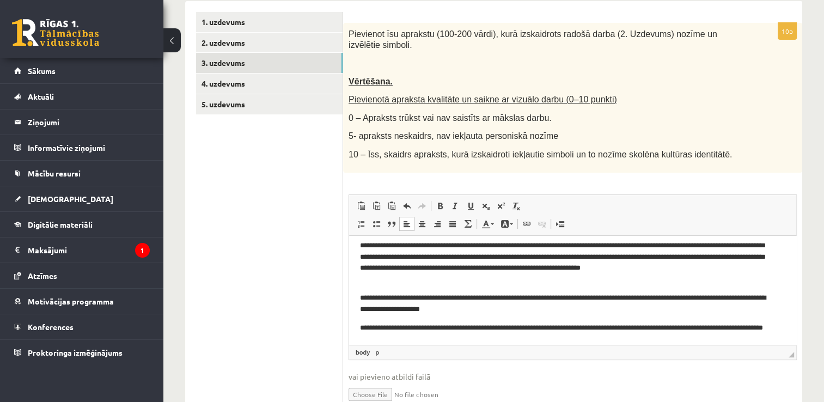
scroll to position [0, 0]
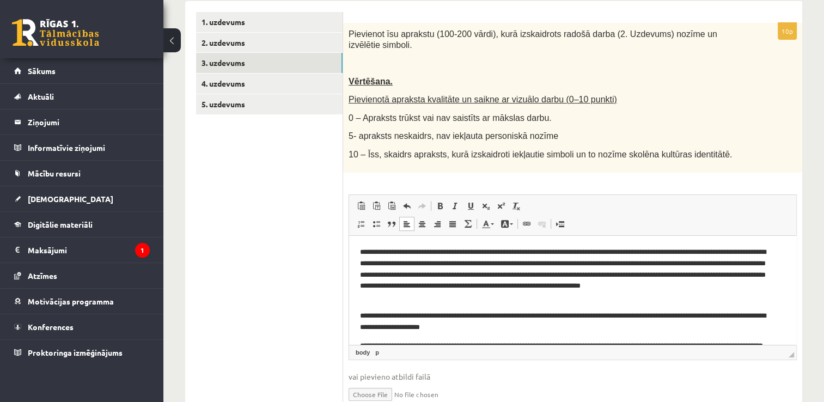
click at [384, 273] on p "**********" at bounding box center [568, 274] width 417 height 57
click at [674, 248] on p "**********" at bounding box center [568, 274] width 417 height 57
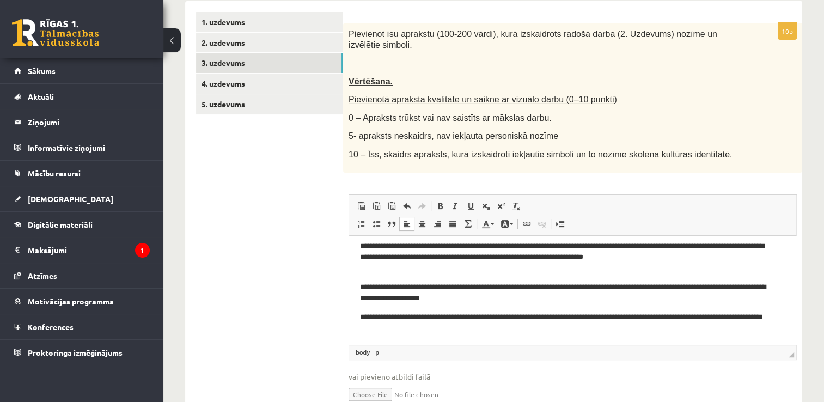
drag, startPoint x: 789, startPoint y: 296, endPoint x: 1145, endPoint y: 564, distance: 446.6
click at [702, 254] on p "**********" at bounding box center [568, 245] width 417 height 57
click at [517, 317] on p "**********" at bounding box center [568, 322] width 417 height 23
click at [642, 317] on p "**********" at bounding box center [568, 322] width 417 height 23
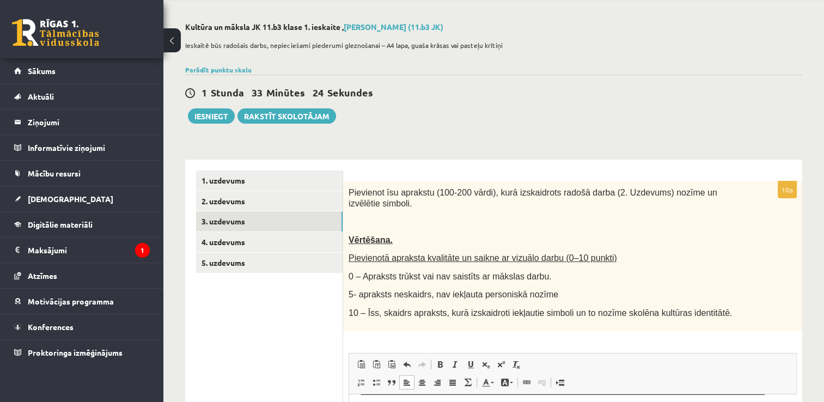
scroll to position [38, 0]
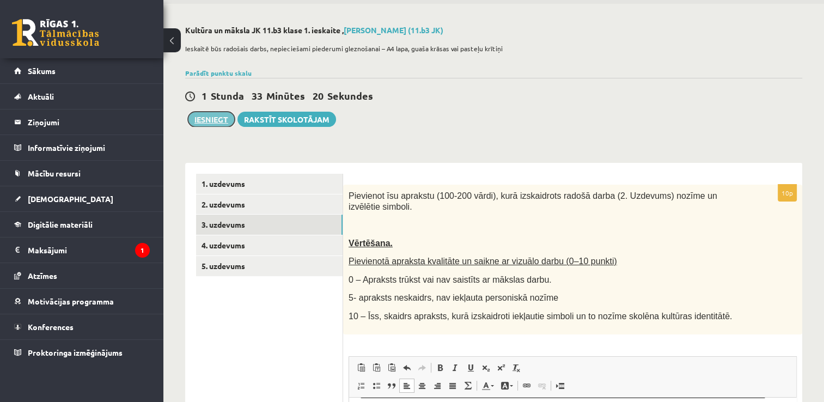
click at [222, 118] on button "Iesniegt" at bounding box center [211, 119] width 47 height 15
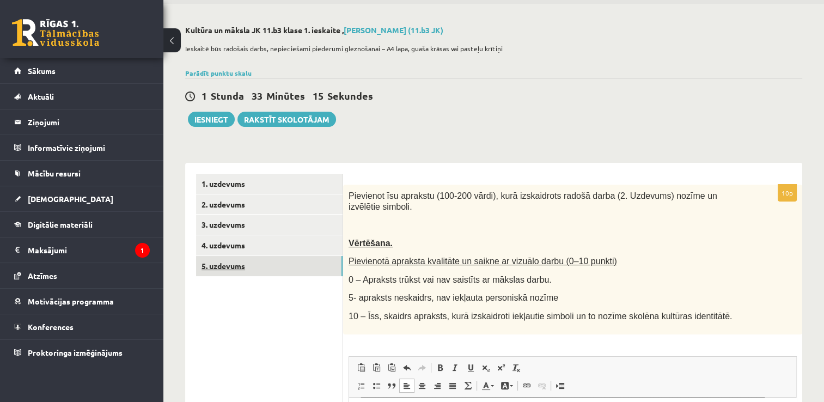
click at [253, 262] on link "5. uzdevums" at bounding box center [269, 266] width 146 height 20
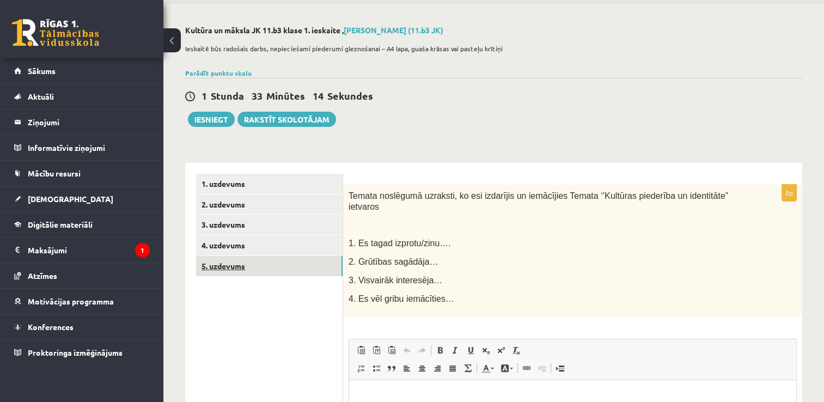
scroll to position [0, 0]
click at [204, 122] on button "Iesniegt" at bounding box center [211, 119] width 47 height 15
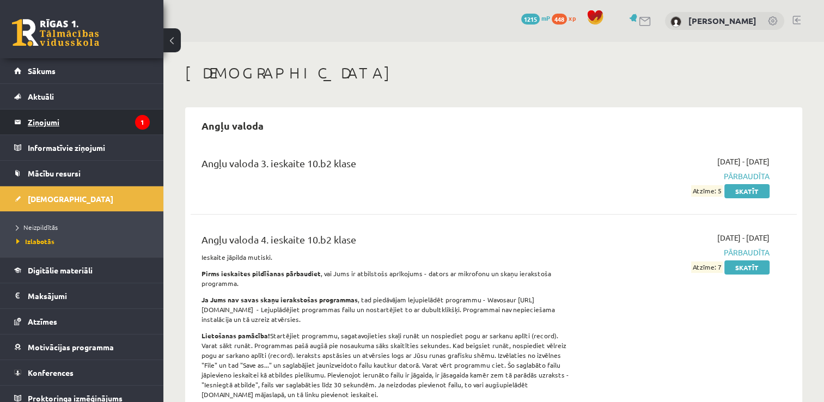
click at [107, 123] on legend "Ziņojumi 1" at bounding box center [89, 121] width 122 height 25
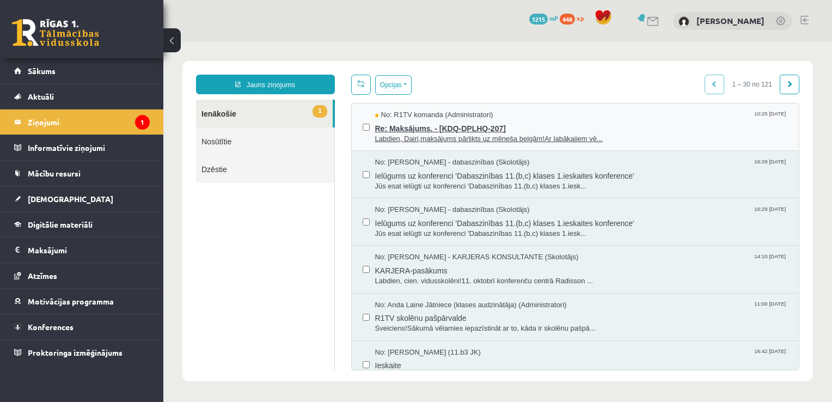
click at [407, 125] on span "Re: Maksājums. - [KDQ-DPLHQ-207]" at bounding box center [581, 127] width 413 height 14
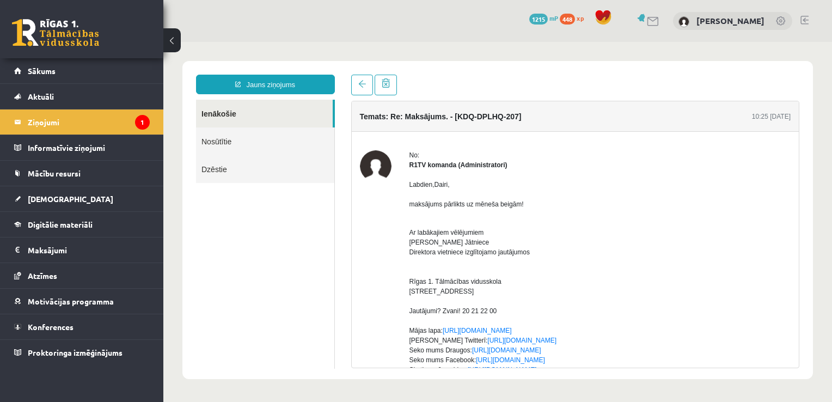
click at [52, 25] on link at bounding box center [55, 32] width 87 height 27
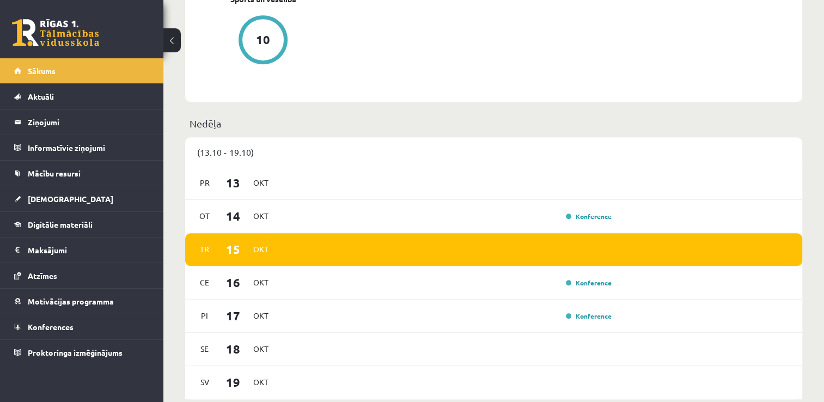
scroll to position [560, 0]
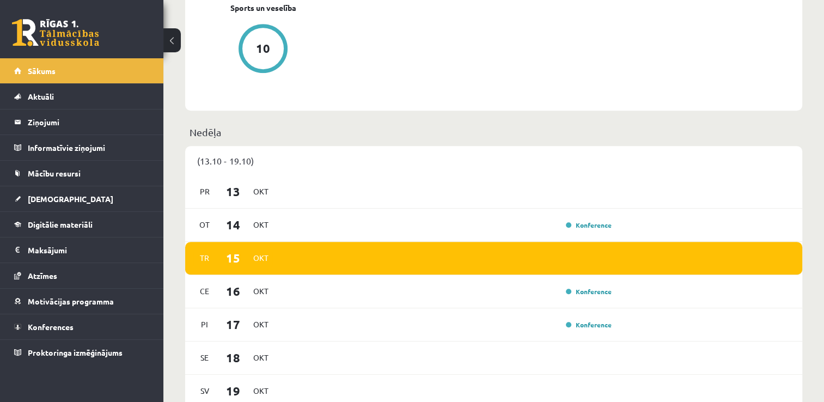
drag, startPoint x: 821, startPoint y: 193, endPoint x: 820, endPoint y: 105, distance: 88.2
click at [820, 105] on div "Sveiks, Dairis! Laipni lūgts savā Rīgas 1. Tālmācības vidusskolas skolnieka pro…" at bounding box center [493, 343] width 660 height 1722
drag, startPoint x: 820, startPoint y: 105, endPoint x: 806, endPoint y: 150, distance: 47.3
click at [806, 150] on div "Sveiks, Dairis! Laipni lūgts savā Rīgas 1. Tālmācības vidusskolas skolnieka pro…" at bounding box center [493, 343] width 660 height 1722
click at [703, 166] on div "(13.10 - 19.10)" at bounding box center [493, 160] width 617 height 29
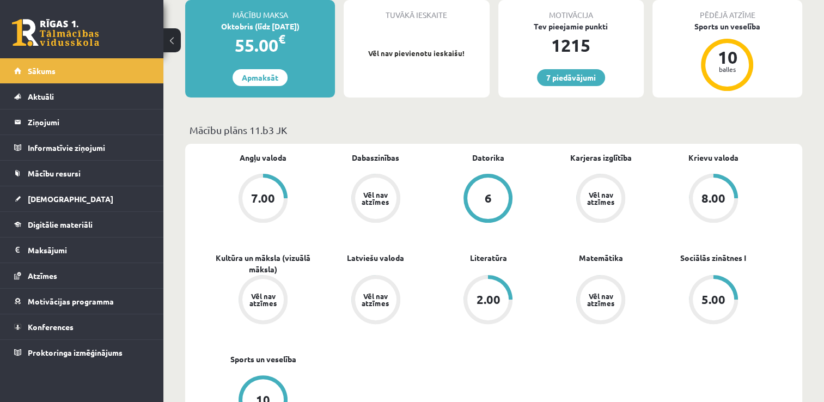
scroll to position [0, 0]
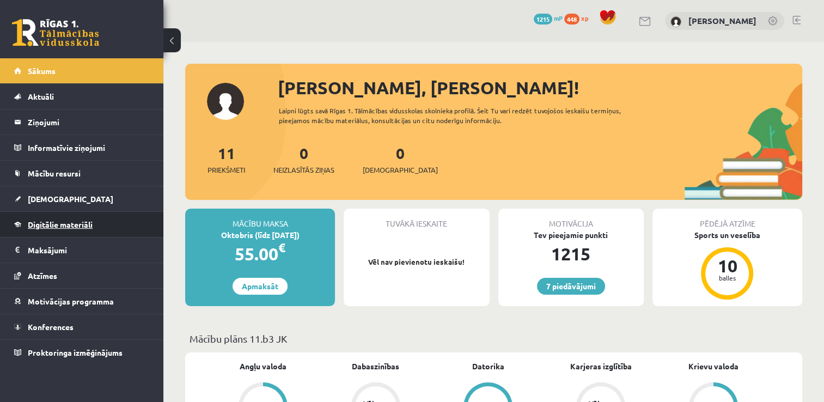
click at [72, 231] on link "Digitālie materiāli" at bounding box center [82, 224] width 136 height 25
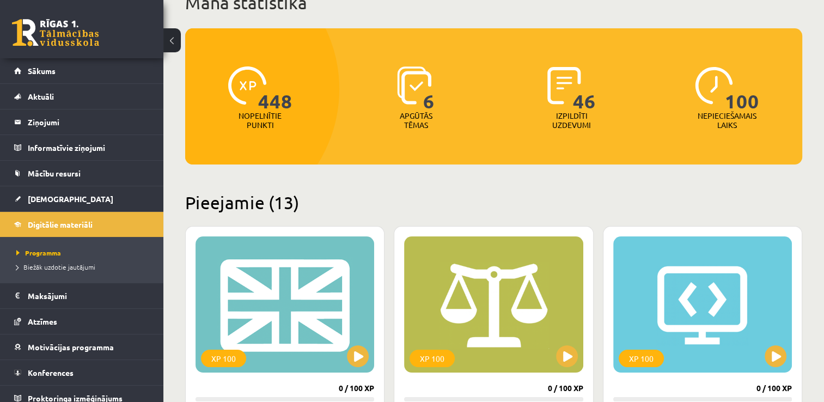
scroll to position [57, 0]
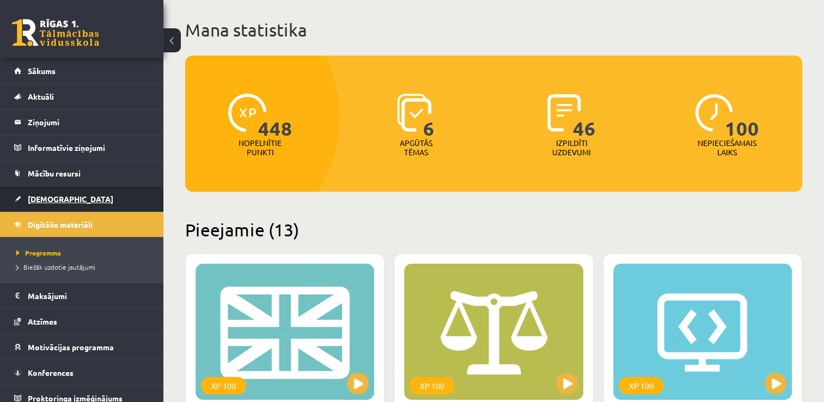
click at [71, 193] on link "[DEMOGRAPHIC_DATA]" at bounding box center [82, 198] width 136 height 25
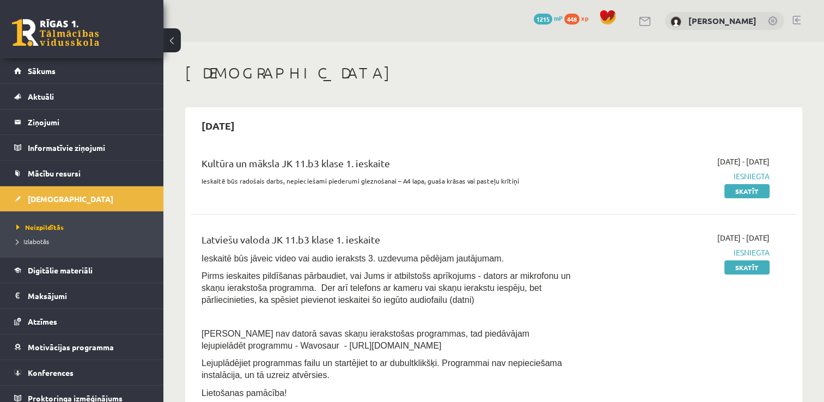
click at [37, 47] on div "7 Dāvanas 1215 mP 448 xp" at bounding box center [81, 29] width 163 height 58
click at [89, 35] on link at bounding box center [55, 32] width 87 height 27
